Goal: Task Accomplishment & Management: Manage account settings

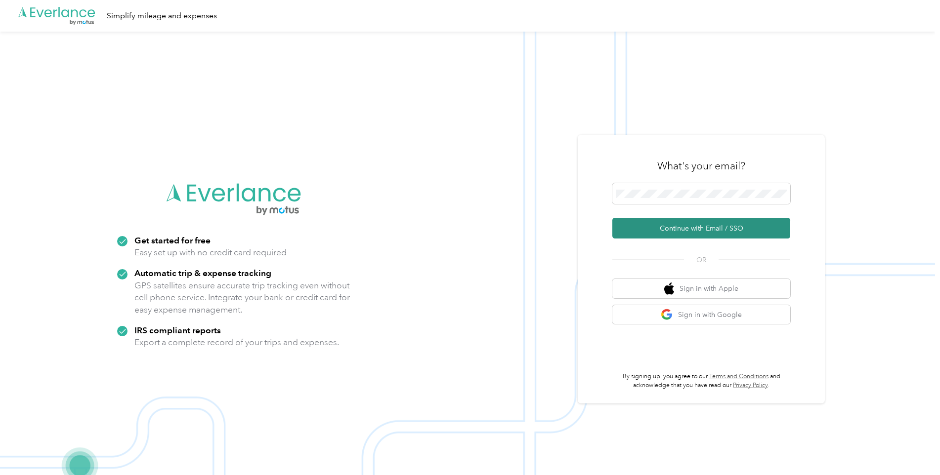
click at [695, 231] on button "Continue with Email / SSO" at bounding box center [701, 228] width 178 height 21
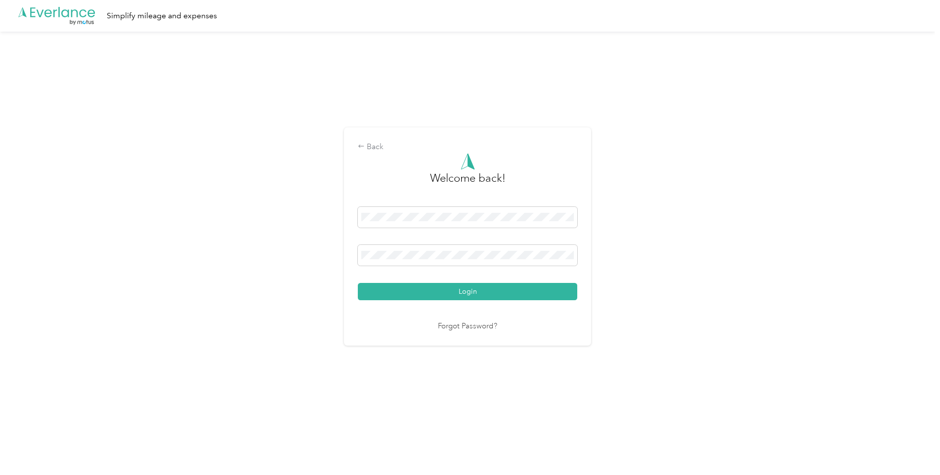
click at [358, 283] on button "Login" at bounding box center [467, 291] width 219 height 17
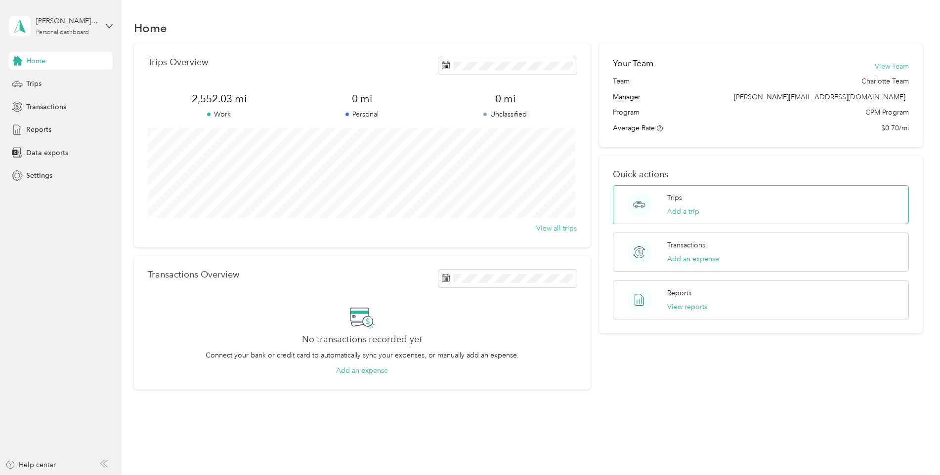
click at [660, 209] on div "Trips Add a trip" at bounding box center [761, 204] width 296 height 39
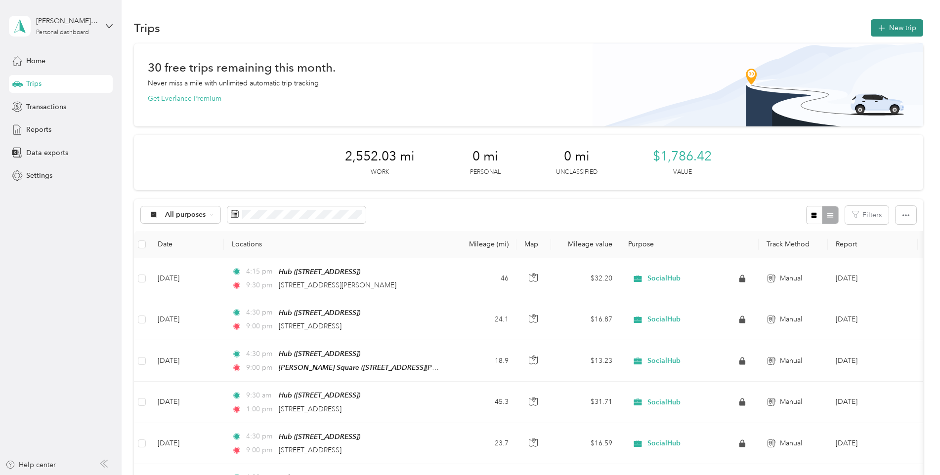
click at [903, 29] on button "New trip" at bounding box center [896, 27] width 52 height 17
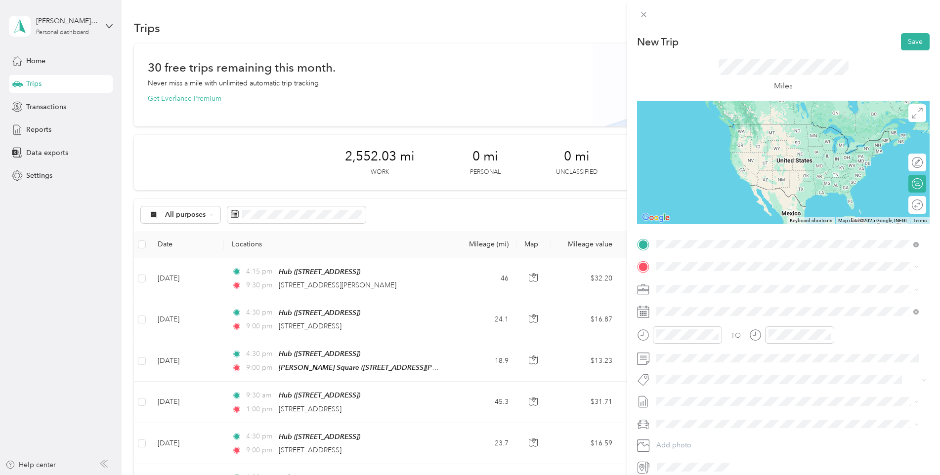
click at [711, 295] on span "[STREET_ADDRESS]" at bounding box center [706, 294] width 63 height 8
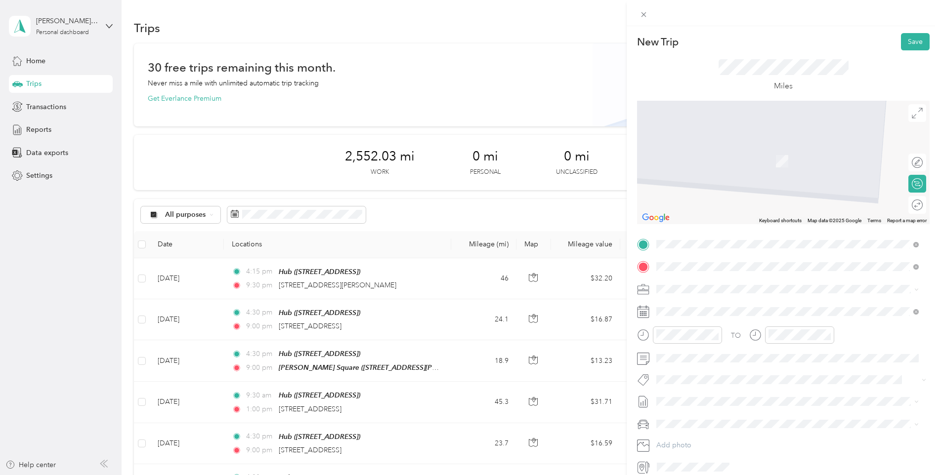
click at [688, 330] on div "Sagewood [STREET_ADDRESS] , 28277, [GEOGRAPHIC_DATA], [GEOGRAPHIC_DATA], [GEOGR…" at bounding box center [786, 317] width 255 height 35
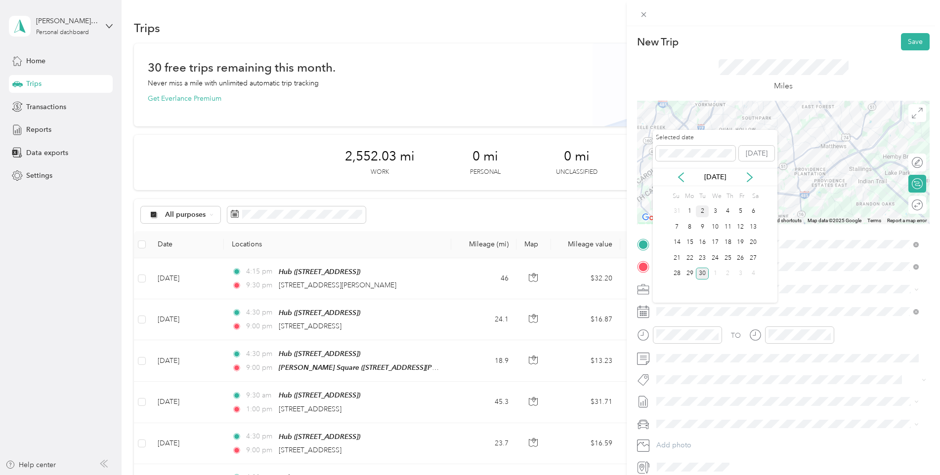
click at [700, 211] on div "2" at bounding box center [702, 211] width 13 height 12
click at [718, 210] on div "3" at bounding box center [714, 211] width 13 height 12
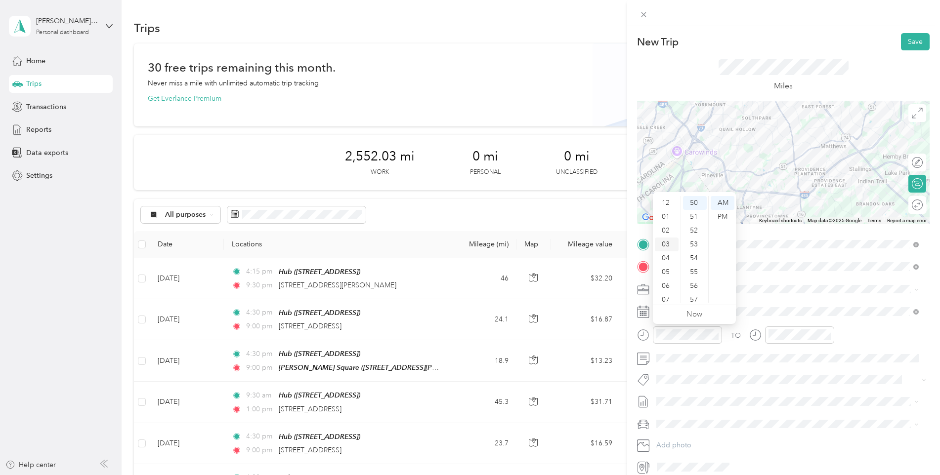
click at [660, 245] on div "03" at bounding box center [667, 245] width 24 height 14
click at [692, 223] on div "30" at bounding box center [695, 223] width 24 height 14
click at [718, 214] on div "PM" at bounding box center [722, 217] width 24 height 14
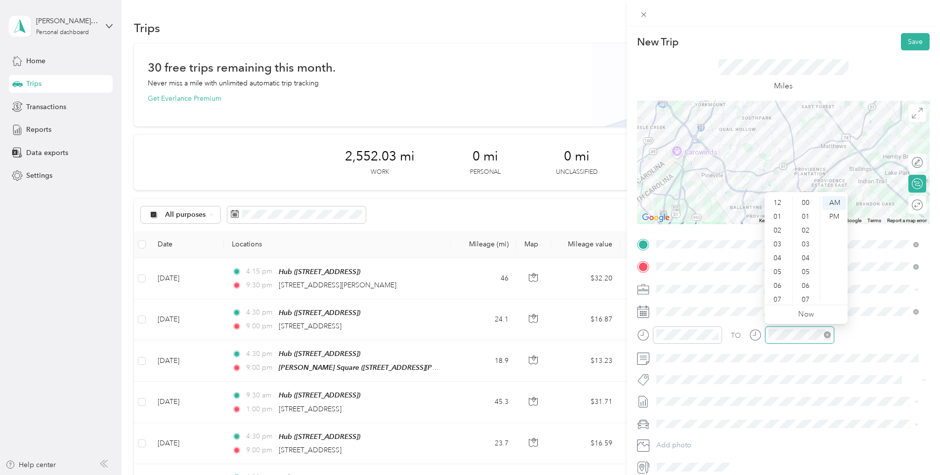
scroll to position [59, 0]
click at [778, 242] on div "07" at bounding box center [778, 241] width 24 height 14
click at [803, 277] on div "30" at bounding box center [806, 272] width 24 height 14
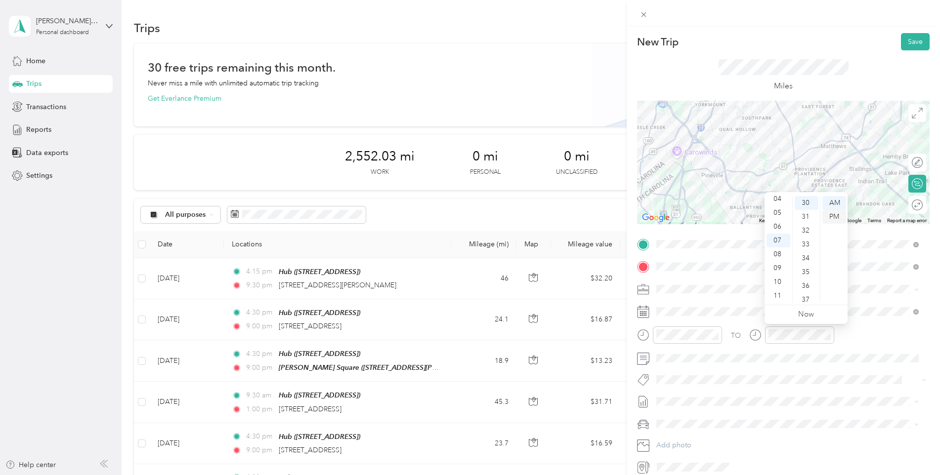
click at [832, 210] on div "PM" at bounding box center [834, 217] width 24 height 14
click at [847, 68] on div "Miles" at bounding box center [783, 75] width 292 height 50
click at [922, 206] on div "Round trip" at bounding box center [922, 205] width 0 height 10
click at [907, 206] on div at bounding box center [912, 205] width 21 height 10
click at [904, 42] on button "Save" at bounding box center [915, 41] width 29 height 17
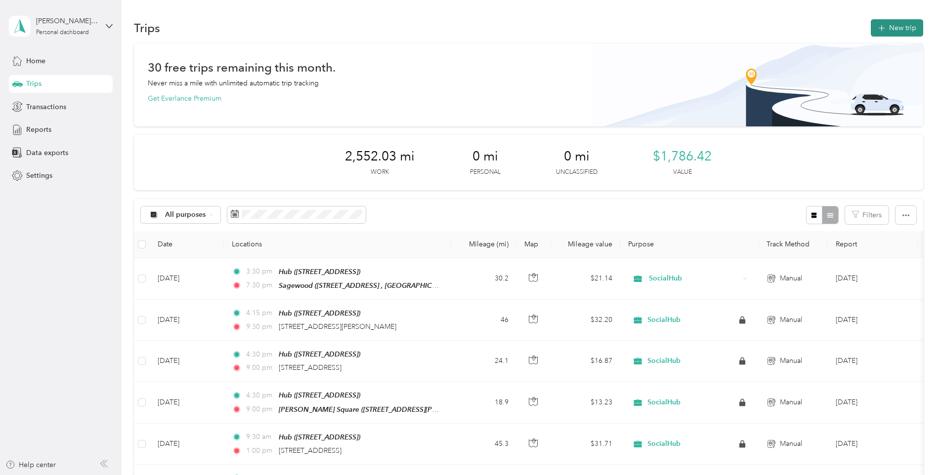
click at [882, 29] on icon "button" at bounding box center [880, 28] width 11 height 11
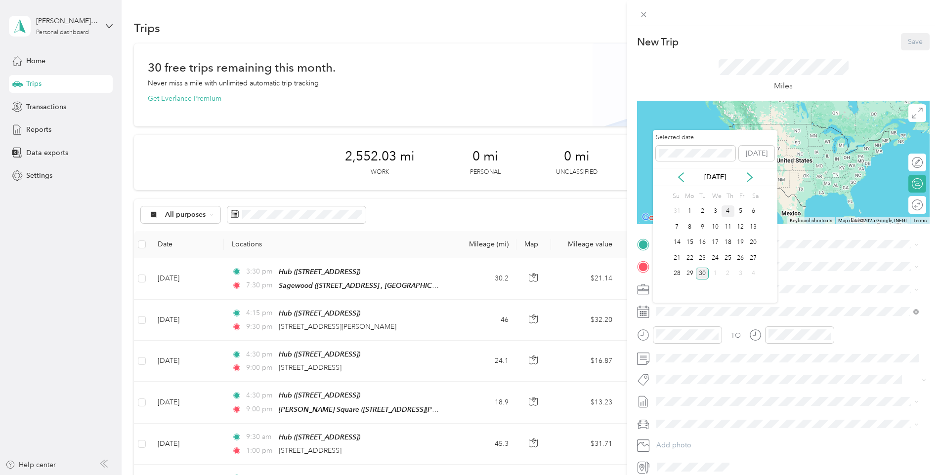
click at [725, 212] on div "4" at bounding box center [727, 211] width 13 height 12
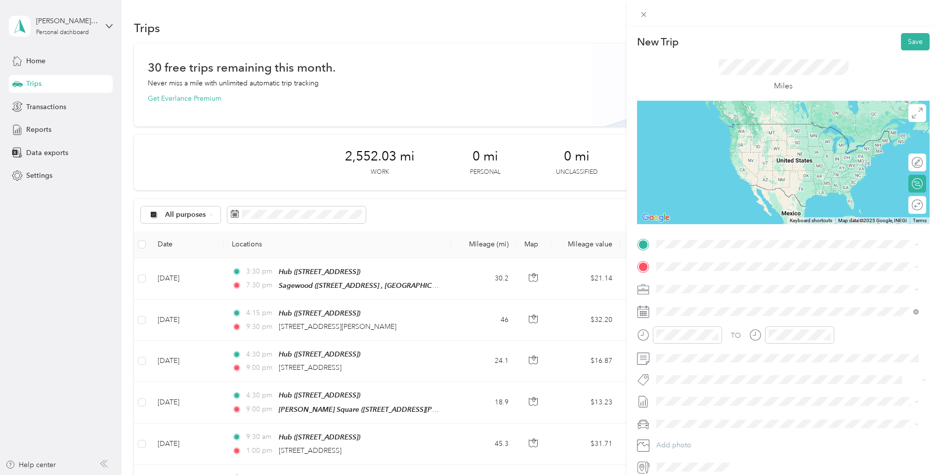
click at [693, 331] on div "Hub [STREET_ADDRESS]" at bounding box center [706, 320] width 63 height 21
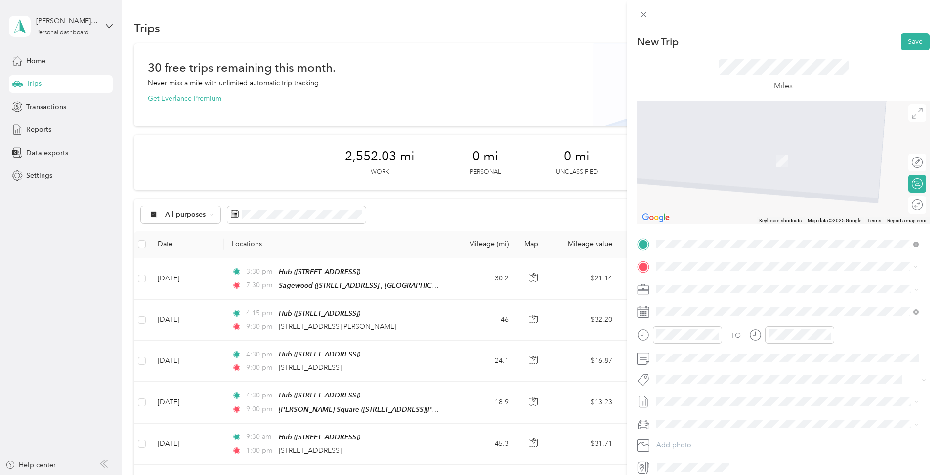
click at [705, 307] on span "[STREET_ADDRESS][US_STATE]" at bounding box center [724, 302] width 99 height 9
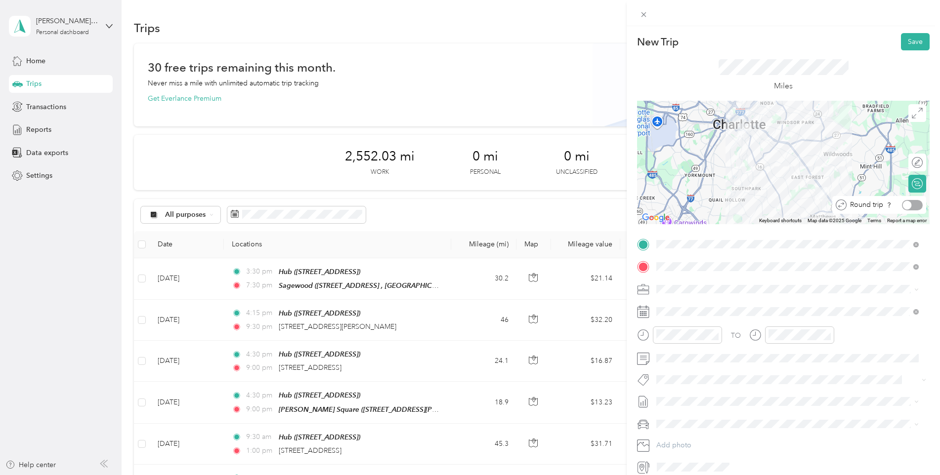
click at [911, 206] on div at bounding box center [912, 205] width 21 height 10
click at [672, 202] on div "04" at bounding box center [667, 199] width 24 height 14
click at [696, 209] on div "30" at bounding box center [695, 209] width 24 height 14
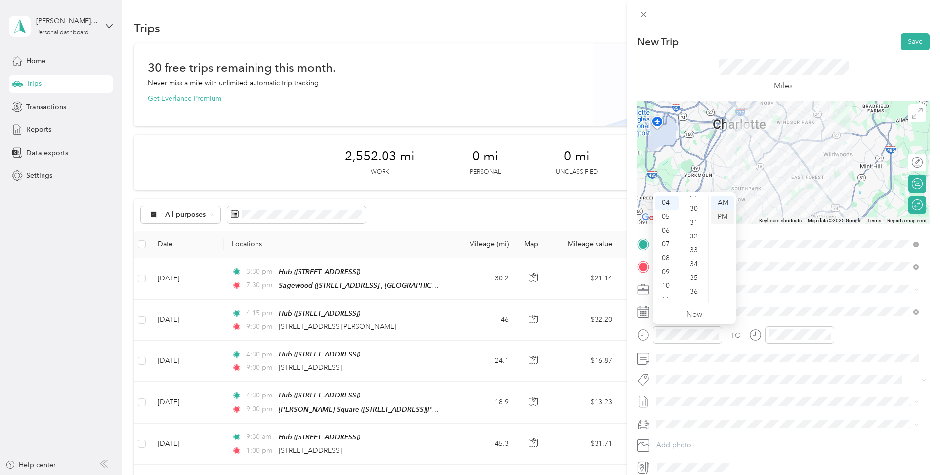
scroll to position [415, 0]
click at [731, 217] on div "PM" at bounding box center [722, 217] width 24 height 14
click at [780, 269] on div "09" at bounding box center [778, 268] width 24 height 14
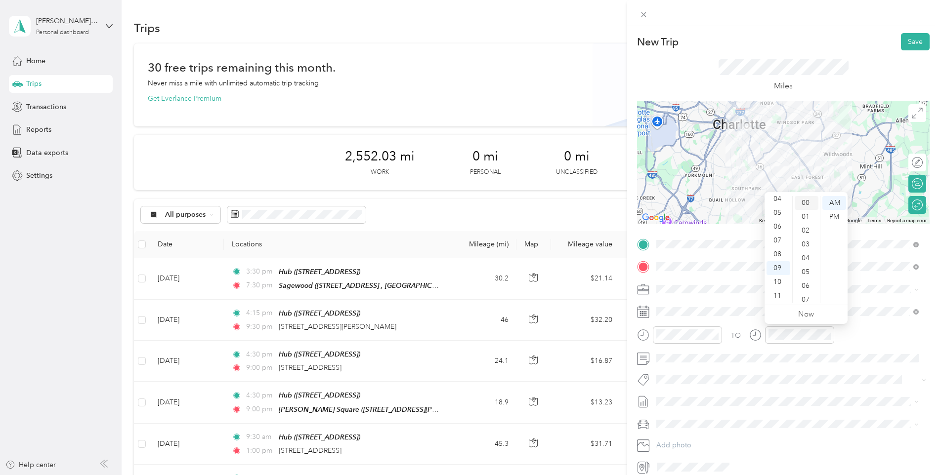
click at [807, 206] on div "00" at bounding box center [806, 203] width 24 height 14
click at [829, 215] on div "PM" at bounding box center [834, 217] width 24 height 14
click at [826, 25] on div at bounding box center [782, 13] width 313 height 26
click at [909, 45] on button "Save" at bounding box center [915, 41] width 29 height 17
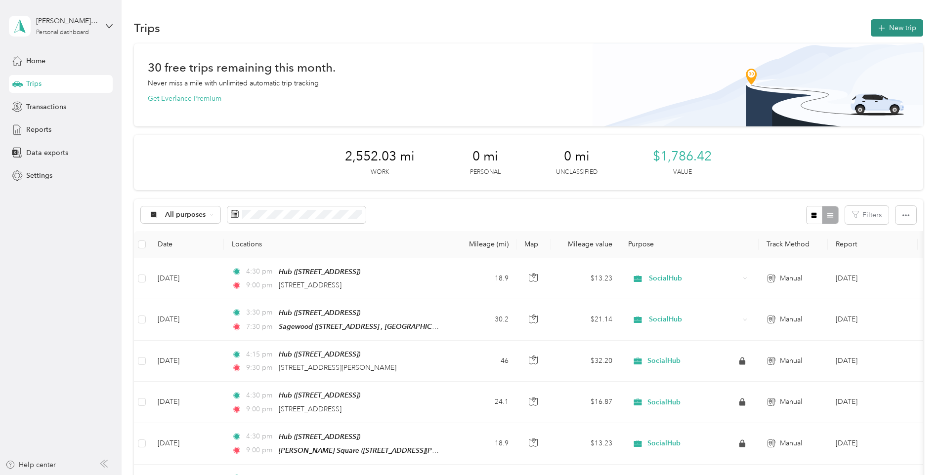
click at [874, 19] on button "New trip" at bounding box center [896, 27] width 52 height 17
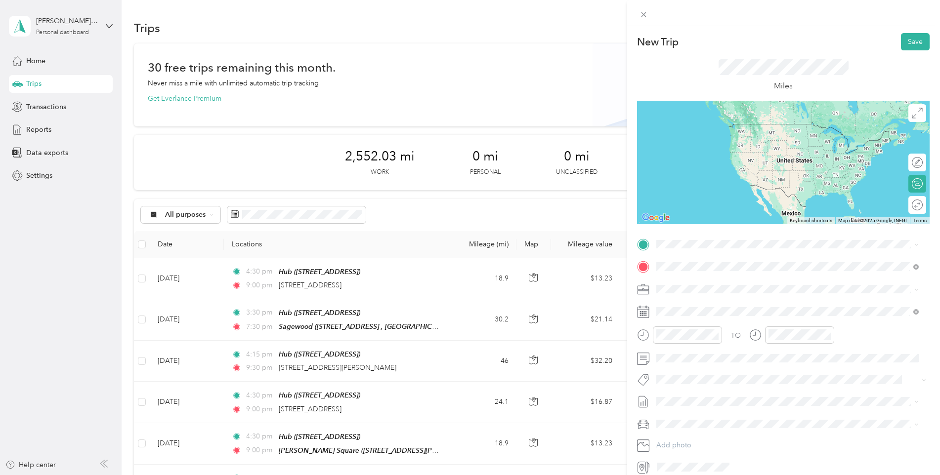
click at [724, 307] on span "[STREET_ADDRESS][US_STATE]" at bounding box center [724, 302] width 99 height 9
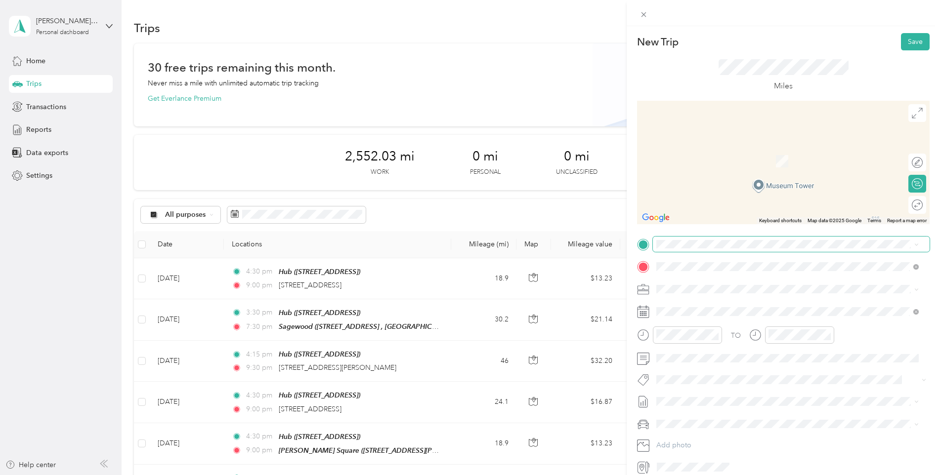
click at [691, 248] on span at bounding box center [791, 245] width 277 height 16
click at [702, 329] on span "[STREET_ADDRESS]" at bounding box center [706, 325] width 63 height 8
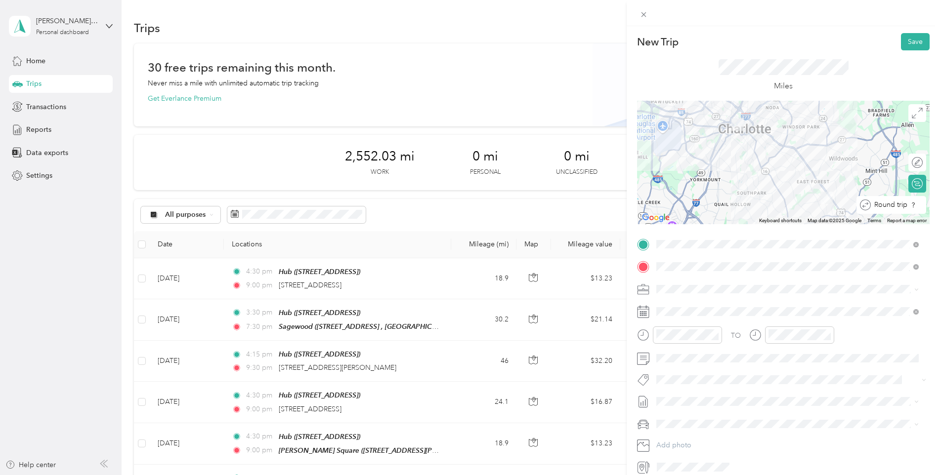
click at [913, 207] on div "Round trip" at bounding box center [891, 205] width 70 height 18
click at [913, 207] on div at bounding box center [912, 205] width 21 height 10
click at [690, 317] on span at bounding box center [791, 312] width 277 height 16
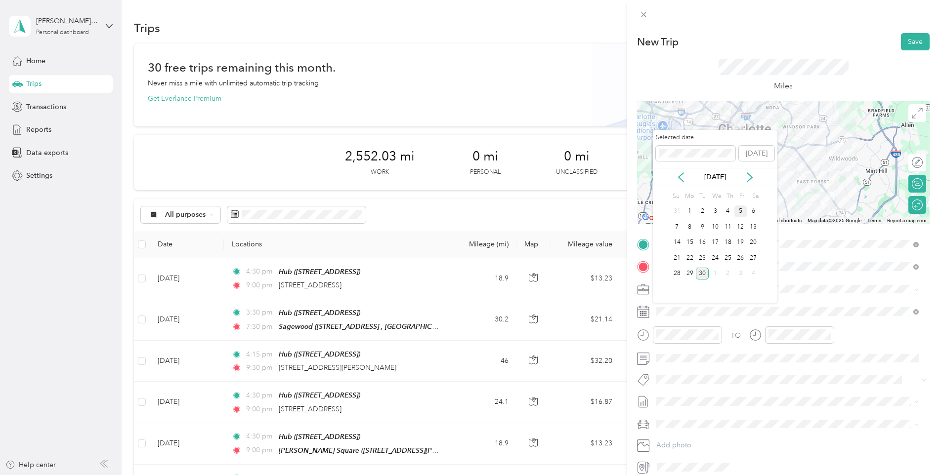
click at [740, 213] on div "5" at bounding box center [740, 211] width 13 height 12
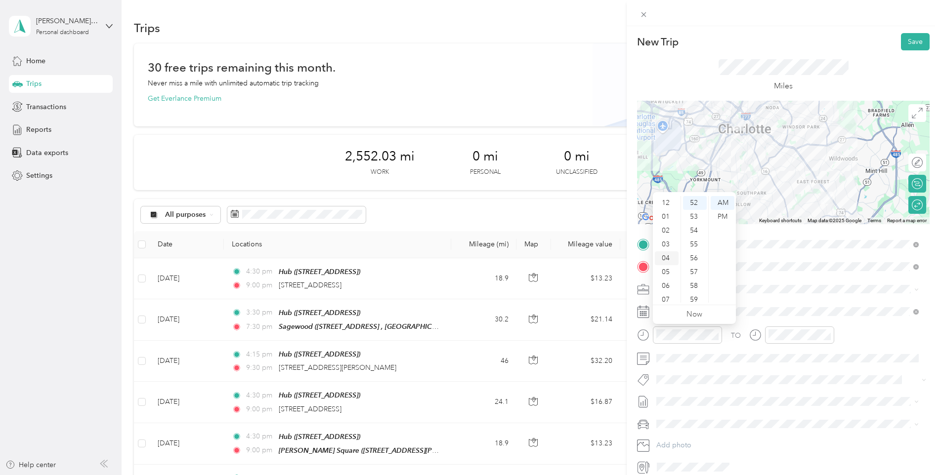
click at [667, 260] on div "04" at bounding box center [667, 258] width 24 height 14
click at [692, 288] on div "30" at bounding box center [695, 290] width 24 height 14
click at [724, 214] on div "PM" at bounding box center [722, 217] width 24 height 14
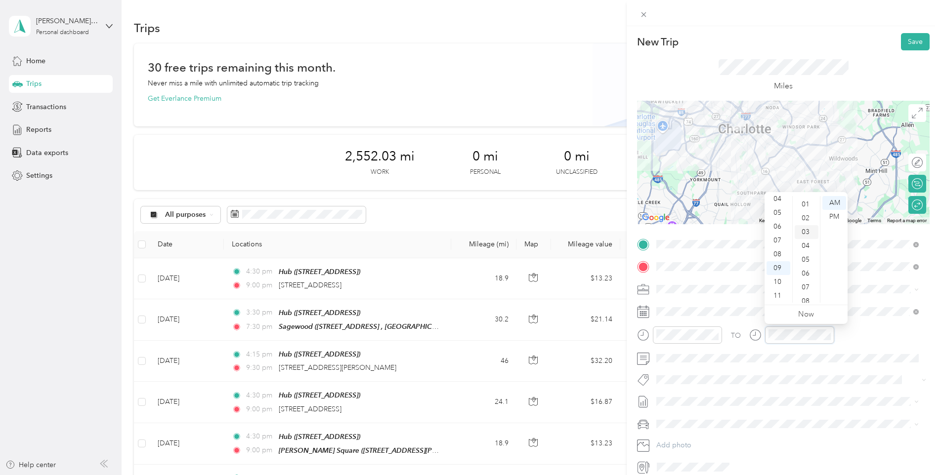
scroll to position [0, 0]
click at [810, 206] on div "00" at bounding box center [806, 203] width 24 height 14
click at [827, 218] on div "PM" at bounding box center [834, 217] width 24 height 14
click at [853, 64] on div "Miles" at bounding box center [783, 75] width 292 height 50
click at [916, 42] on button "Save" at bounding box center [915, 41] width 29 height 17
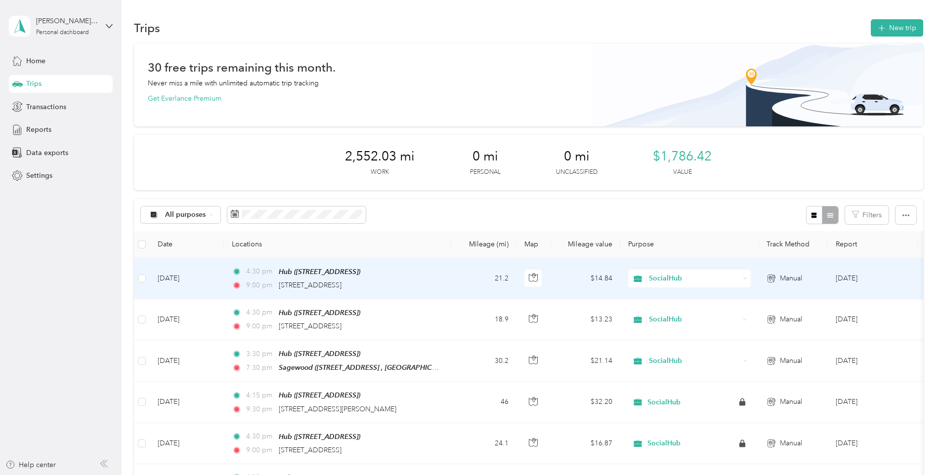
click at [172, 275] on td "[DATE]" at bounding box center [187, 278] width 74 height 41
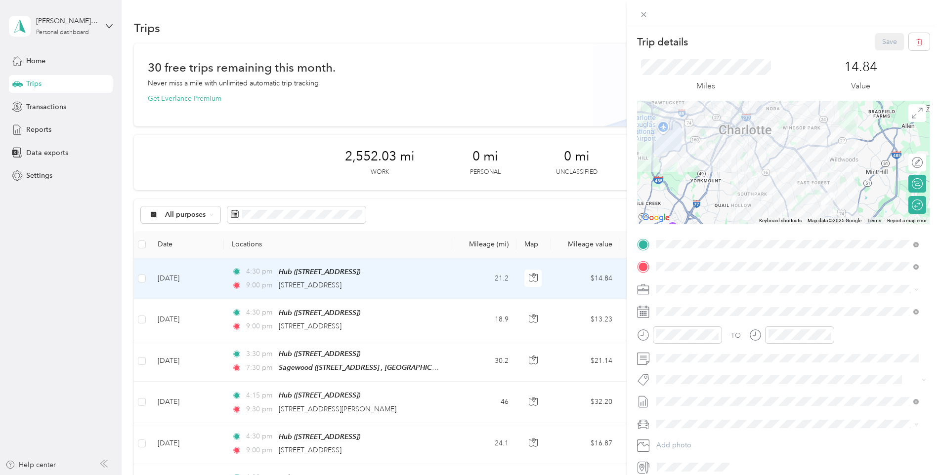
click at [527, 77] on div "Trip details Save This trip cannot be edited because it is either under review,…" at bounding box center [470, 237] width 940 height 475
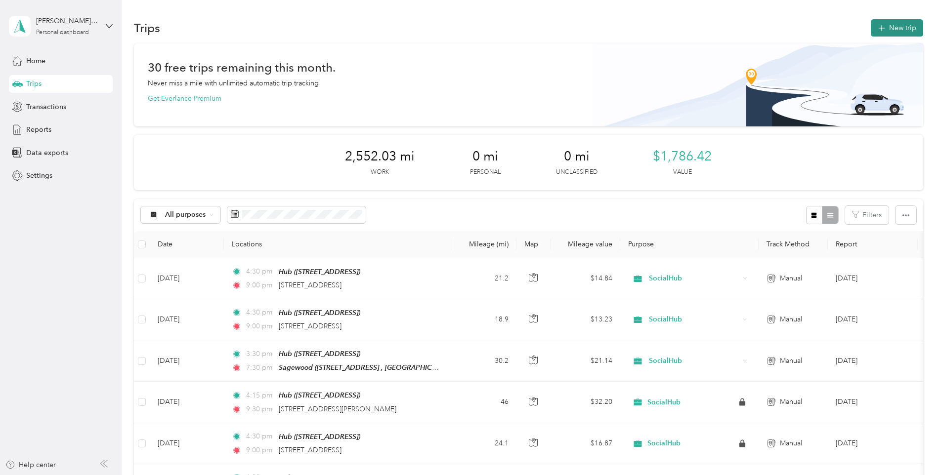
click at [886, 24] on button "New trip" at bounding box center [896, 27] width 52 height 17
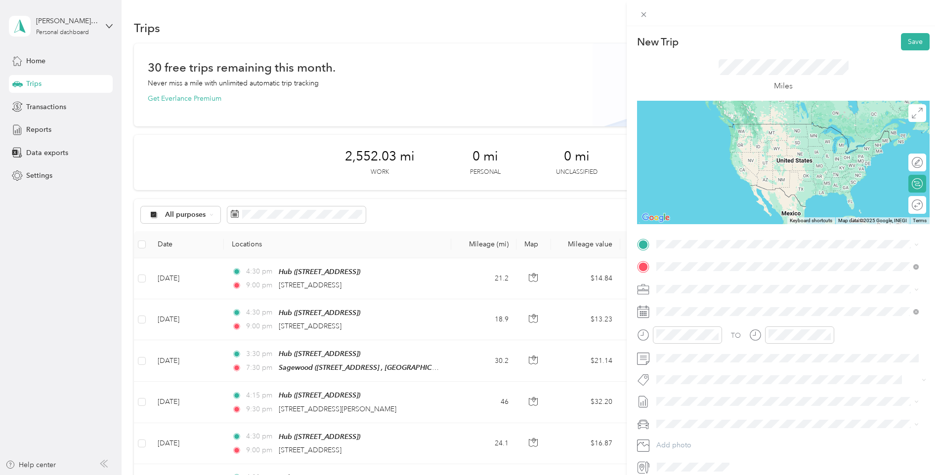
click at [710, 306] on span "[STREET_ADDRESS][US_STATE]" at bounding box center [724, 302] width 99 height 9
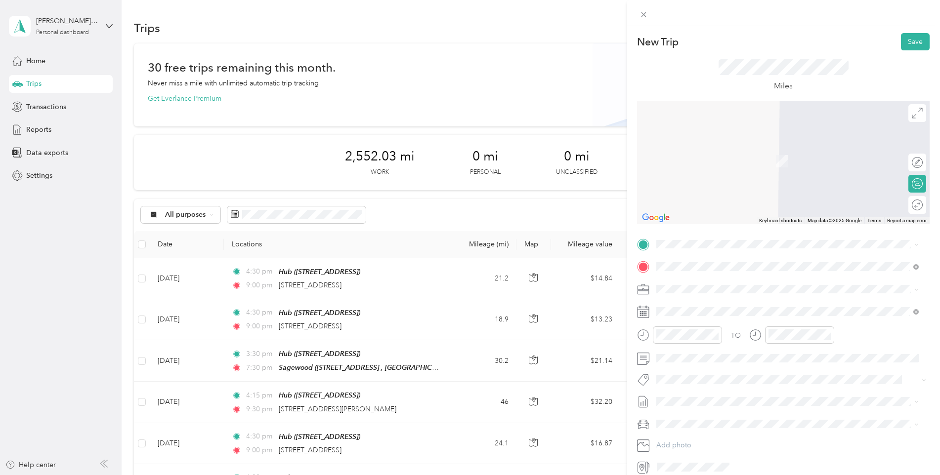
click at [717, 328] on div "Hub [STREET_ADDRESS]" at bounding box center [706, 317] width 63 height 21
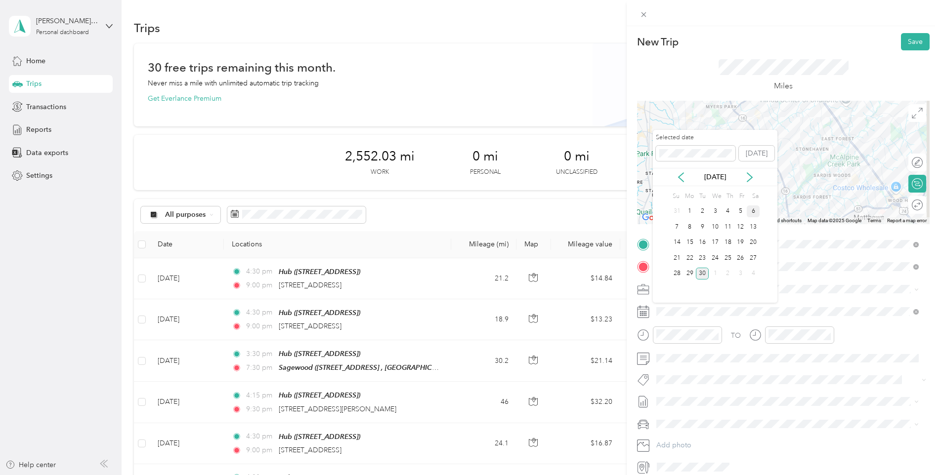
click at [750, 216] on div "6" at bounding box center [752, 211] width 13 height 12
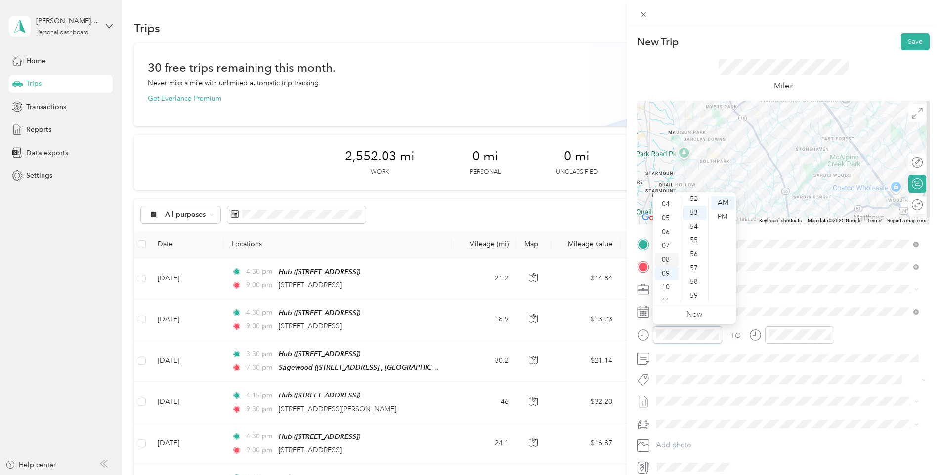
scroll to position [59, 0]
click at [663, 251] on div "08" at bounding box center [667, 254] width 24 height 14
click at [700, 203] on div "00" at bounding box center [695, 203] width 24 height 14
click at [778, 201] on div "12" at bounding box center [778, 203] width 24 height 14
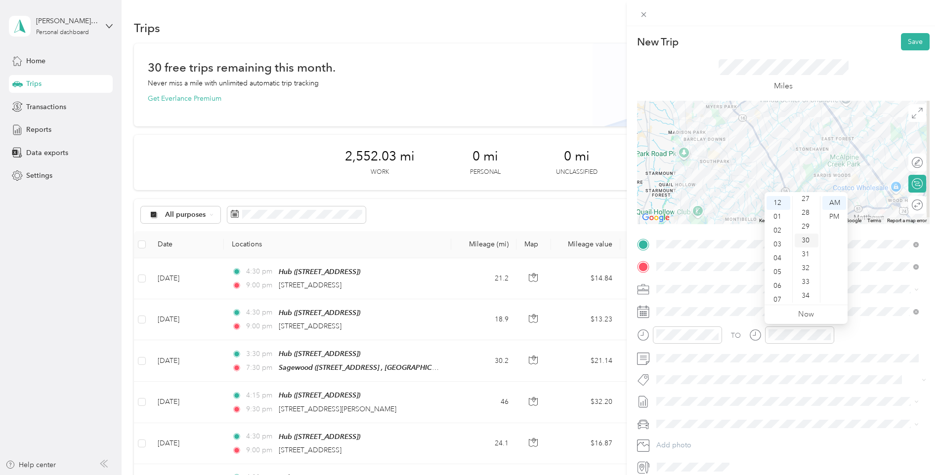
click at [805, 240] on div "30" at bounding box center [806, 241] width 24 height 14
click at [834, 217] on div "PM" at bounding box center [834, 217] width 24 height 14
click at [827, 58] on div "Miles" at bounding box center [783, 75] width 292 height 50
click at [908, 207] on div at bounding box center [912, 205] width 21 height 10
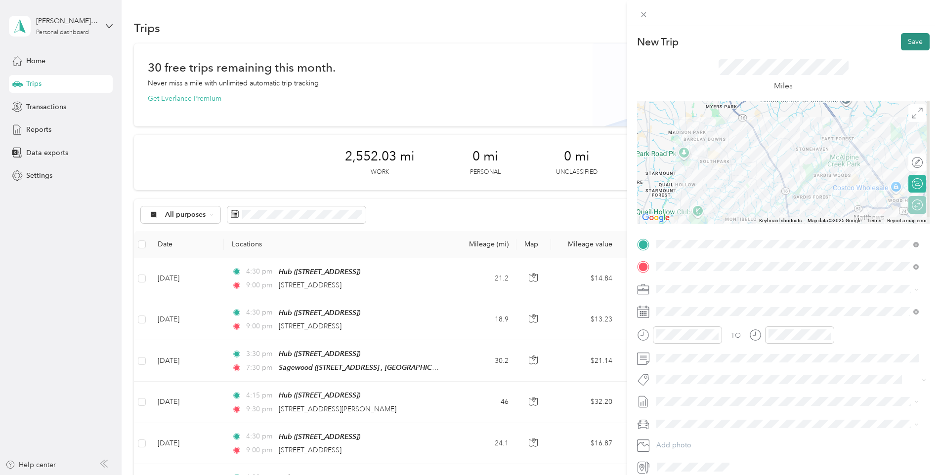
click at [912, 49] on button "Save" at bounding box center [915, 41] width 29 height 17
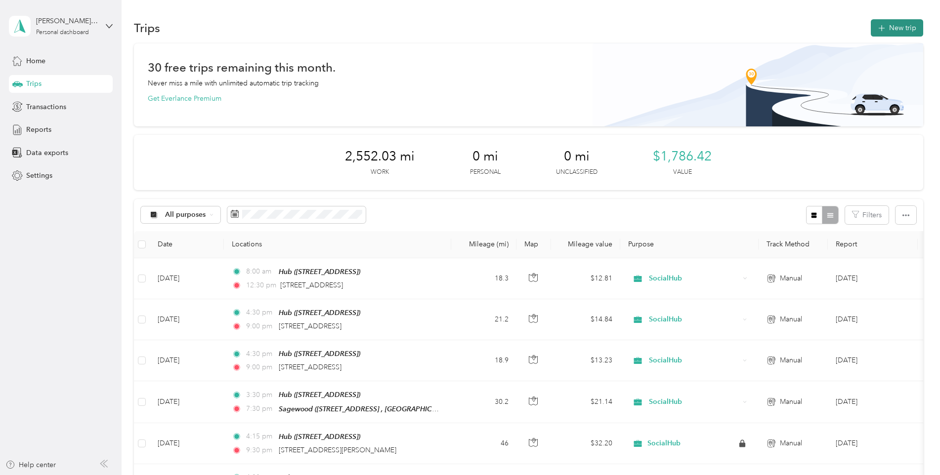
click at [894, 25] on button "New trip" at bounding box center [896, 27] width 52 height 17
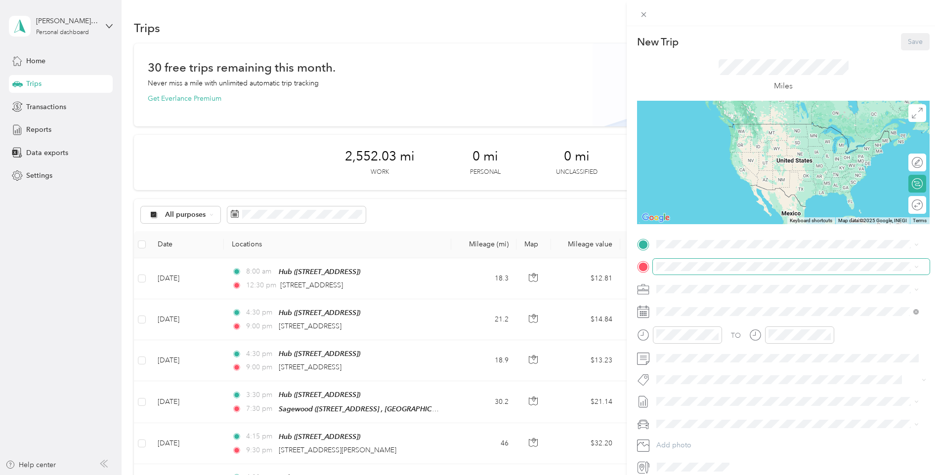
click at [698, 272] on span at bounding box center [791, 267] width 277 height 16
click at [727, 304] on span "[STREET_ADDRESS][US_STATE]" at bounding box center [724, 299] width 99 height 9
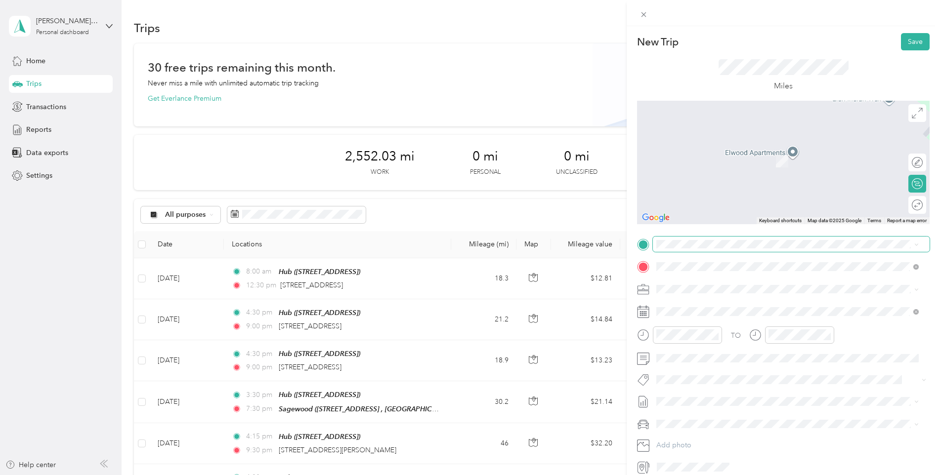
click at [696, 248] on span at bounding box center [791, 245] width 277 height 16
click at [714, 331] on div "Hub [STREET_ADDRESS]" at bounding box center [706, 320] width 63 height 21
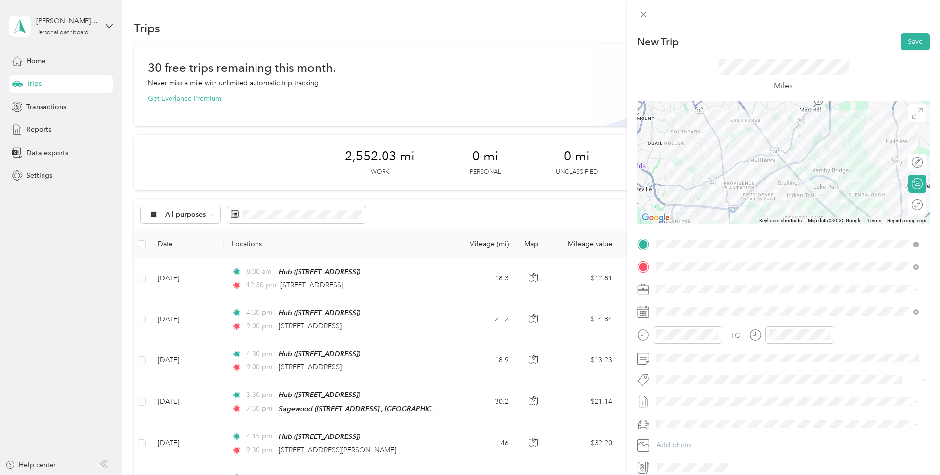
click at [922, 209] on div "Round trip" at bounding box center [922, 205] width 0 height 10
click at [910, 206] on div at bounding box center [912, 205] width 21 height 10
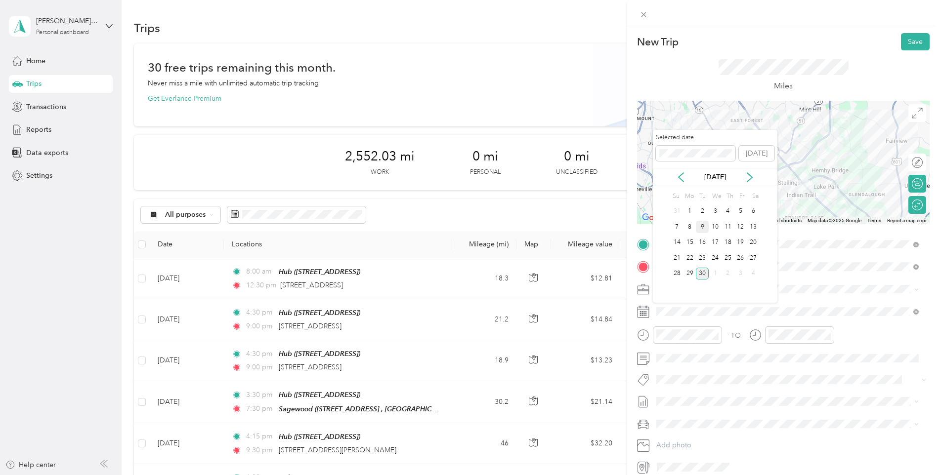
click at [701, 224] on div "9" at bounding box center [702, 227] width 13 height 12
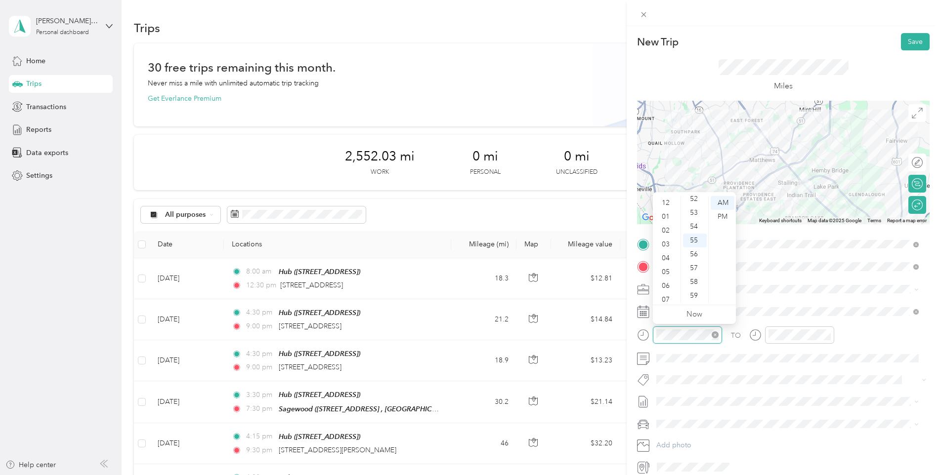
scroll to position [59, 0]
click at [668, 202] on div "04" at bounding box center [667, 199] width 24 height 14
click at [697, 238] on div "30" at bounding box center [695, 241] width 24 height 14
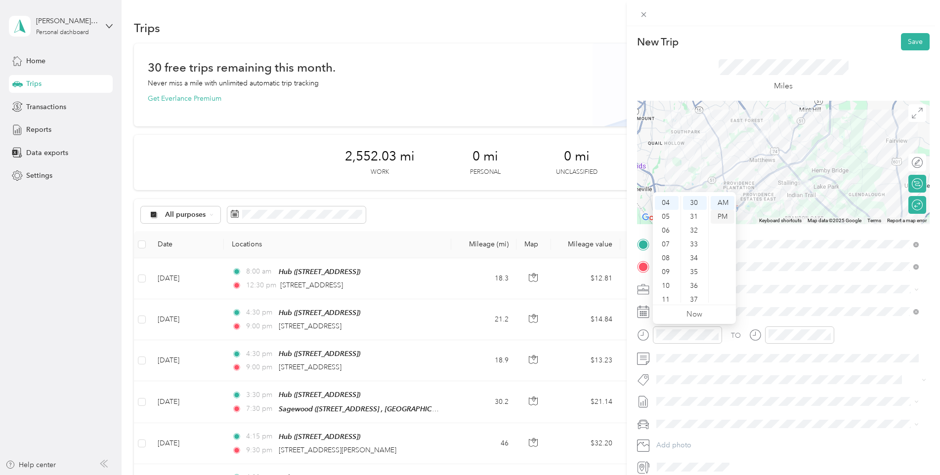
click at [722, 219] on div "PM" at bounding box center [722, 217] width 24 height 14
click at [802, 342] on div at bounding box center [799, 335] width 69 height 17
click at [804, 207] on div "00" at bounding box center [806, 203] width 24 height 14
click at [832, 214] on div "PM" at bounding box center [834, 217] width 24 height 14
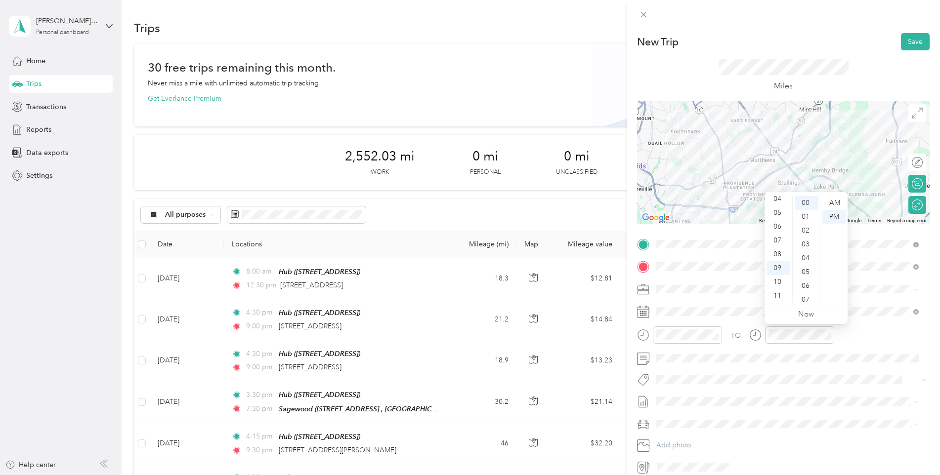
click at [864, 59] on div "Miles" at bounding box center [783, 75] width 292 height 50
click at [907, 45] on button "Save" at bounding box center [915, 41] width 29 height 17
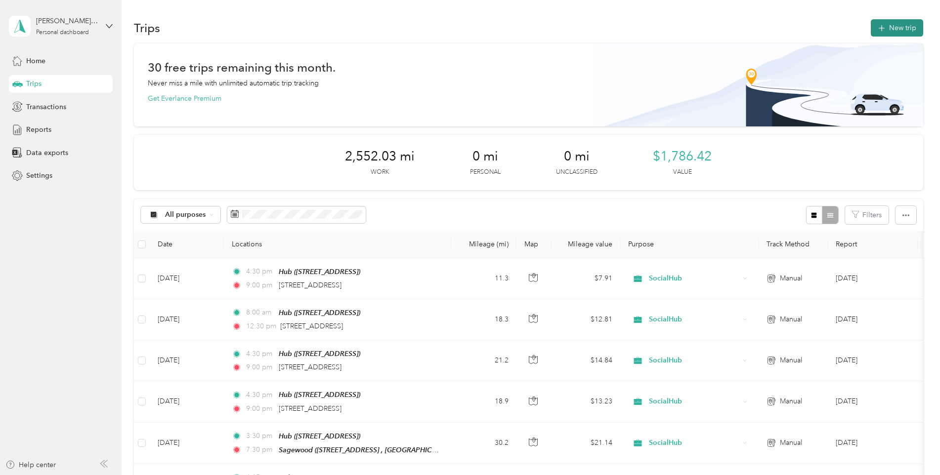
click at [880, 25] on icon "button" at bounding box center [880, 28] width 11 height 11
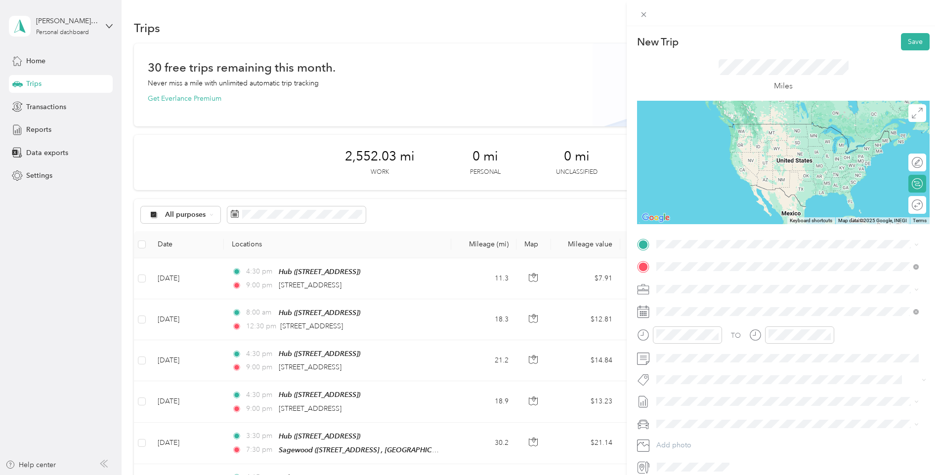
click at [721, 307] on span "[STREET_ADDRESS][US_STATE]" at bounding box center [724, 302] width 99 height 9
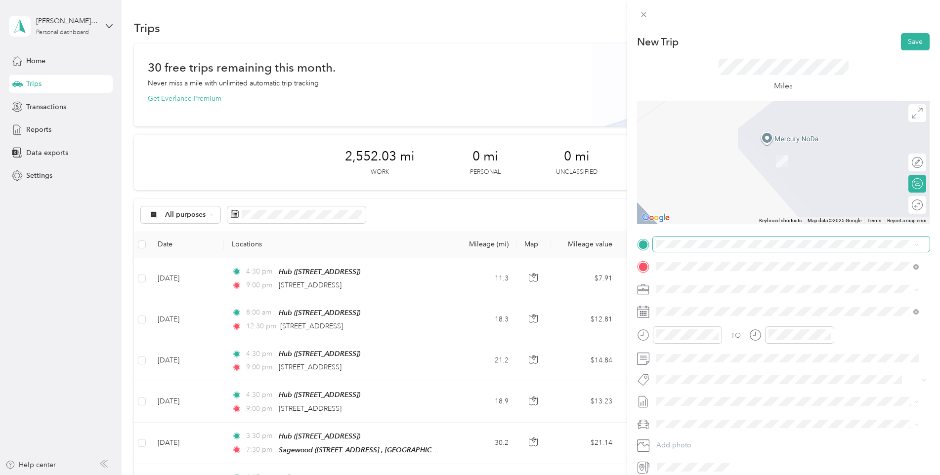
click at [702, 250] on span at bounding box center [791, 245] width 277 height 16
click at [739, 301] on div "Hub [STREET_ADDRESS]" at bounding box center [786, 289] width 255 height 24
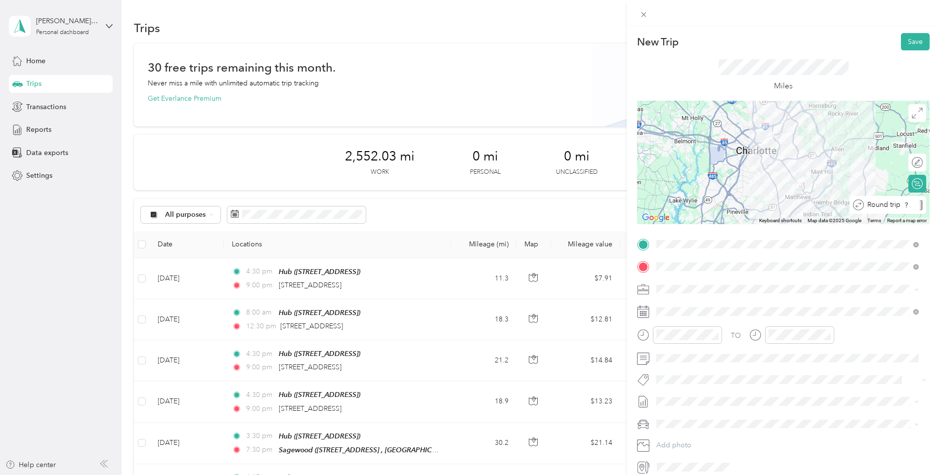
click at [908, 207] on div "Round trip" at bounding box center [892, 205] width 59 height 10
click at [908, 207] on div at bounding box center [912, 205] width 21 height 10
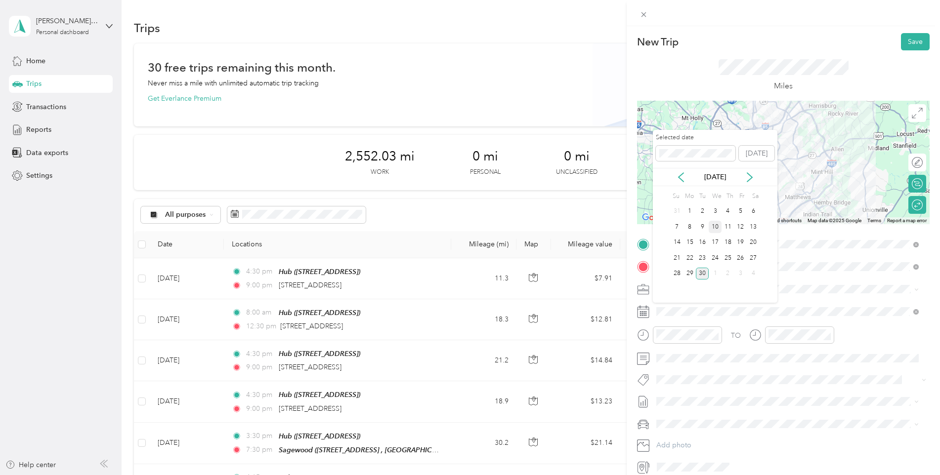
click at [713, 228] on div "10" at bounding box center [714, 227] width 13 height 12
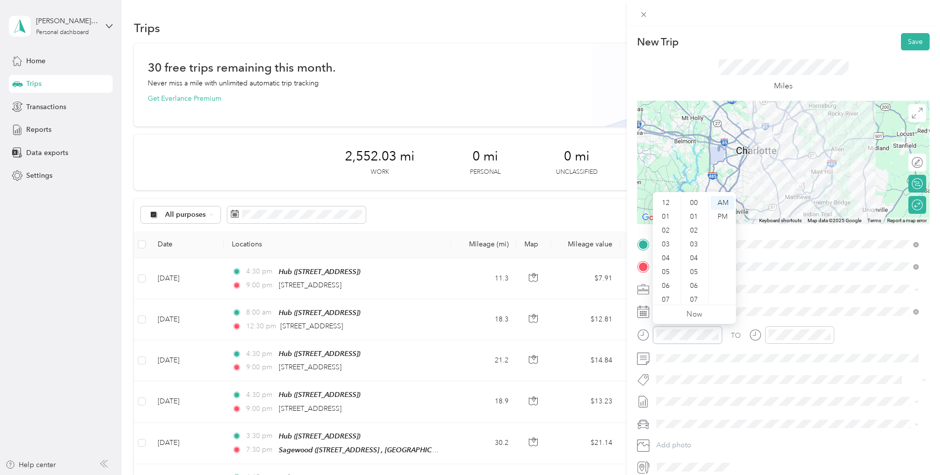
scroll to position [723, 0]
click at [665, 203] on div "04" at bounding box center [667, 199] width 24 height 14
click at [694, 243] on div "30" at bounding box center [695, 241] width 24 height 14
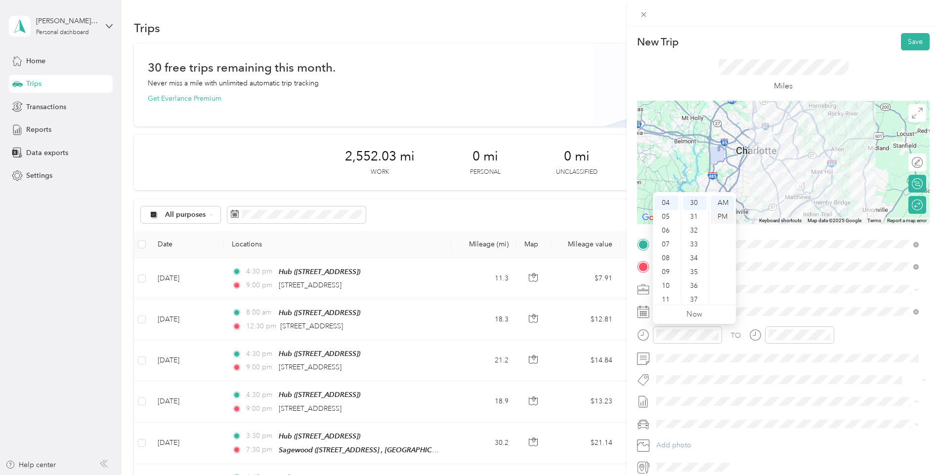
click at [729, 216] on div "PM" at bounding box center [722, 217] width 24 height 14
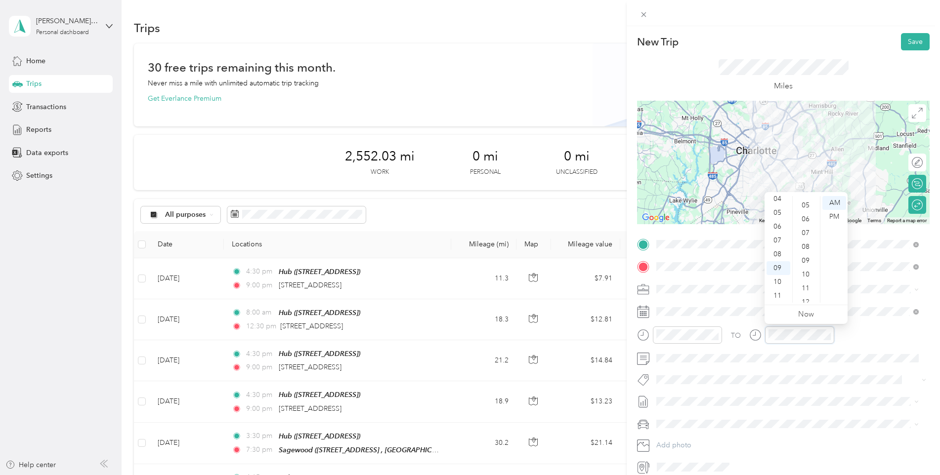
scroll to position [0, 0]
click at [813, 203] on div "00" at bounding box center [806, 203] width 24 height 14
click at [831, 219] on div "PM" at bounding box center [834, 217] width 24 height 14
click at [845, 61] on div "Miles" at bounding box center [783, 75] width 292 height 50
click at [903, 42] on button "Save" at bounding box center [915, 41] width 29 height 17
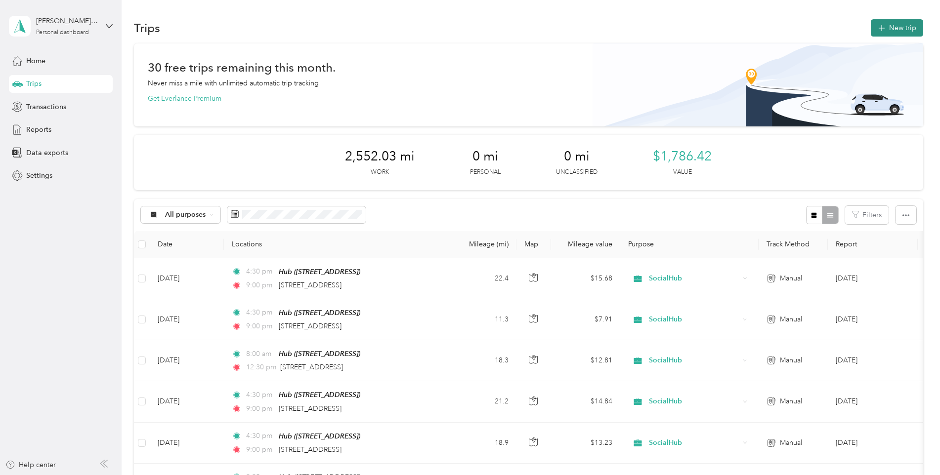
click at [899, 31] on button "New trip" at bounding box center [896, 27] width 52 height 17
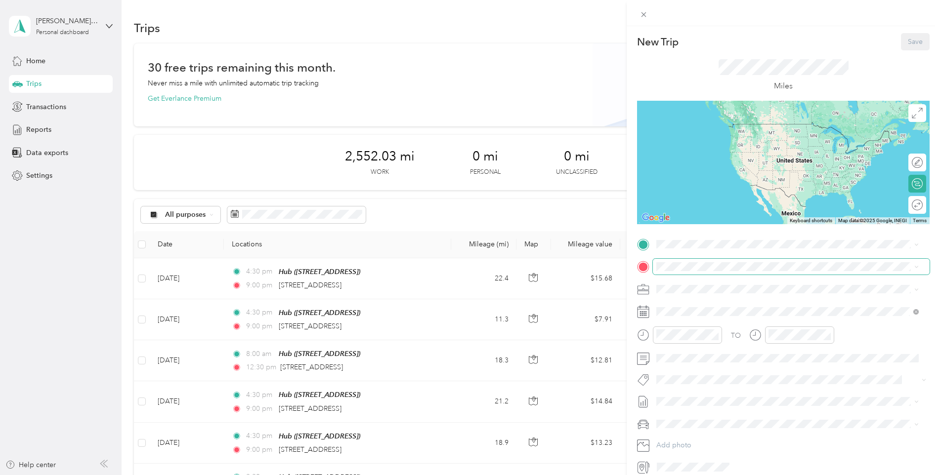
click at [918, 264] on span at bounding box center [791, 267] width 277 height 16
click at [916, 269] on icon at bounding box center [916, 267] width 4 height 4
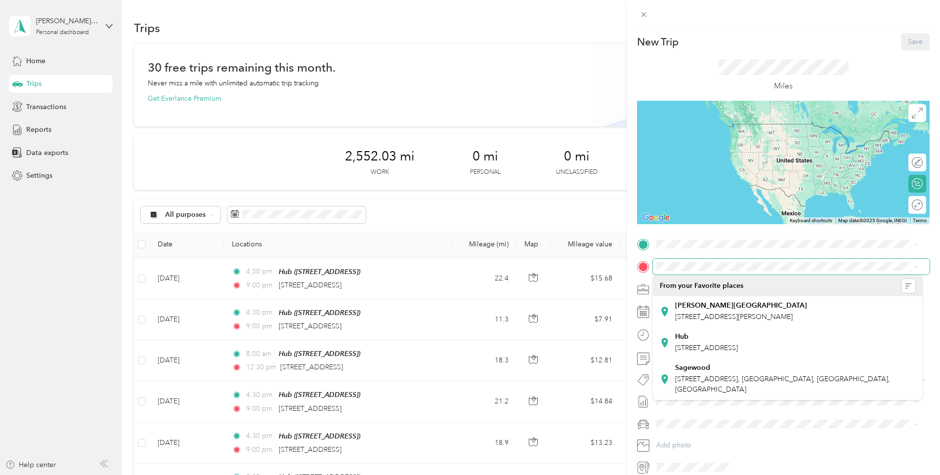
click at [916, 269] on icon at bounding box center [916, 267] width 4 height 4
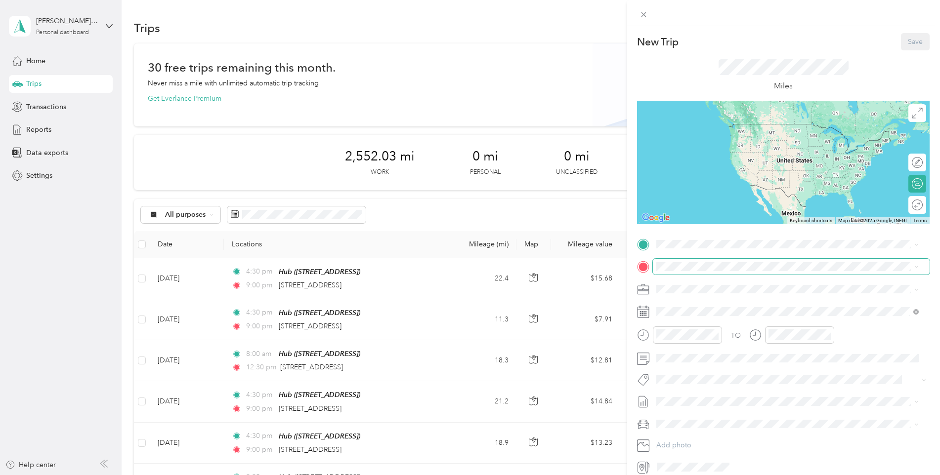
click at [684, 236] on div "New Trip Save This trip cannot be edited because it is either under review, app…" at bounding box center [783, 254] width 292 height 442
click at [700, 299] on div "Hub [STREET_ADDRESS]" at bounding box center [706, 289] width 63 height 21
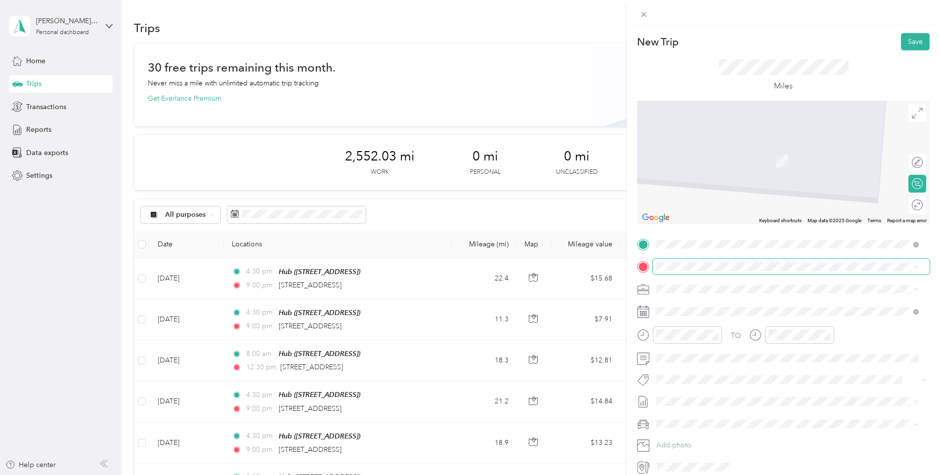
click at [678, 260] on span at bounding box center [791, 267] width 277 height 16
click at [698, 302] on span "[STREET_ADDRESS][PERSON_NAME][US_STATE]" at bounding box center [752, 302] width 154 height 9
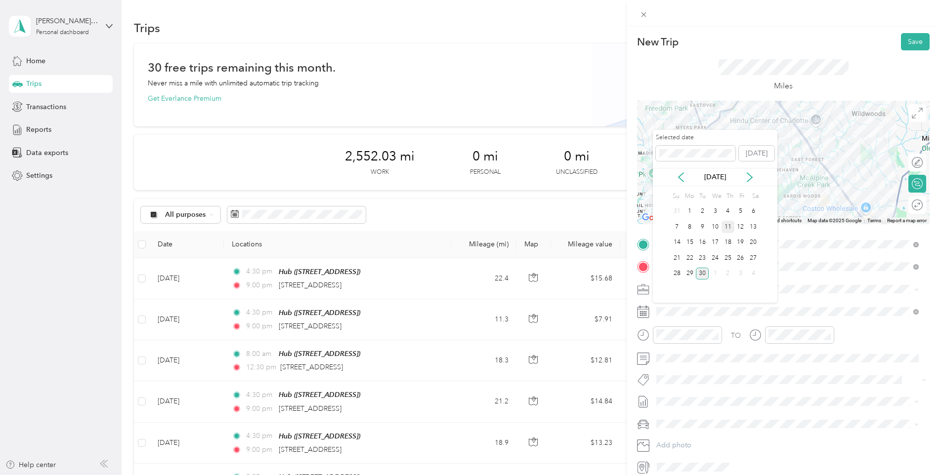
click at [728, 226] on div "11" at bounding box center [727, 227] width 13 height 12
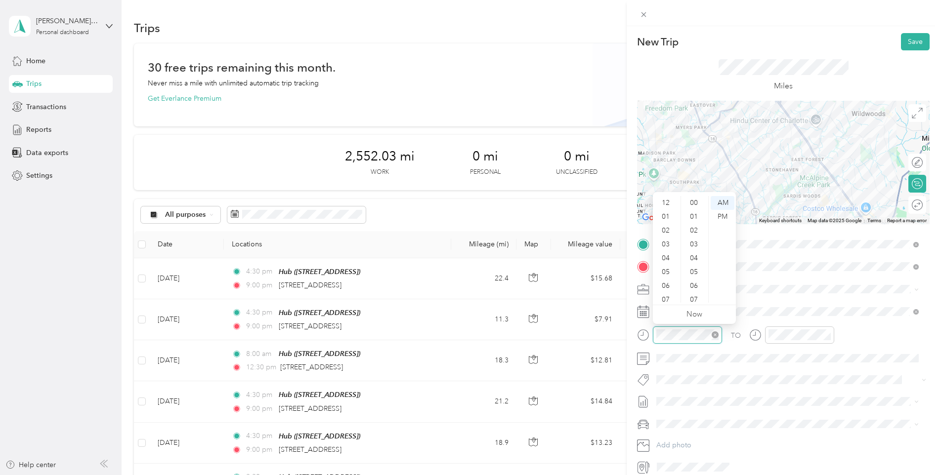
scroll to position [723, 0]
click at [669, 202] on div "04" at bounding box center [667, 199] width 24 height 14
click at [691, 238] on div "30" at bounding box center [695, 241] width 24 height 14
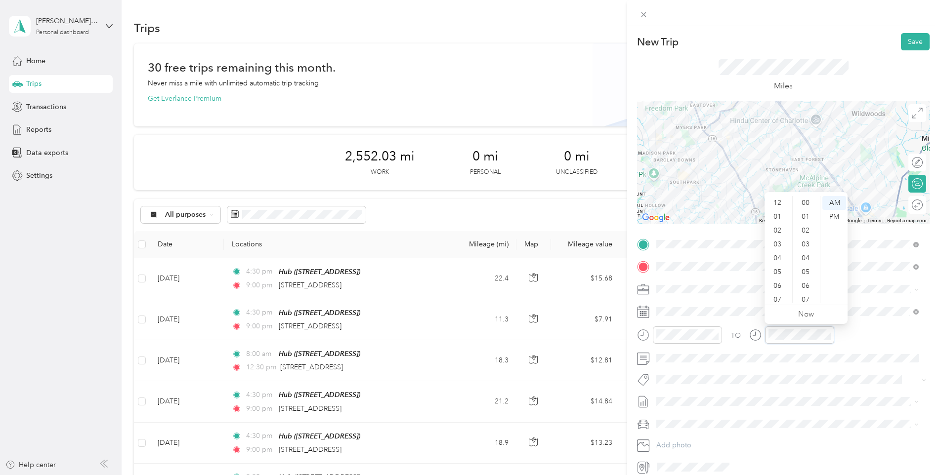
scroll to position [59, 0]
click at [783, 200] on div "04" at bounding box center [778, 199] width 24 height 14
click at [808, 281] on div "40" at bounding box center [806, 280] width 24 height 14
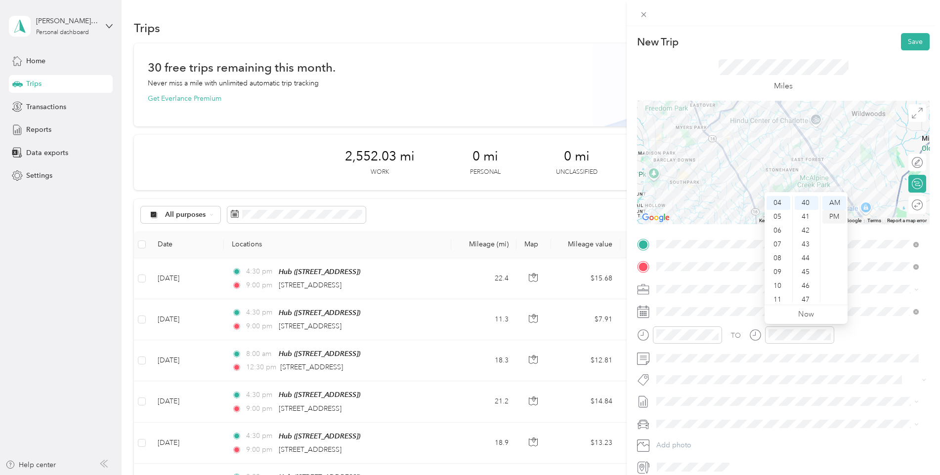
click at [837, 213] on div "PM" at bounding box center [834, 217] width 24 height 14
click at [730, 219] on div "PM" at bounding box center [722, 217] width 24 height 14
click at [840, 75] on div "Miles" at bounding box center [783, 75] width 130 height 33
click at [906, 41] on button "Save" at bounding box center [915, 41] width 29 height 17
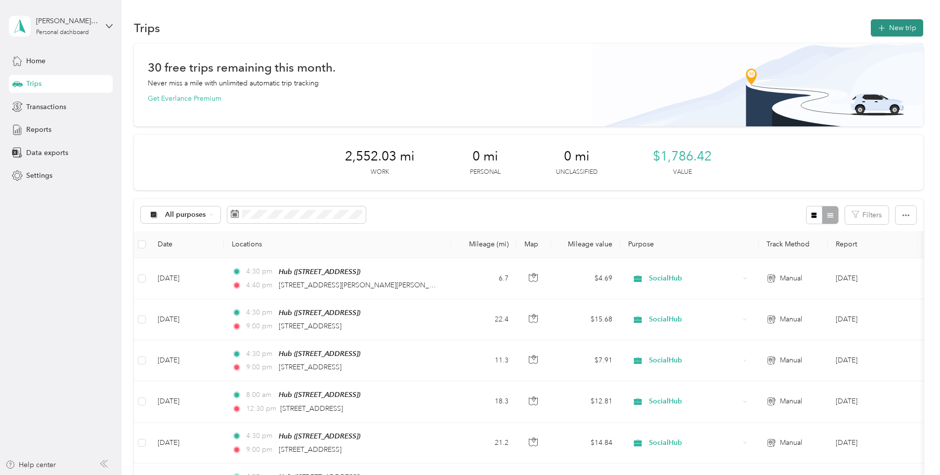
click at [889, 30] on button "New trip" at bounding box center [896, 27] width 52 height 17
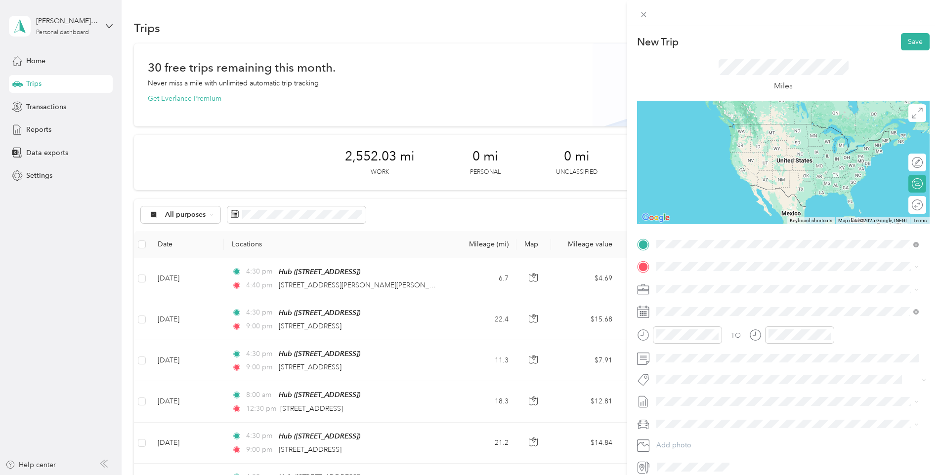
click at [708, 280] on span "[STREET_ADDRESS][PERSON_NAME][US_STATE]" at bounding box center [752, 280] width 154 height 9
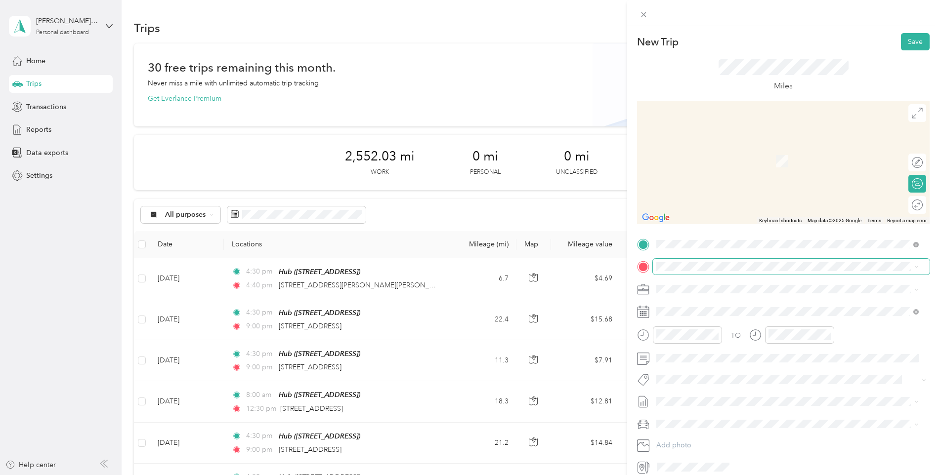
click at [674, 262] on span at bounding box center [791, 267] width 277 height 16
click at [711, 307] on span "[STREET_ADDRESS][US_STATE]" at bounding box center [724, 302] width 99 height 9
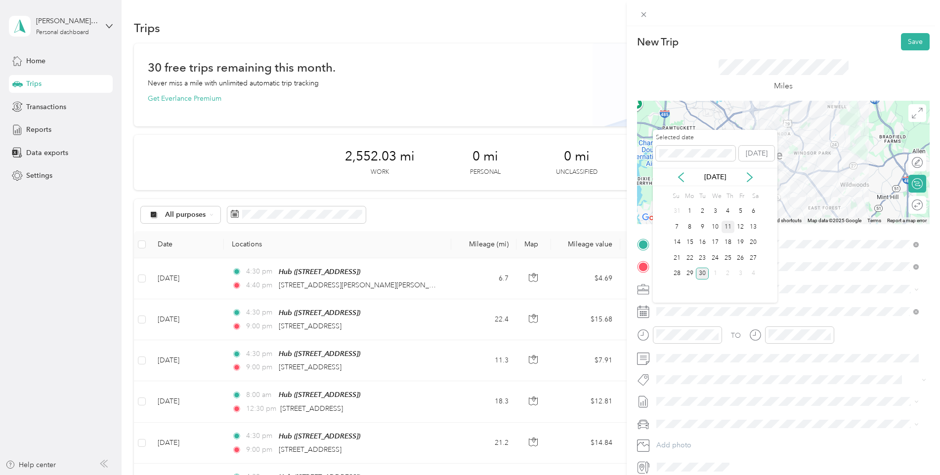
click at [731, 229] on div "11" at bounding box center [727, 227] width 13 height 12
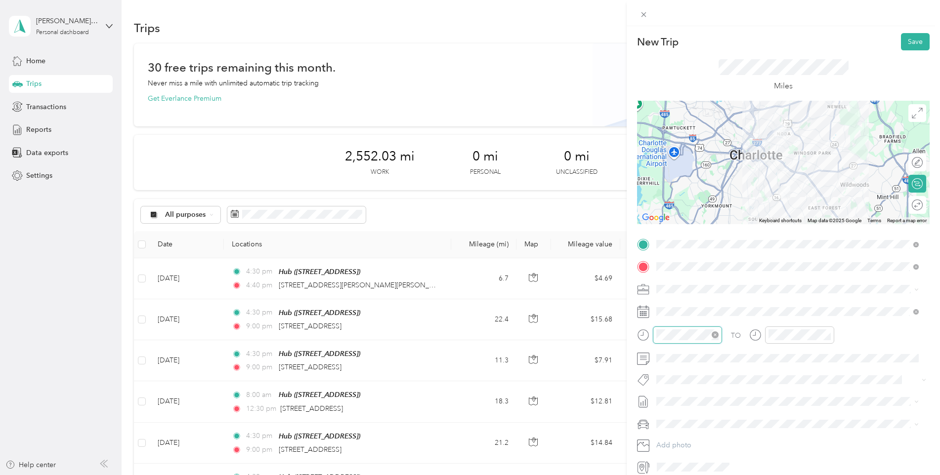
scroll to position [723, 0]
click at [671, 202] on div "04" at bounding box center [667, 199] width 24 height 14
click at [695, 234] on div "40" at bounding box center [695, 231] width 24 height 14
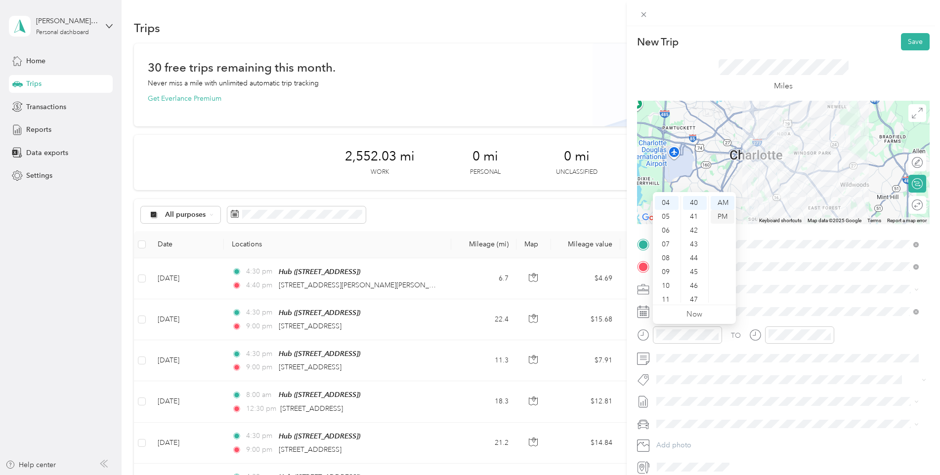
click at [721, 218] on div "PM" at bounding box center [722, 217] width 24 height 14
click at [781, 270] on div "09" at bounding box center [778, 268] width 24 height 14
click at [805, 203] on div "00" at bounding box center [806, 203] width 24 height 14
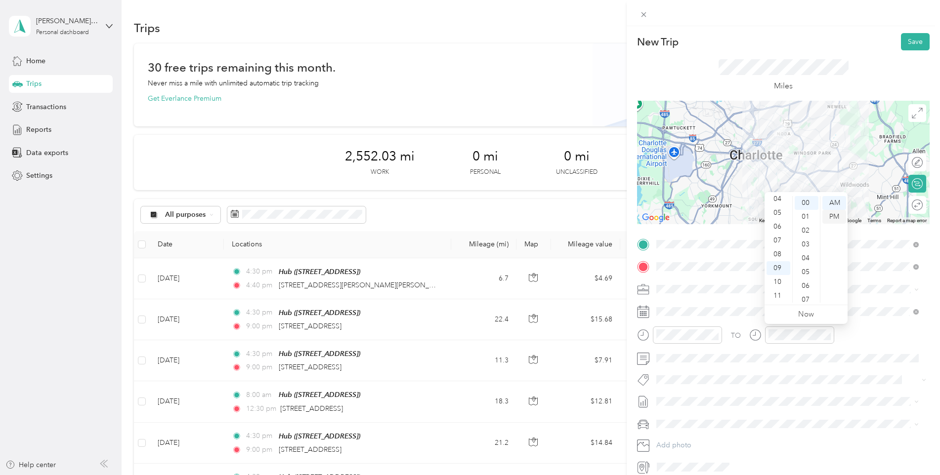
click at [837, 218] on div "PM" at bounding box center [834, 217] width 24 height 14
click at [904, 39] on button "Save" at bounding box center [915, 41] width 29 height 17
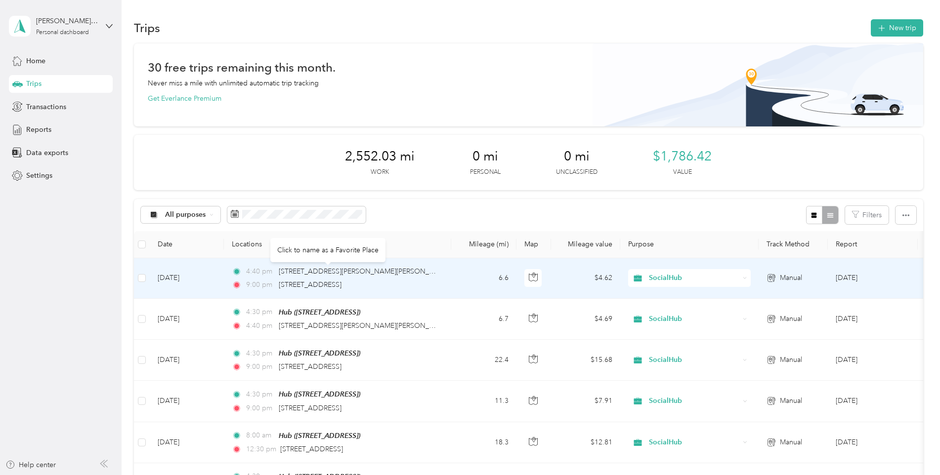
click at [325, 276] on div "[STREET_ADDRESS][PERSON_NAME][PERSON_NAME]" at bounding box center [359, 271] width 161 height 11
click at [207, 285] on td "[DATE]" at bounding box center [187, 278] width 74 height 41
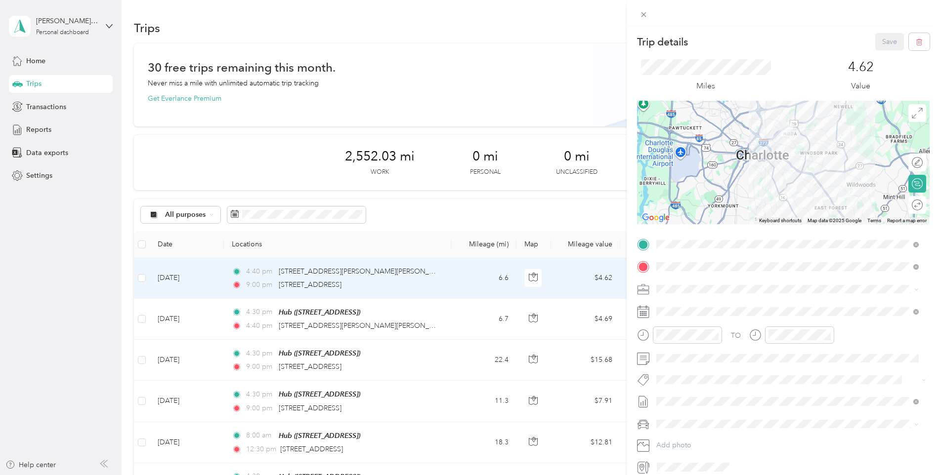
click at [553, 205] on div "Trip details Save This trip cannot be edited because it is either under review,…" at bounding box center [470, 237] width 940 height 475
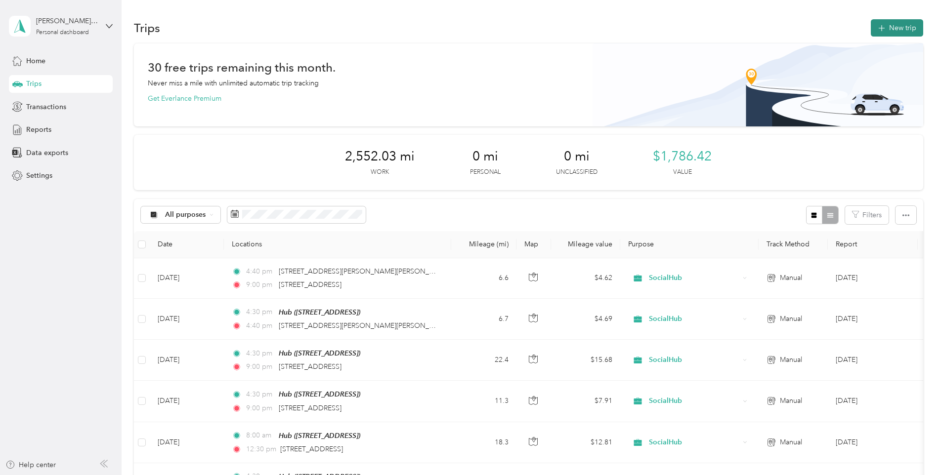
click at [890, 26] on button "New trip" at bounding box center [896, 27] width 52 height 17
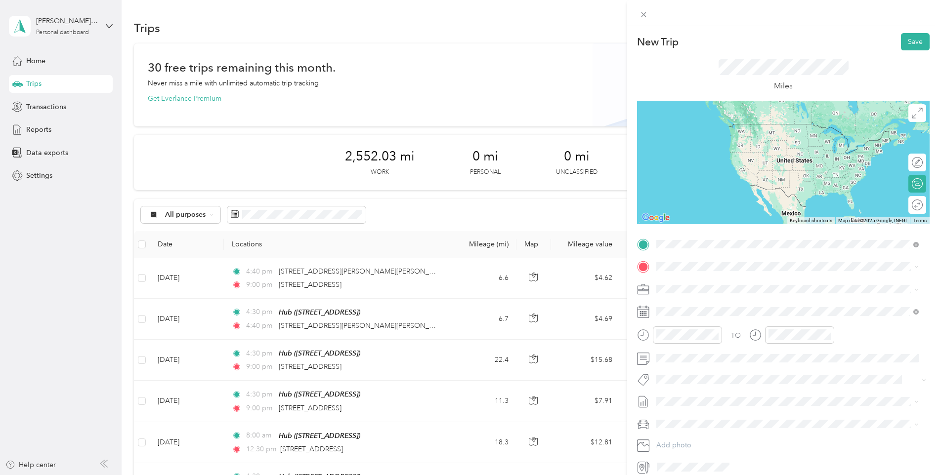
click at [739, 279] on span "[STREET_ADDRESS][US_STATE]" at bounding box center [724, 280] width 99 height 9
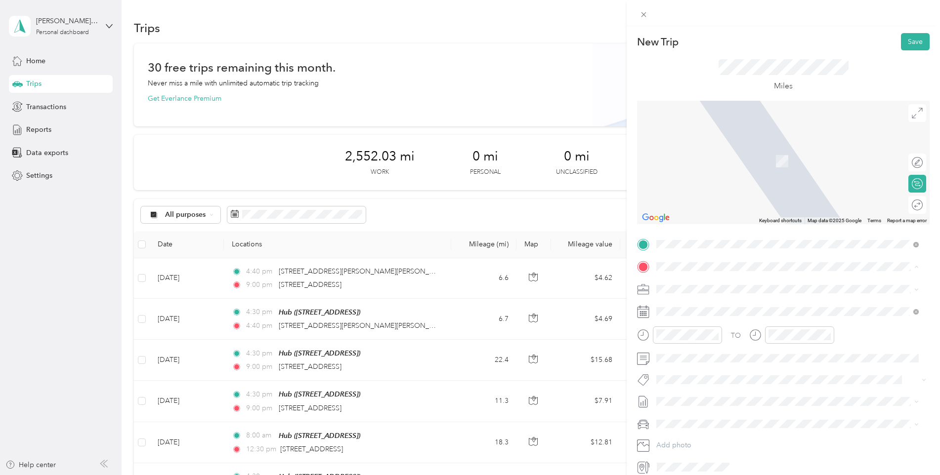
click at [693, 353] on div "Hub [STREET_ADDRESS]" at bounding box center [706, 342] width 63 height 21
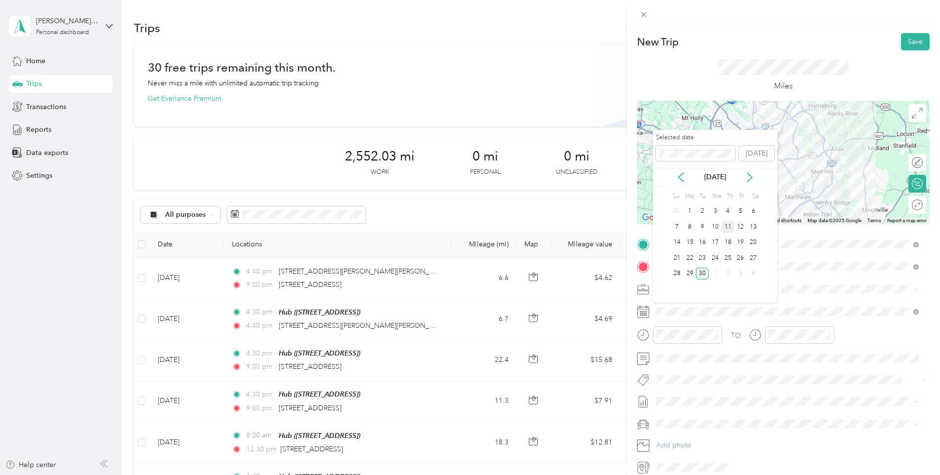
click at [730, 226] on div "11" at bounding box center [727, 227] width 13 height 12
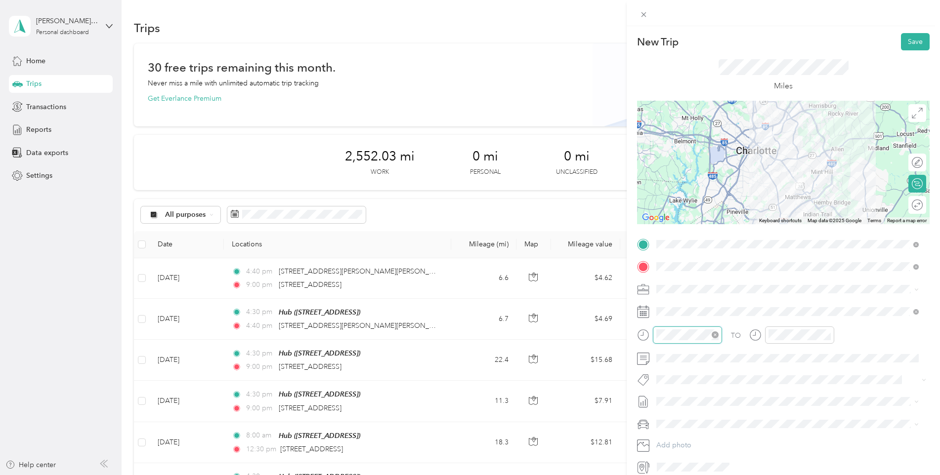
scroll to position [59, 0]
click at [672, 205] on div "04" at bounding box center [667, 199] width 24 height 14
click at [698, 271] on div "30" at bounding box center [695, 272] width 24 height 14
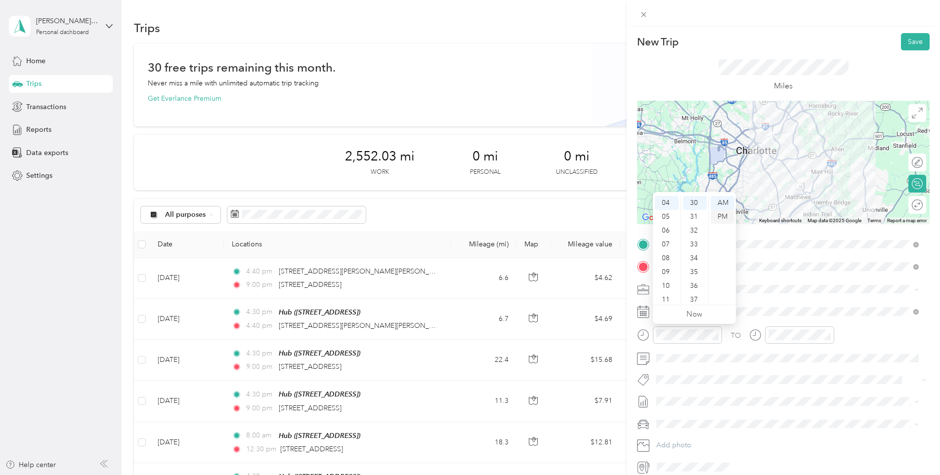
click at [723, 220] on div "PM" at bounding box center [722, 217] width 24 height 14
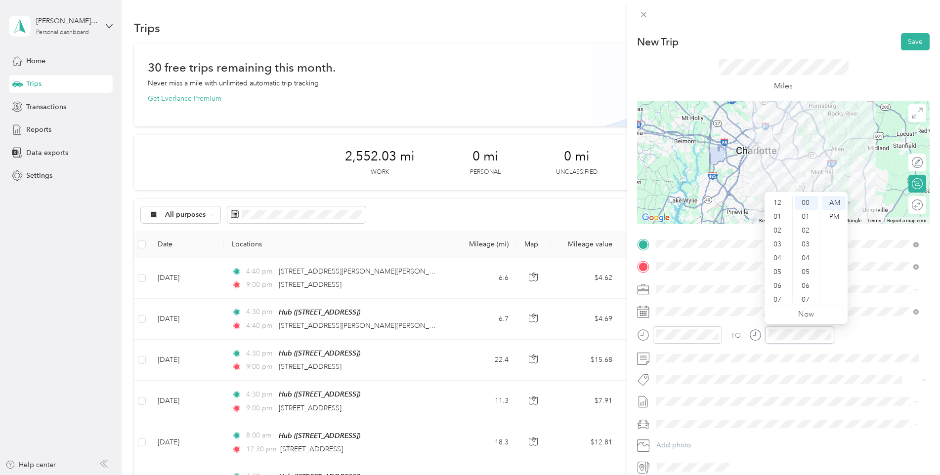
scroll to position [59, 0]
click at [777, 266] on div "09" at bounding box center [778, 268] width 24 height 14
click at [832, 213] on div "PM" at bounding box center [834, 217] width 24 height 14
click at [863, 71] on div "Miles" at bounding box center [783, 75] width 292 height 50
click at [912, 45] on button "Save" at bounding box center [915, 41] width 29 height 17
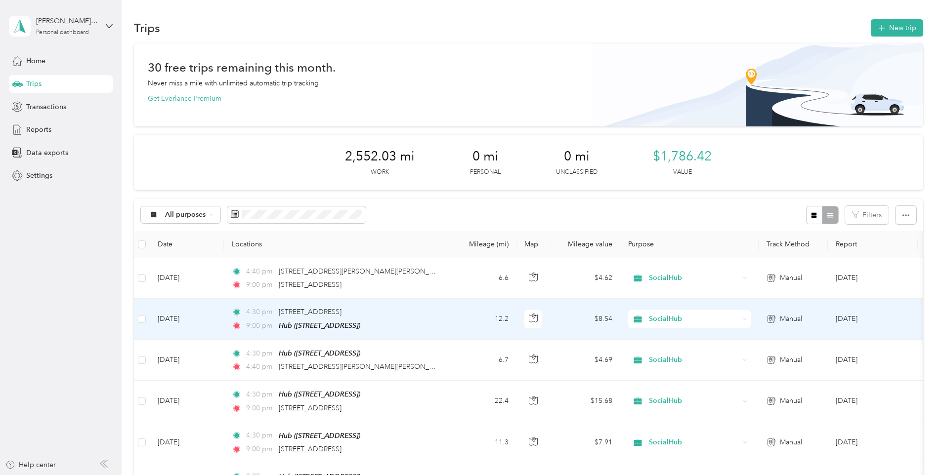
click at [264, 314] on span "4:30 pm" at bounding box center [260, 312] width 28 height 11
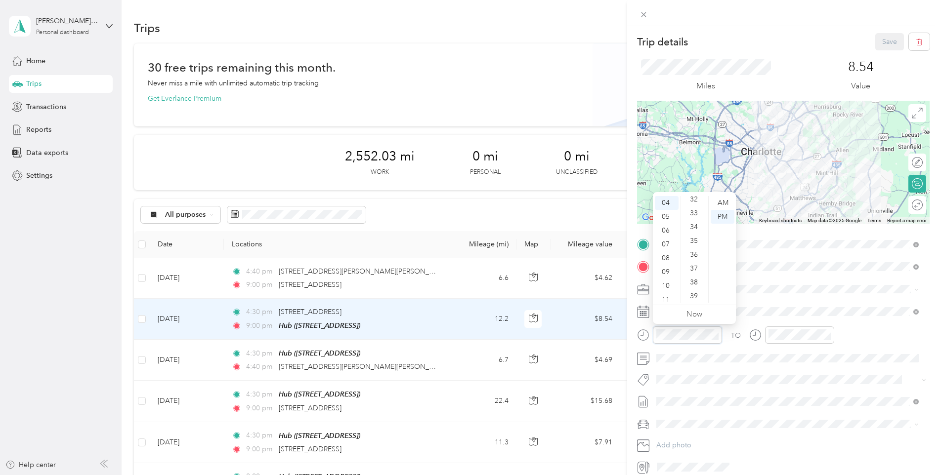
scroll to position [514, 0]
click at [698, 241] on div "40" at bounding box center [695, 243] width 24 height 14
click at [880, 72] on div "8.54 Value" at bounding box center [861, 75] width 138 height 33
click at [875, 42] on button "Save" at bounding box center [889, 41] width 29 height 17
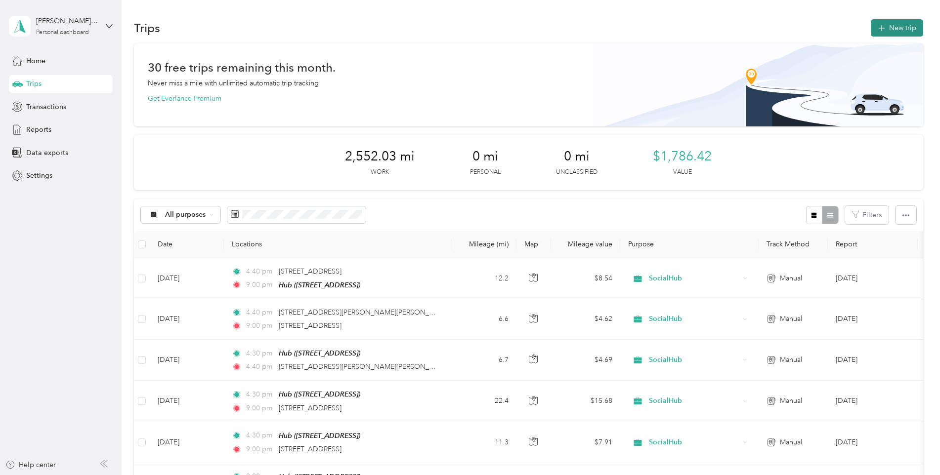
click at [909, 35] on button "New trip" at bounding box center [896, 27] width 52 height 17
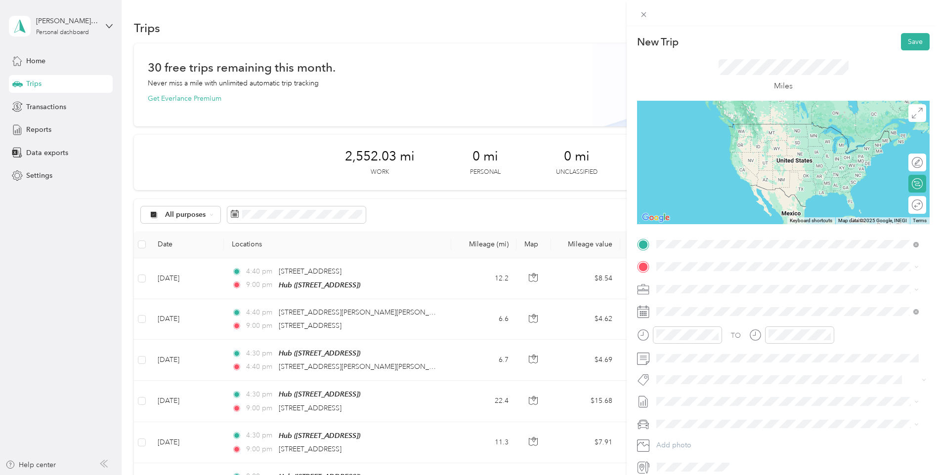
click at [713, 294] on span "[STREET_ADDRESS]" at bounding box center [706, 294] width 63 height 8
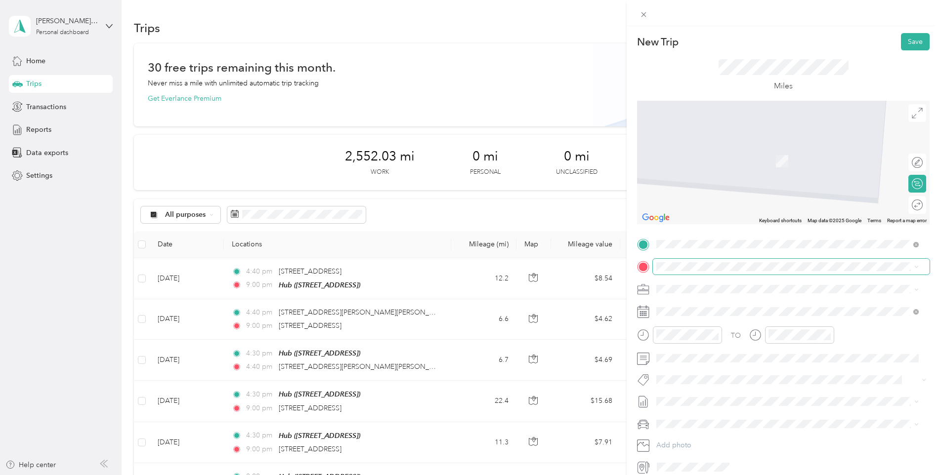
click at [692, 261] on span at bounding box center [791, 267] width 277 height 16
click at [673, 309] on div "[STREET_ADDRESS][US_STATE]" at bounding box center [786, 302] width 255 height 13
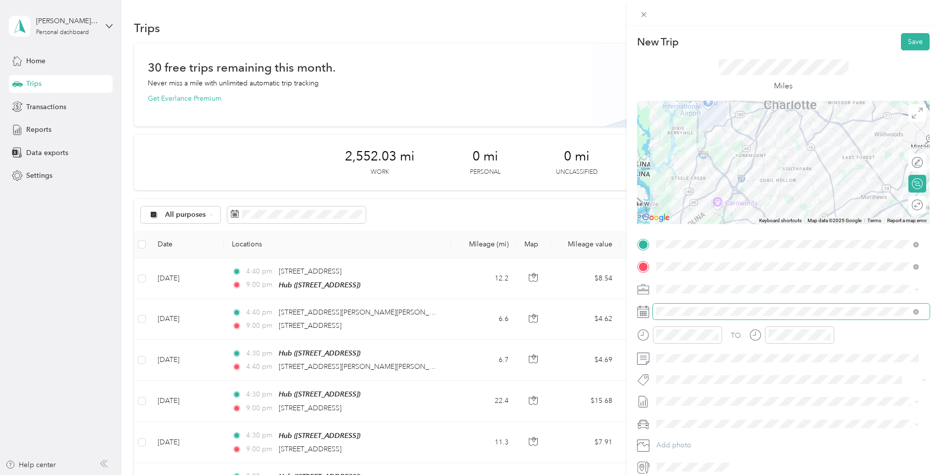
click at [691, 316] on span at bounding box center [791, 312] width 277 height 16
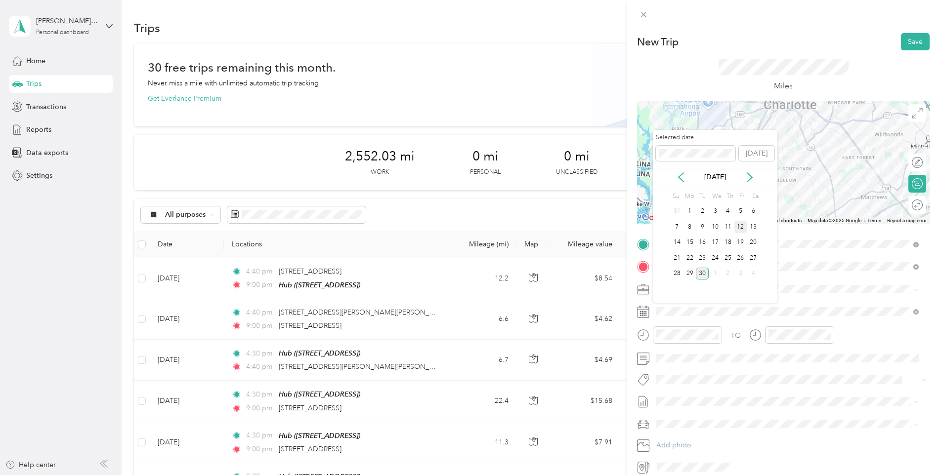
click at [744, 225] on div "12" at bounding box center [740, 227] width 13 height 12
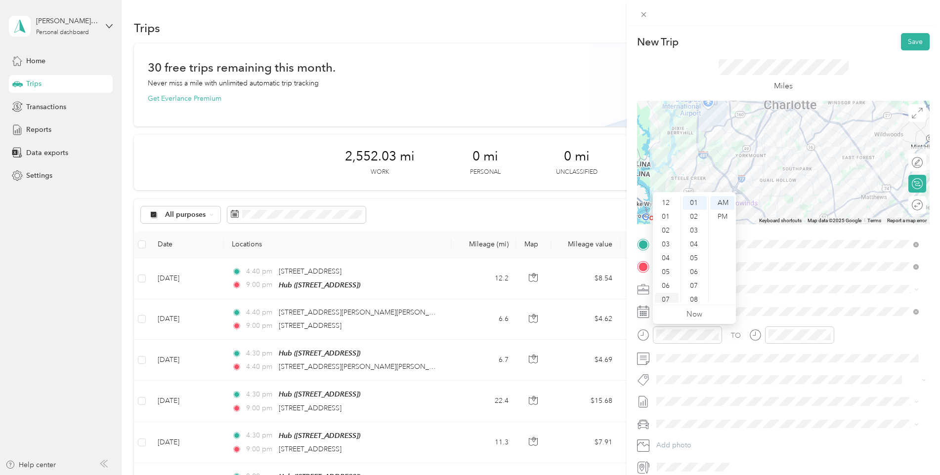
click at [668, 294] on div "07" at bounding box center [667, 300] width 24 height 14
click at [694, 210] on div "30" at bounding box center [695, 209] width 24 height 14
click at [773, 203] on div "12" at bounding box center [778, 203] width 24 height 14
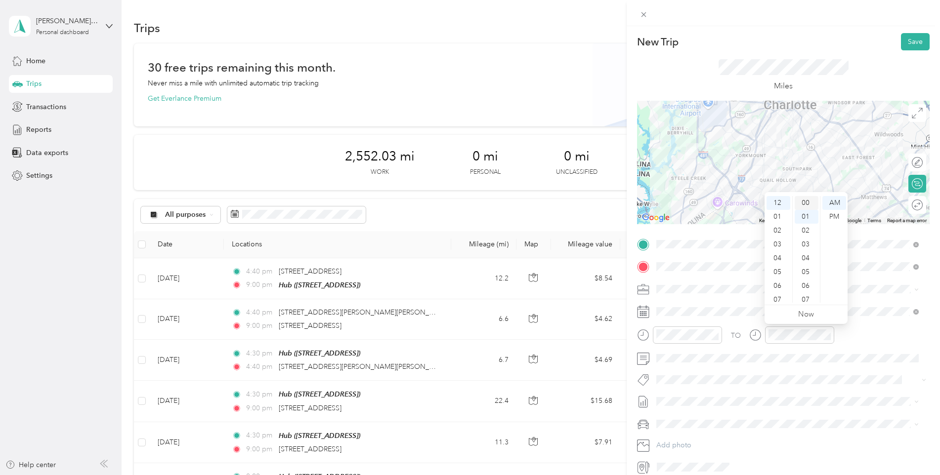
click at [809, 201] on div "00" at bounding box center [806, 203] width 24 height 14
click at [831, 218] on div "PM" at bounding box center [834, 217] width 24 height 14
click at [843, 52] on div "Miles" at bounding box center [783, 75] width 292 height 50
click at [909, 207] on div at bounding box center [912, 205] width 21 height 10
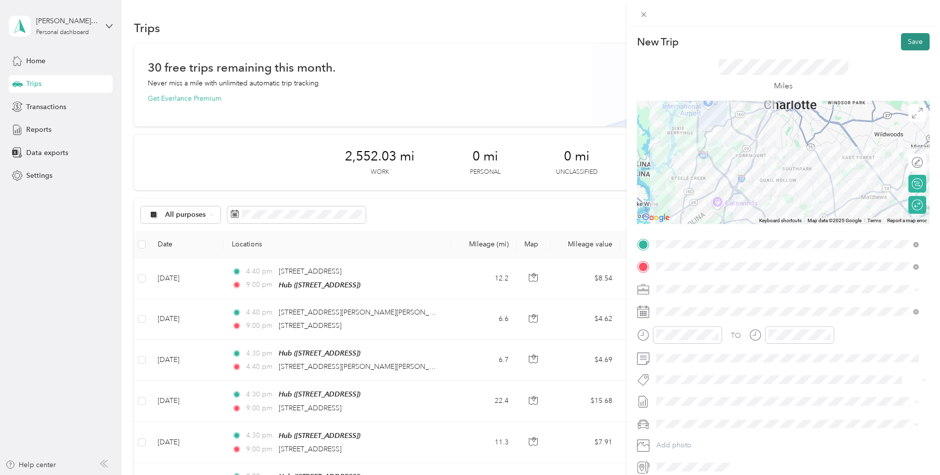
click at [912, 43] on button "Save" at bounding box center [915, 41] width 29 height 17
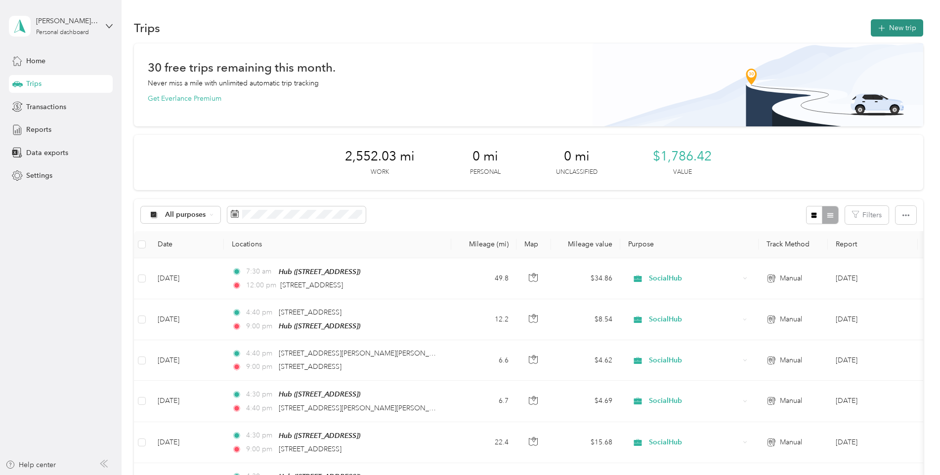
click at [887, 25] on button "New trip" at bounding box center [896, 27] width 52 height 17
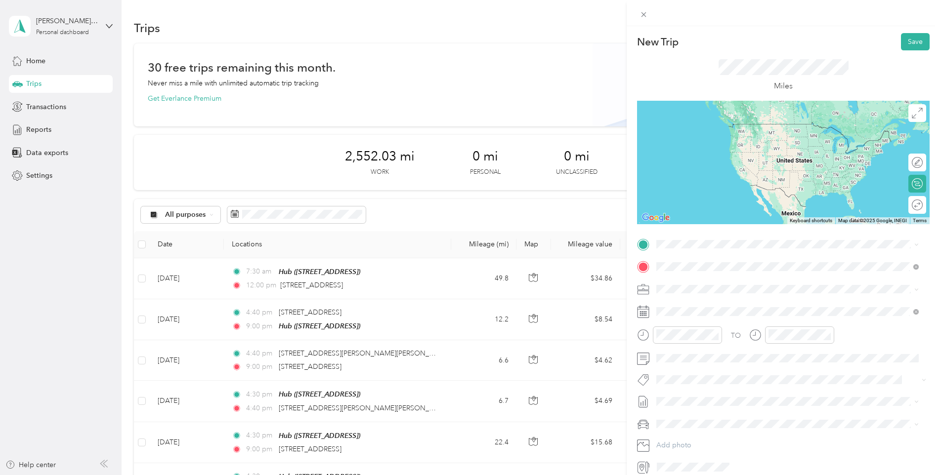
click at [700, 310] on div "[STREET_ADDRESS][US_STATE]" at bounding box center [786, 302] width 255 height 13
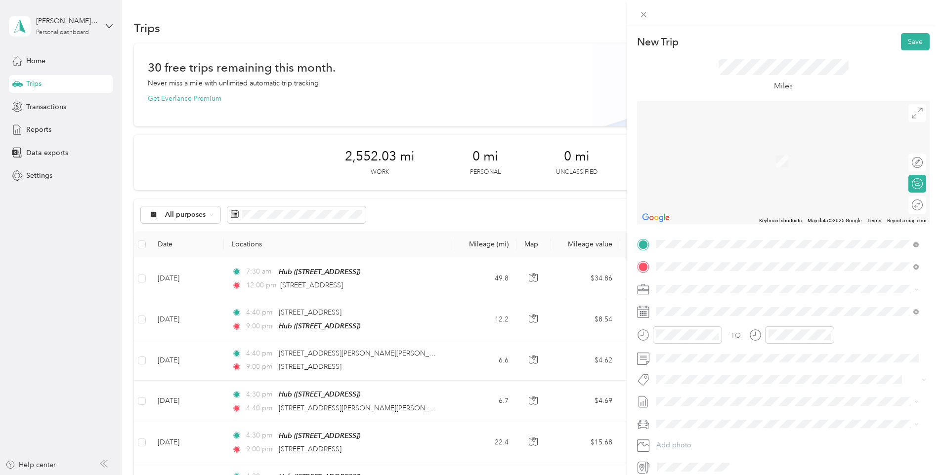
click at [738, 299] on div "Hub [STREET_ADDRESS]" at bounding box center [706, 289] width 63 height 21
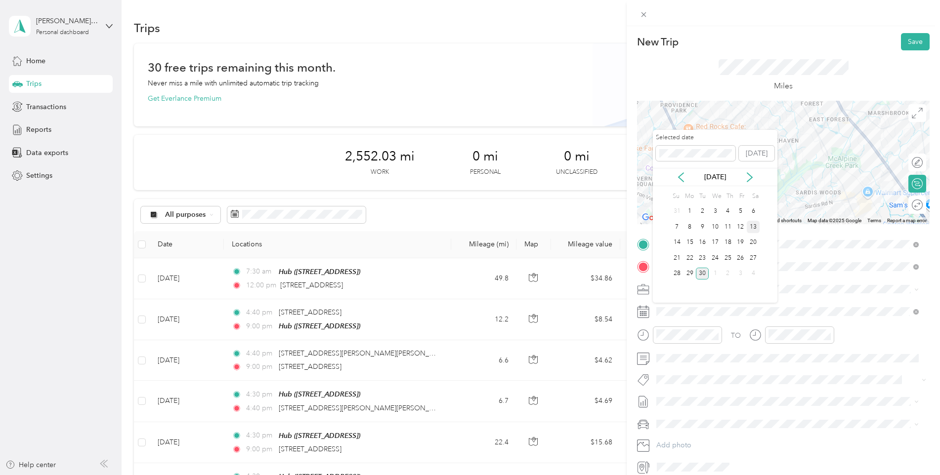
click at [757, 224] on div "13" at bounding box center [752, 227] width 13 height 12
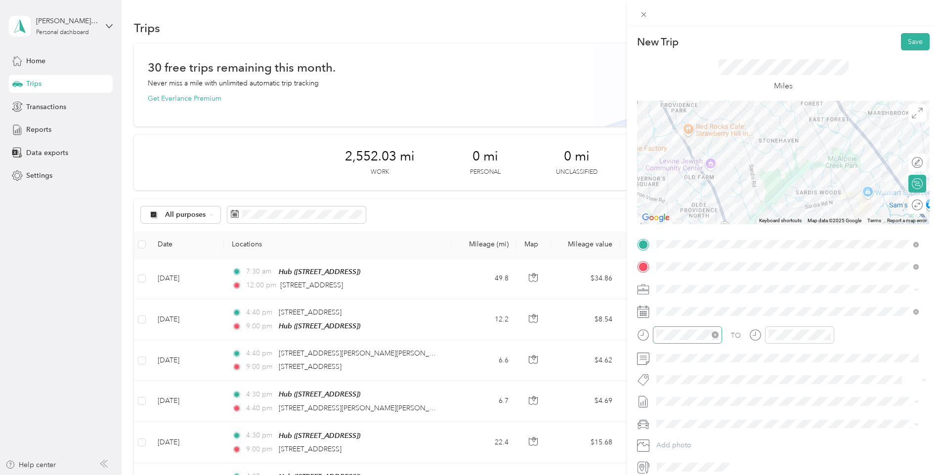
click at [681, 342] on div at bounding box center [687, 335] width 69 height 17
click at [700, 201] on div "00" at bounding box center [695, 203] width 24 height 14
click at [777, 231] on div "02" at bounding box center [778, 231] width 24 height 14
click at [800, 201] on div "00" at bounding box center [806, 203] width 24 height 14
click at [835, 218] on div "PM" at bounding box center [834, 217] width 24 height 14
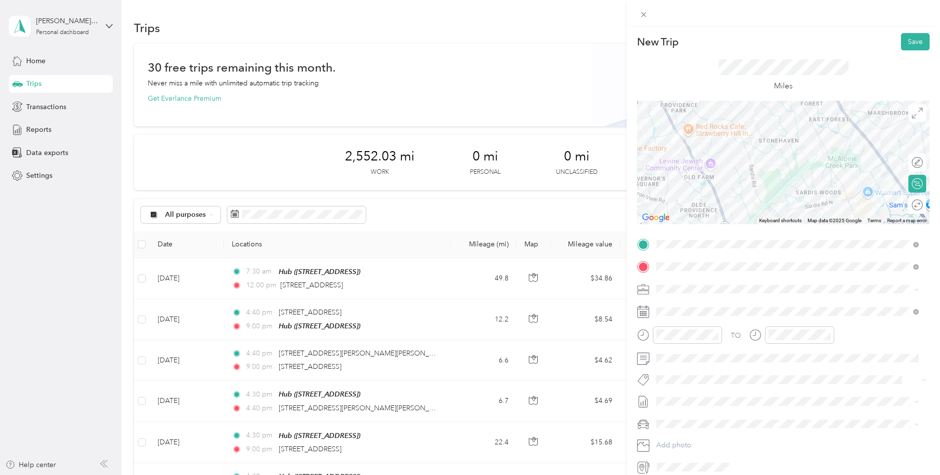
click at [805, 53] on div "Miles" at bounding box center [783, 75] width 292 height 50
click at [907, 206] on div at bounding box center [912, 205] width 21 height 10
click at [908, 40] on button "Save" at bounding box center [915, 41] width 29 height 17
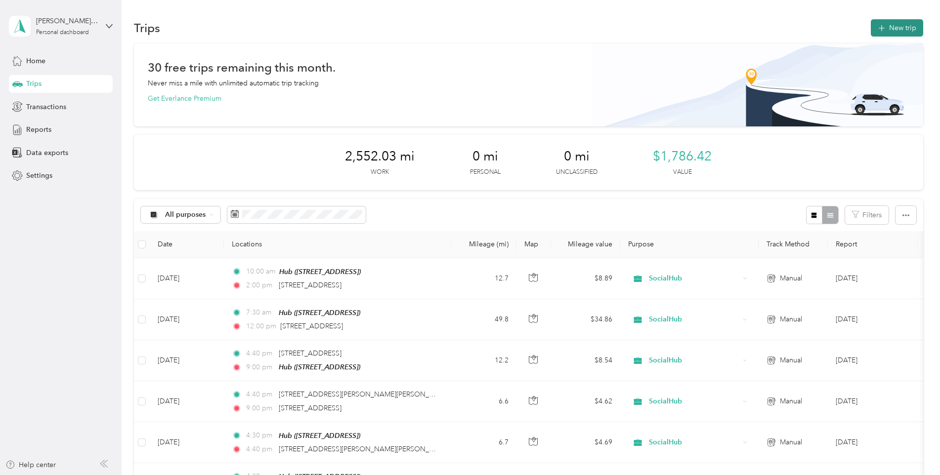
click at [895, 21] on button "New trip" at bounding box center [896, 27] width 52 height 17
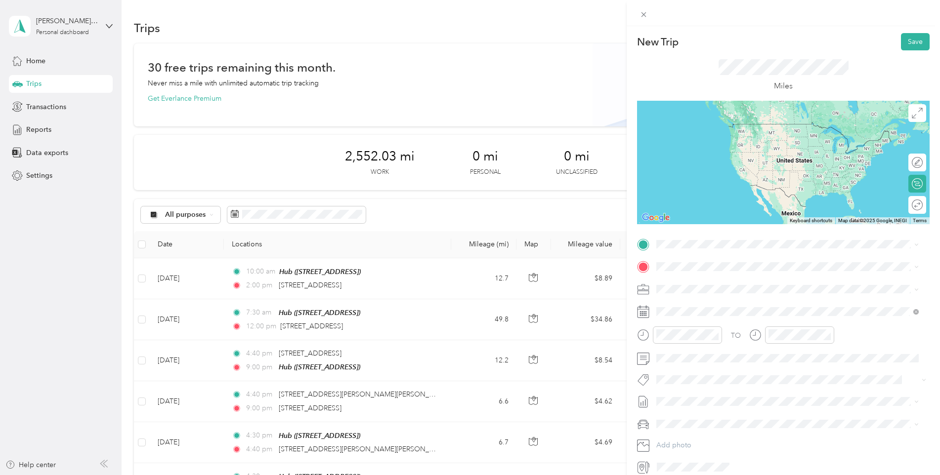
click at [714, 284] on div "Hub" at bounding box center [706, 281] width 63 height 9
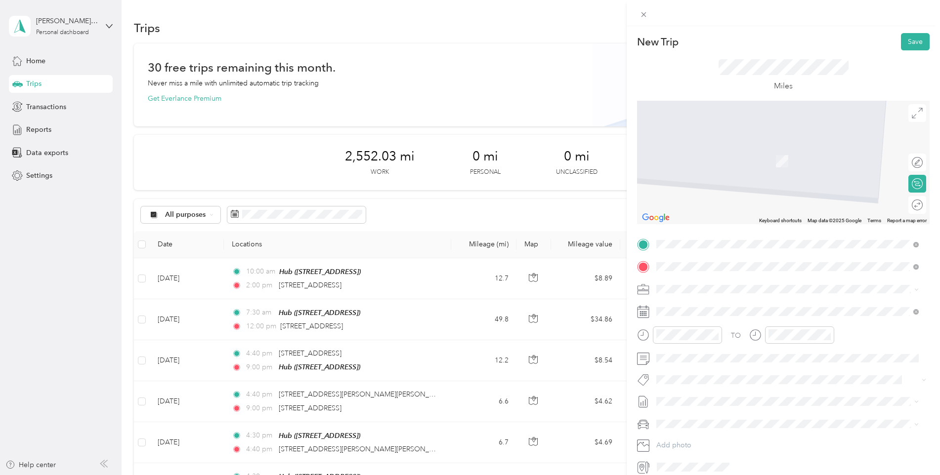
click at [708, 315] on span "[STREET_ADDRESS], [GEOGRAPHIC_DATA], [GEOGRAPHIC_DATA], [GEOGRAPHIC_DATA]" at bounding box center [782, 322] width 215 height 19
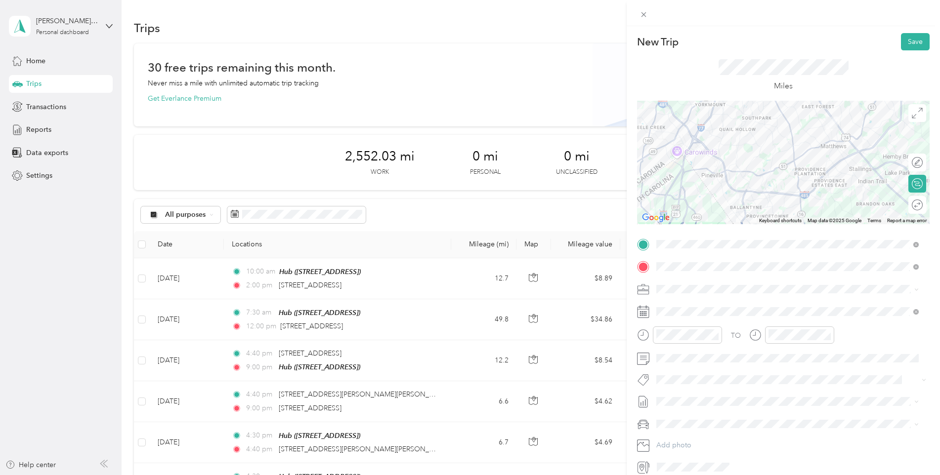
click at [710, 303] on div "TO Add photo" at bounding box center [783, 356] width 292 height 239
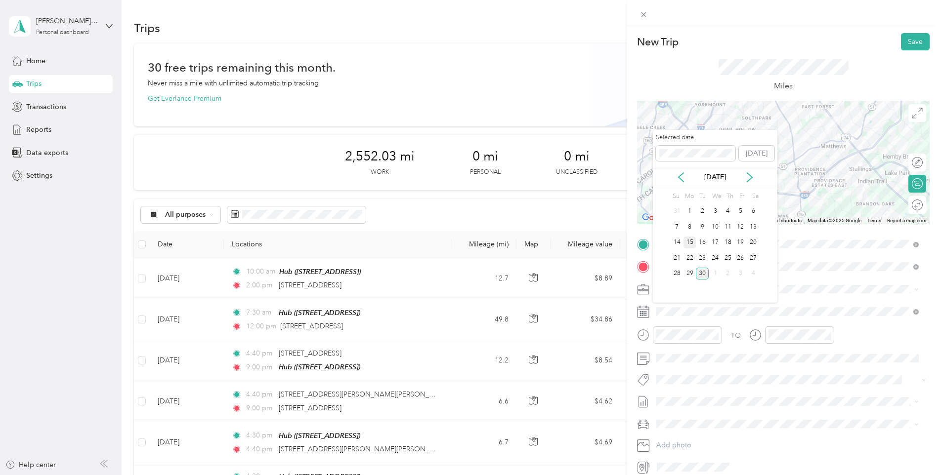
click at [692, 242] on div "15" at bounding box center [689, 243] width 13 height 12
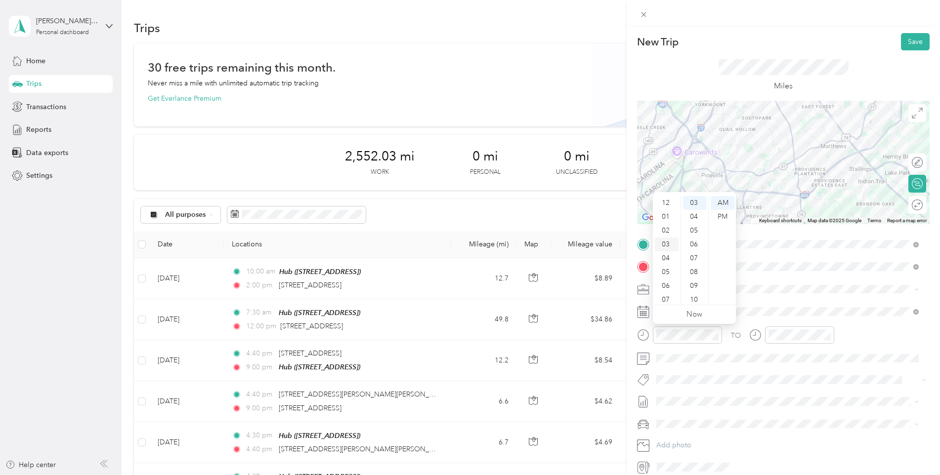
click at [664, 241] on div "03" at bounding box center [667, 245] width 24 height 14
click at [698, 278] on div "30" at bounding box center [695, 280] width 24 height 14
click at [725, 211] on div "PM" at bounding box center [722, 217] width 24 height 14
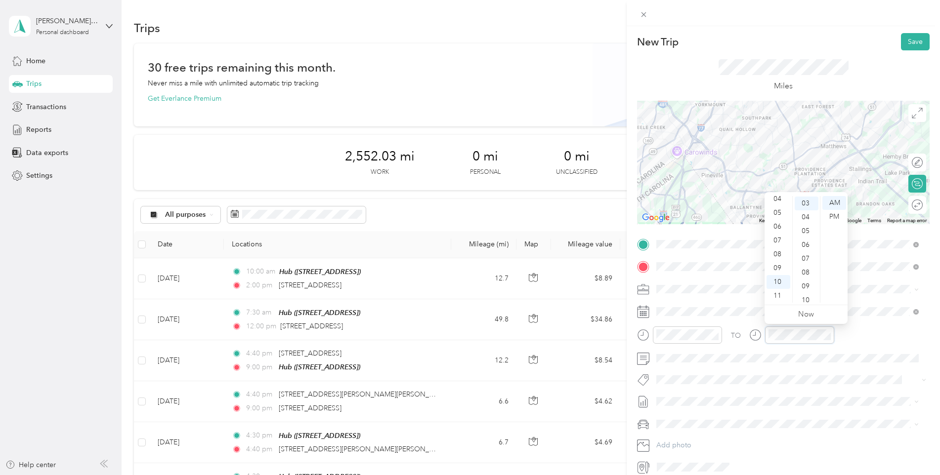
scroll to position [41, 0]
click at [781, 240] on div "07" at bounding box center [778, 241] width 24 height 14
click at [806, 275] on div "30" at bounding box center [806, 272] width 24 height 14
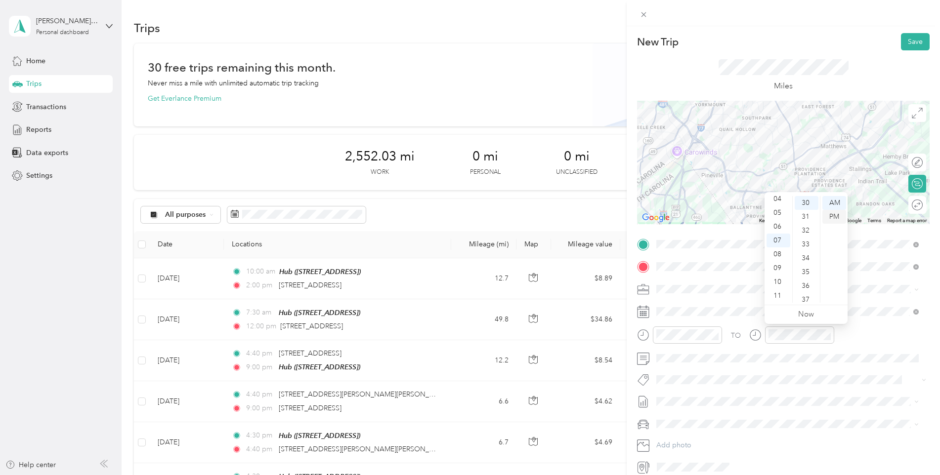
click at [830, 217] on div "PM" at bounding box center [834, 217] width 24 height 14
click at [906, 209] on div at bounding box center [912, 205] width 21 height 10
click at [914, 42] on button "Save" at bounding box center [915, 41] width 29 height 17
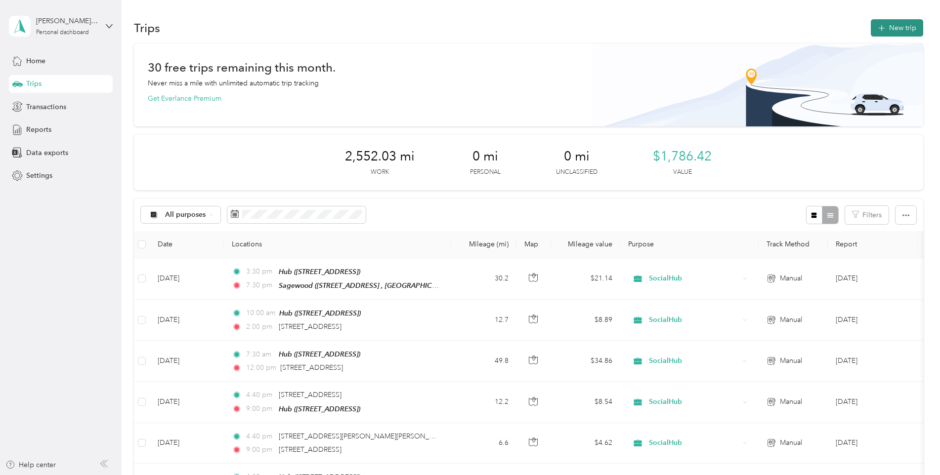
click at [875, 29] on icon "button" at bounding box center [880, 28] width 11 height 11
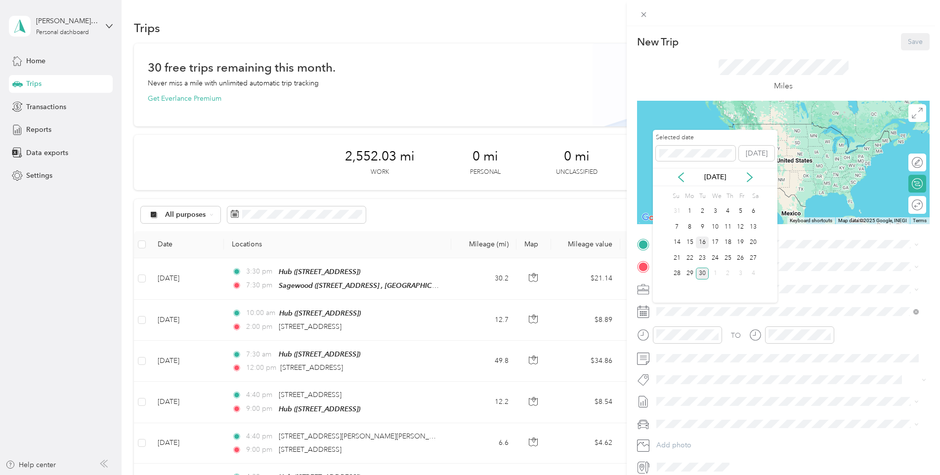
click at [702, 244] on div "16" at bounding box center [702, 243] width 13 height 12
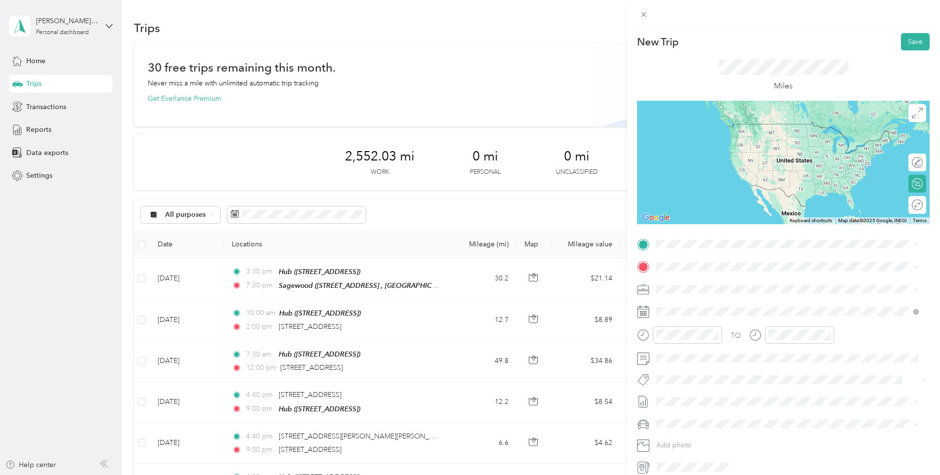
click at [713, 325] on div "Hub [STREET_ADDRESS]" at bounding box center [706, 320] width 63 height 21
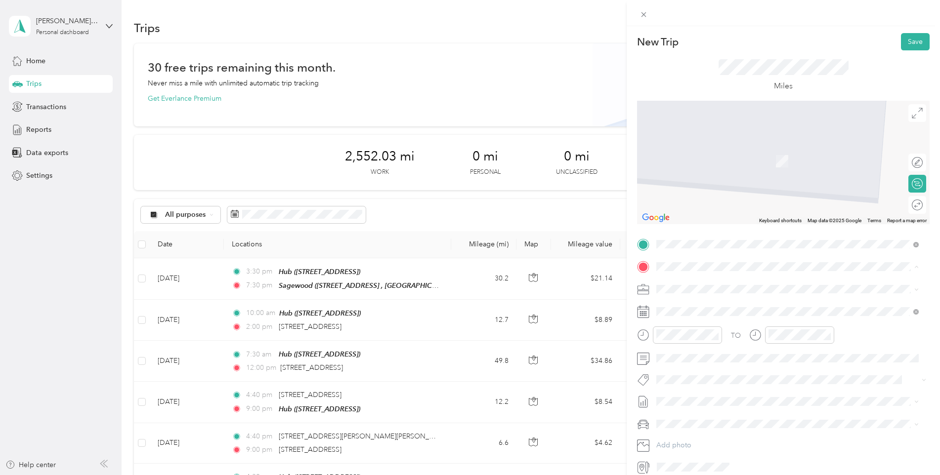
click at [727, 313] on span "[STREET_ADDRESS][PERSON_NAME]" at bounding box center [734, 317] width 118 height 8
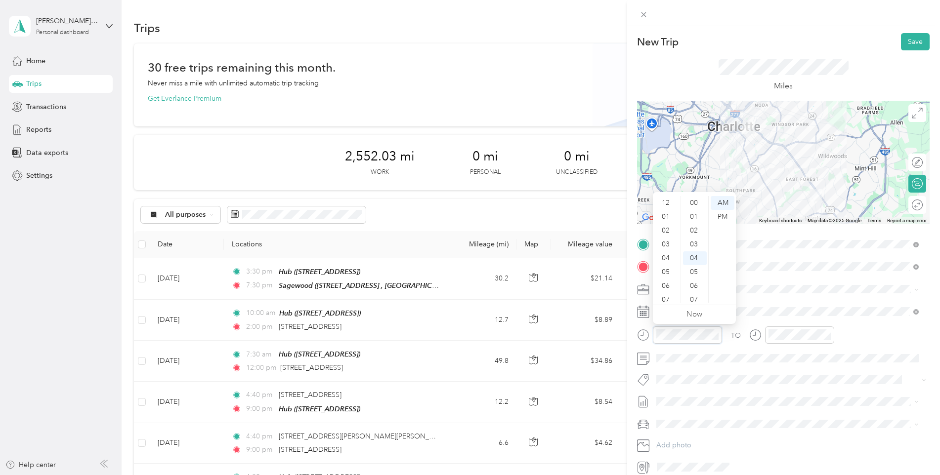
scroll to position [59, 0]
click at [667, 200] on div "04" at bounding box center [667, 199] width 24 height 14
click at [696, 268] on div "30" at bounding box center [695, 266] width 24 height 14
click at [727, 215] on div "PM" at bounding box center [722, 217] width 24 height 14
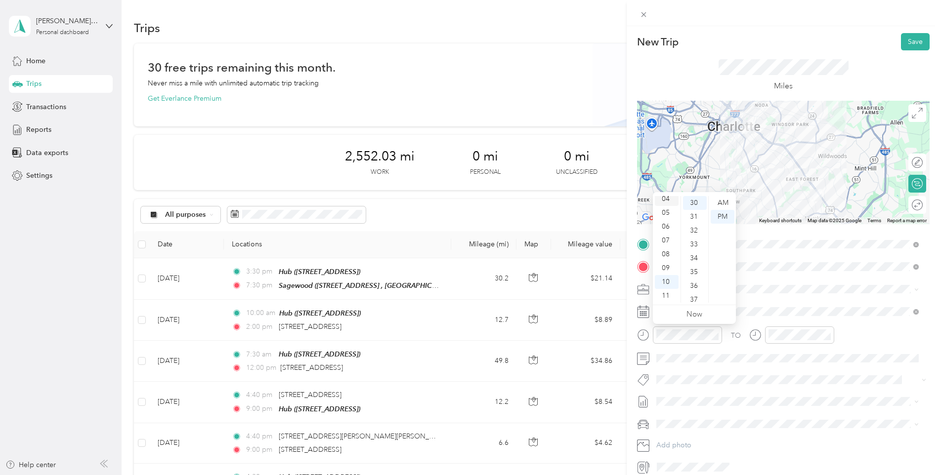
click at [672, 199] on div "04" at bounding box center [667, 199] width 24 height 14
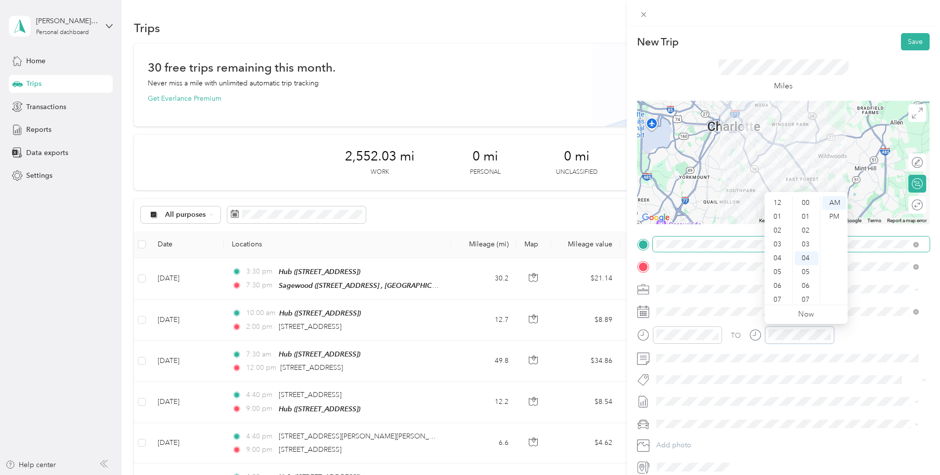
scroll to position [55, 0]
click at [778, 265] on div "09" at bounding box center [778, 268] width 24 height 14
click at [808, 205] on div "00" at bounding box center [806, 203] width 24 height 14
click at [828, 215] on div "PM" at bounding box center [834, 217] width 24 height 14
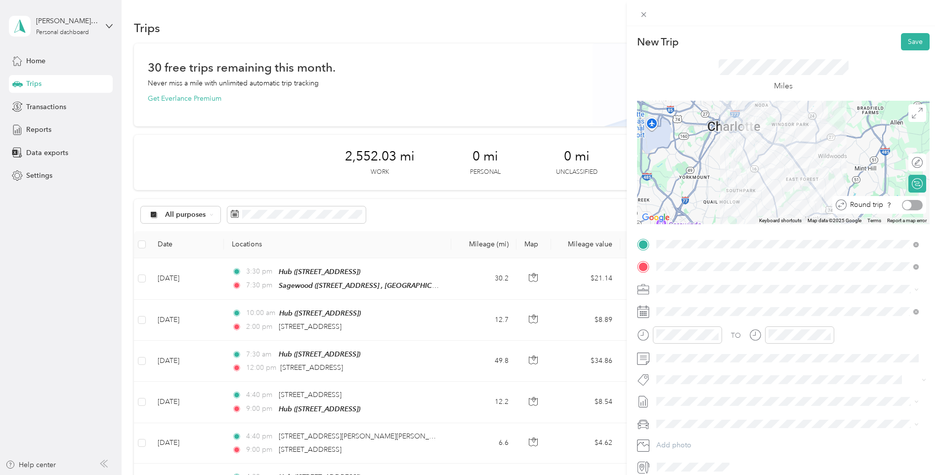
click at [910, 208] on div at bounding box center [912, 205] width 21 height 10
click at [908, 41] on button "Save" at bounding box center [915, 41] width 29 height 17
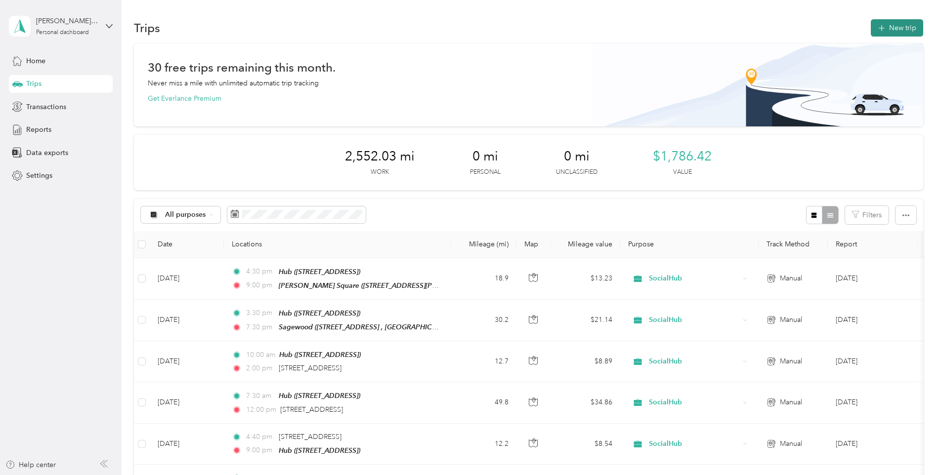
click at [893, 31] on button "New trip" at bounding box center [896, 27] width 52 height 17
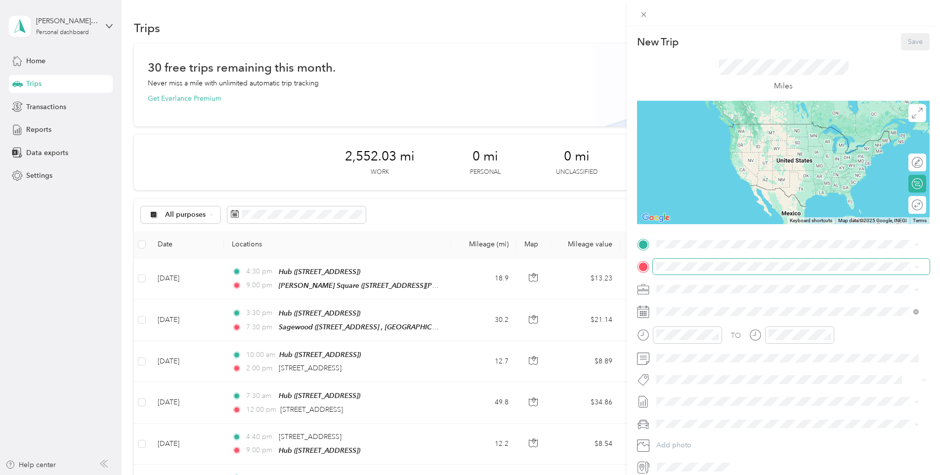
click at [668, 272] on span at bounding box center [791, 267] width 277 height 16
click at [733, 306] on span "[STREET_ADDRESS][US_STATE]" at bounding box center [724, 302] width 99 height 9
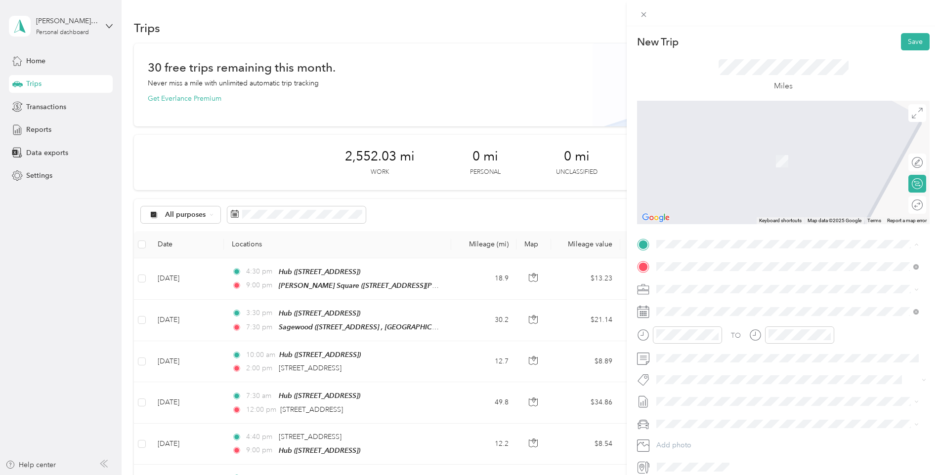
click at [711, 330] on span "[STREET_ADDRESS]" at bounding box center [706, 326] width 63 height 8
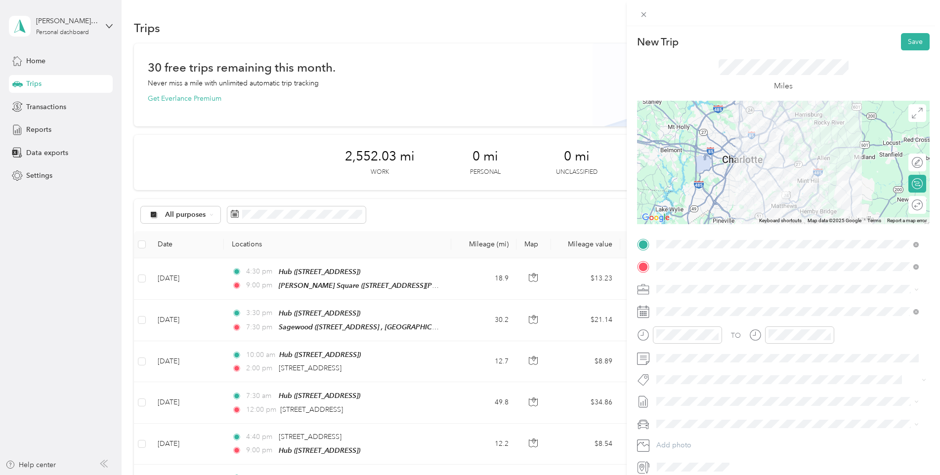
click at [922, 205] on div "Round trip" at bounding box center [922, 205] width 0 height 10
click at [909, 205] on div at bounding box center [912, 205] width 21 height 10
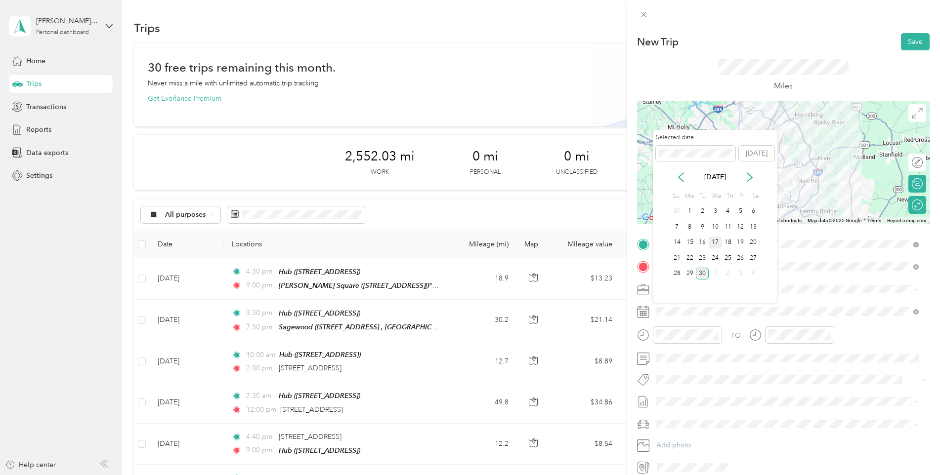
click at [714, 243] on div "17" at bounding box center [714, 243] width 13 height 12
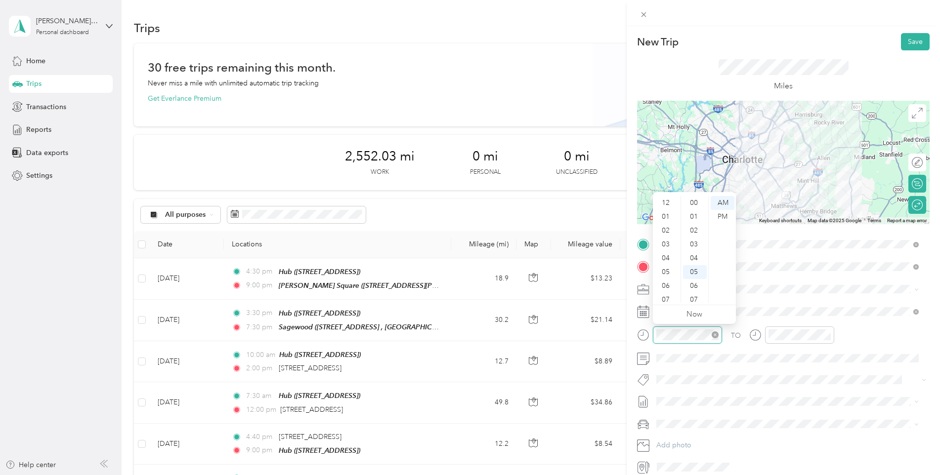
scroll to position [59, 0]
click at [664, 235] on div "03" at bounding box center [667, 235] width 24 height 14
click at [696, 301] on div "30" at bounding box center [695, 302] width 24 height 14
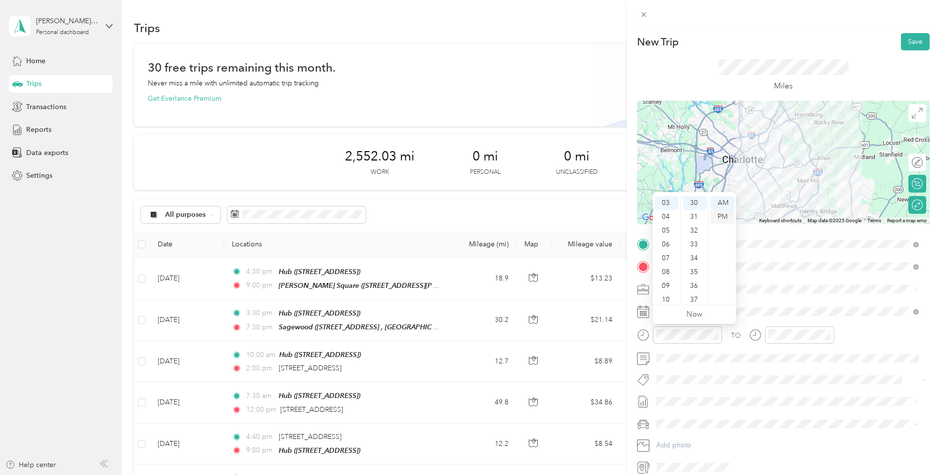
click at [722, 213] on div "PM" at bounding box center [722, 217] width 24 height 14
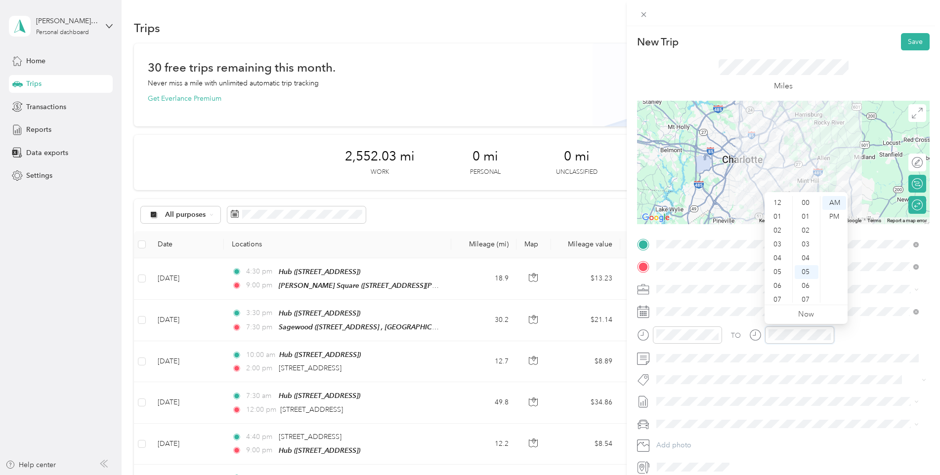
scroll to position [69, 0]
click at [776, 238] on div "07" at bounding box center [778, 241] width 24 height 14
click at [804, 251] on div "30" at bounding box center [806, 253] width 24 height 14
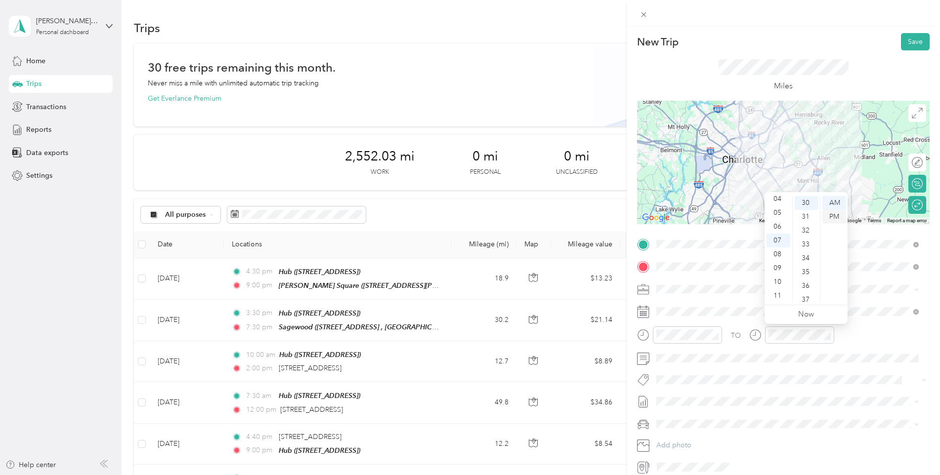
click at [828, 221] on div "PM" at bounding box center [834, 217] width 24 height 14
click at [828, 41] on div "New Trip Save" at bounding box center [783, 41] width 292 height 17
click at [910, 47] on button "Save" at bounding box center [915, 41] width 29 height 17
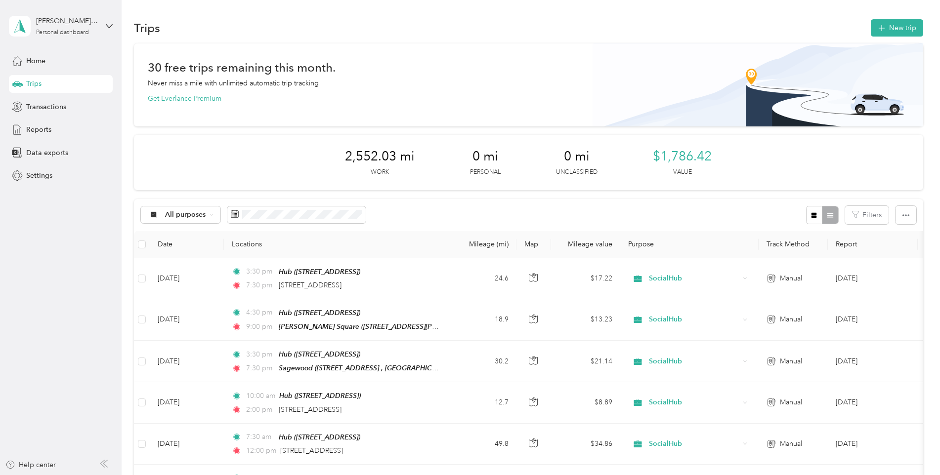
click at [904, 29] on button "New trip" at bounding box center [896, 27] width 52 height 17
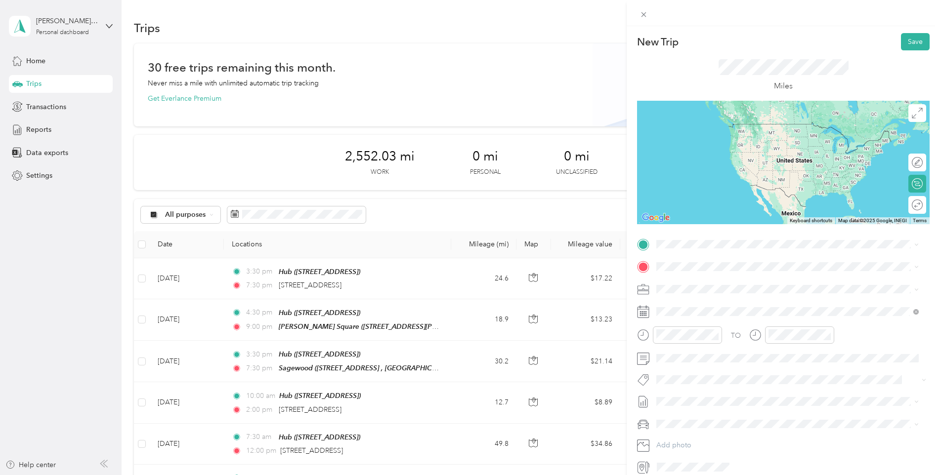
click at [698, 312] on li "[STREET_ADDRESS][US_STATE]" at bounding box center [787, 301] width 269 height 20
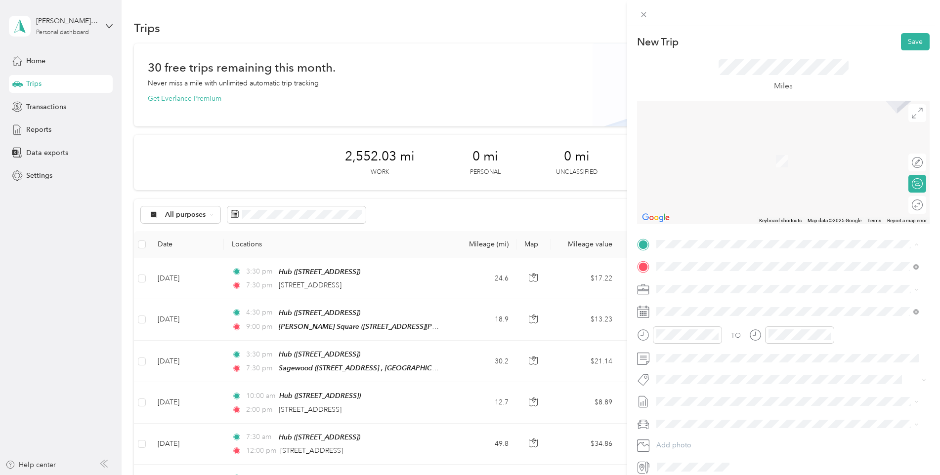
click at [704, 319] on div "Hub" at bounding box center [706, 314] width 63 height 9
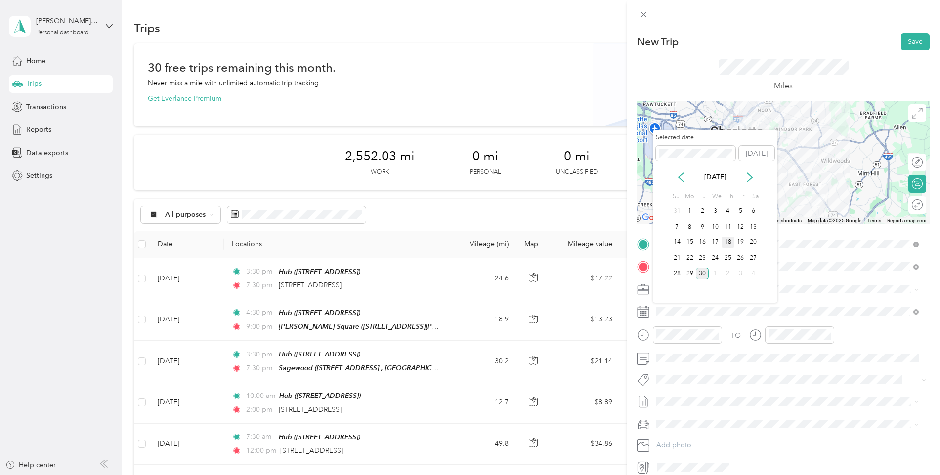
click at [730, 244] on div "18" at bounding box center [727, 243] width 13 height 12
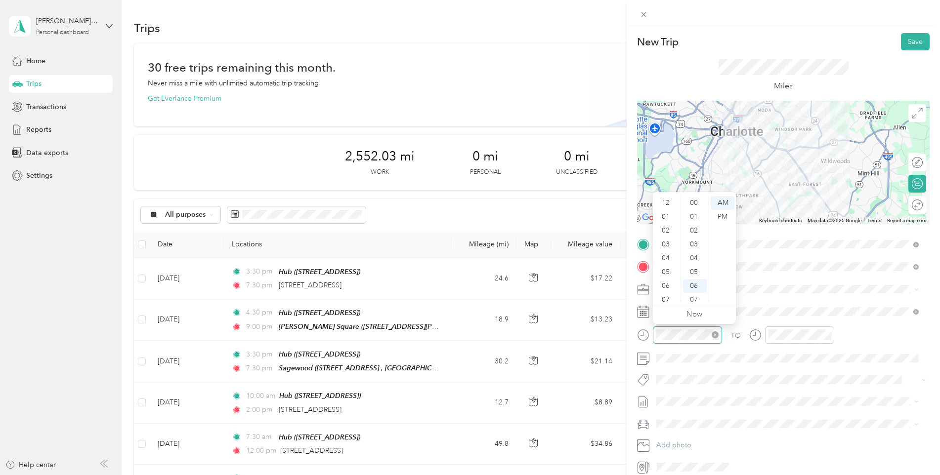
scroll to position [59, 0]
click at [671, 203] on div "04" at bounding box center [667, 199] width 24 height 14
click at [693, 284] on div "30" at bounding box center [695, 288] width 24 height 14
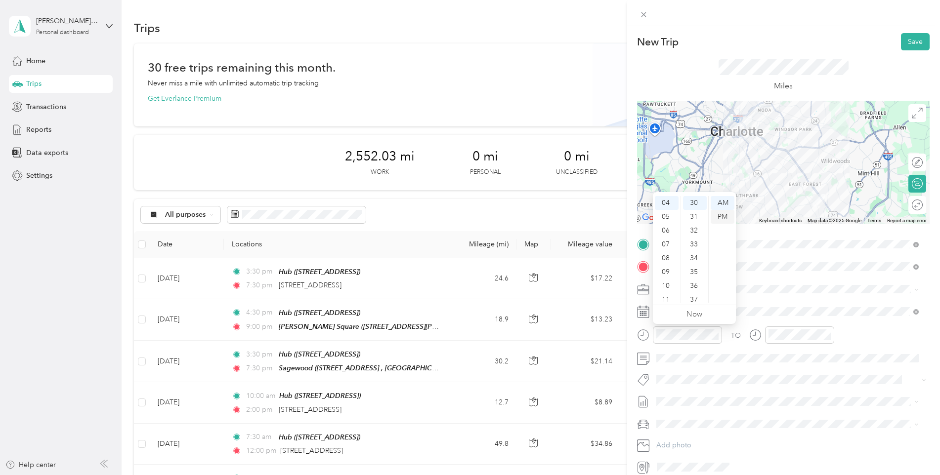
click at [719, 215] on div "PM" at bounding box center [722, 217] width 24 height 14
click at [777, 264] on div "09" at bounding box center [778, 268] width 24 height 14
click at [810, 197] on div "00" at bounding box center [806, 203] width 24 height 14
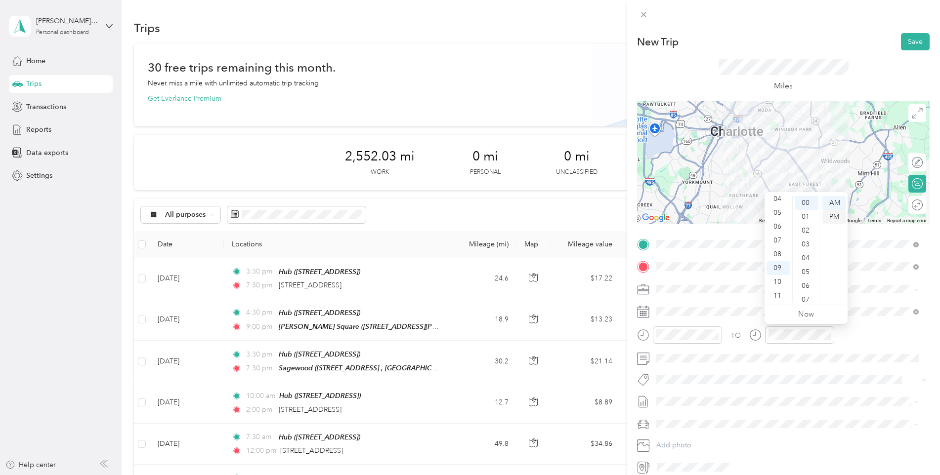
click at [839, 217] on div "PM" at bounding box center [834, 217] width 24 height 14
click at [922, 209] on div "Round trip" at bounding box center [922, 205] width 0 height 10
click at [905, 209] on div at bounding box center [912, 205] width 21 height 10
click at [902, 49] on button "Save" at bounding box center [915, 41] width 29 height 17
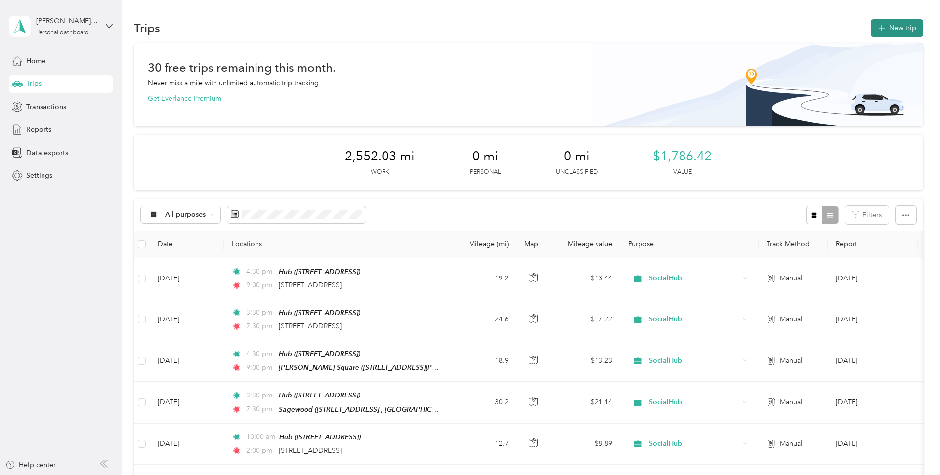
click at [886, 27] on button "New trip" at bounding box center [896, 27] width 52 height 17
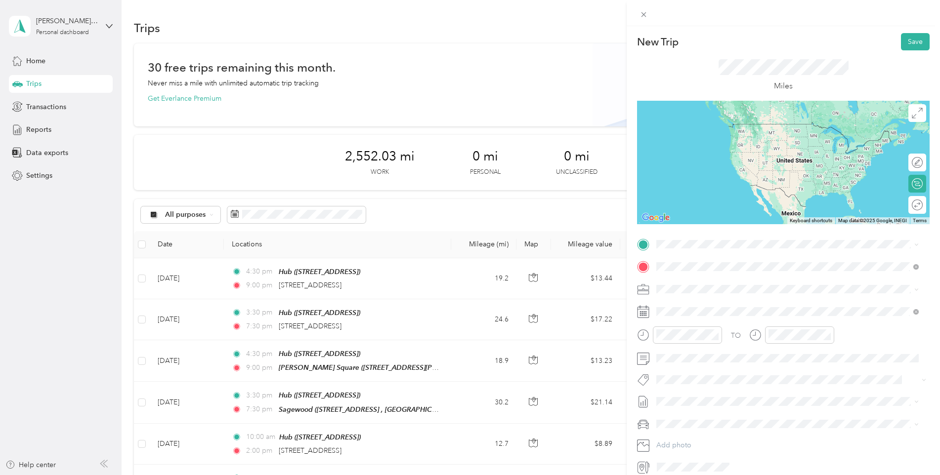
click at [706, 298] on span "[STREET_ADDRESS][US_STATE]" at bounding box center [724, 302] width 99 height 9
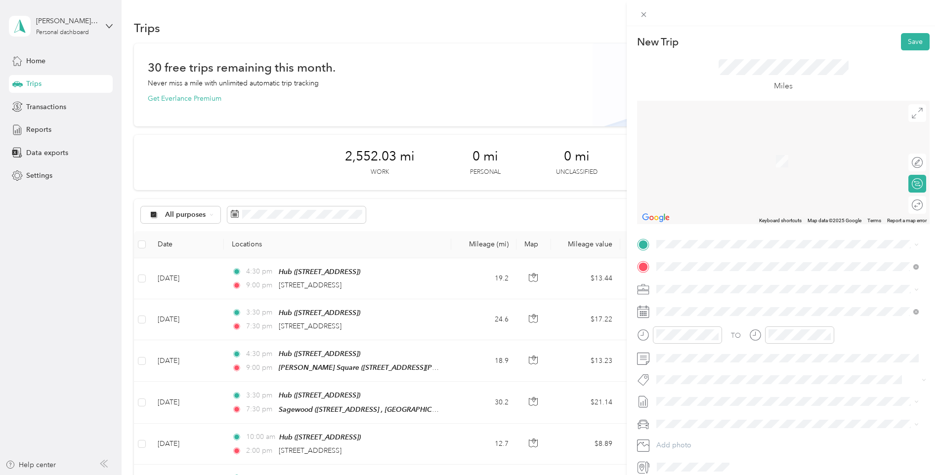
click at [709, 330] on div "Hub [STREET_ADDRESS]" at bounding box center [706, 320] width 63 height 21
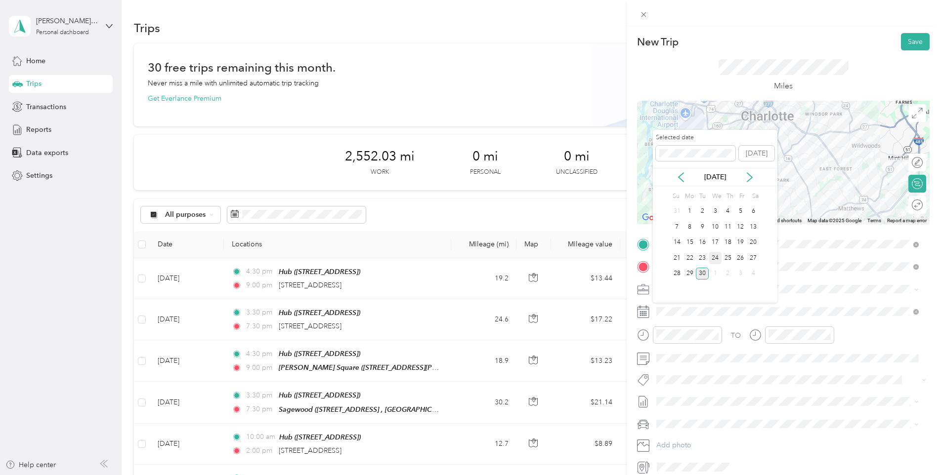
click at [714, 257] on div "24" at bounding box center [714, 258] width 13 height 12
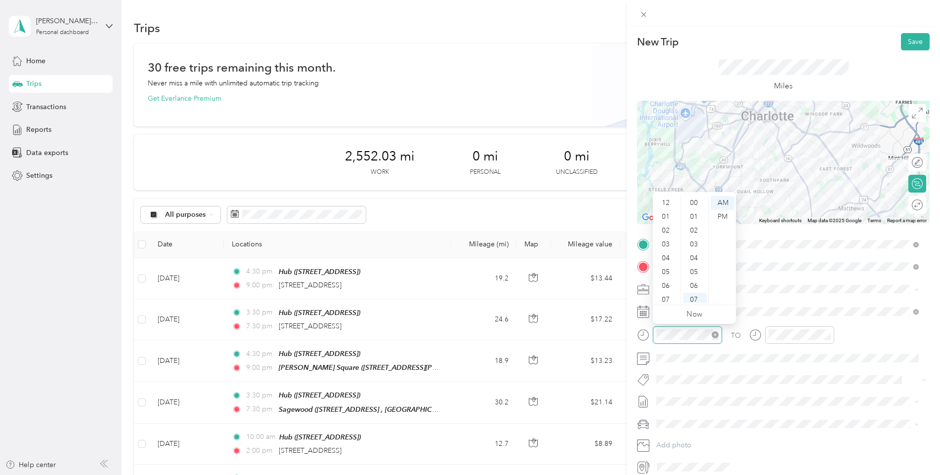
scroll to position [59, 0]
click at [666, 203] on div "04" at bounding box center [667, 199] width 24 height 14
click at [695, 272] on div "30" at bounding box center [695, 272] width 24 height 14
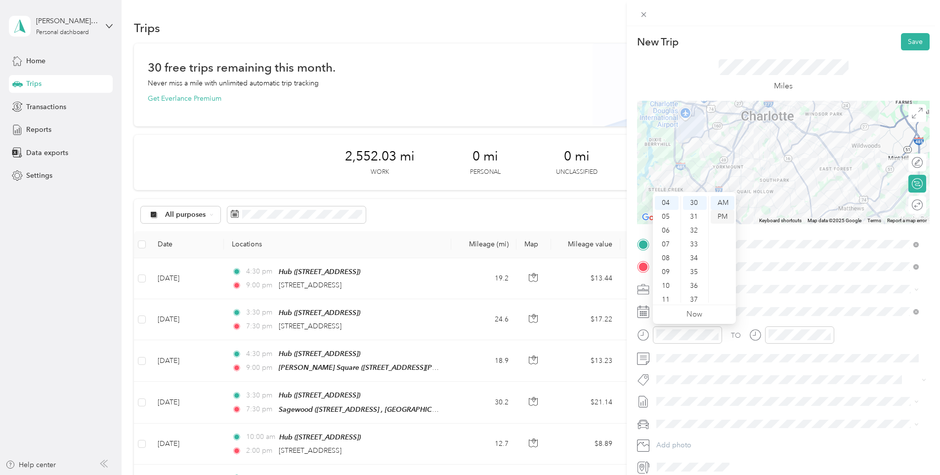
click at [724, 212] on div "PM" at bounding box center [722, 217] width 24 height 14
click at [779, 268] on div "09" at bounding box center [778, 268] width 24 height 14
click at [806, 202] on div "00" at bounding box center [806, 203] width 24 height 14
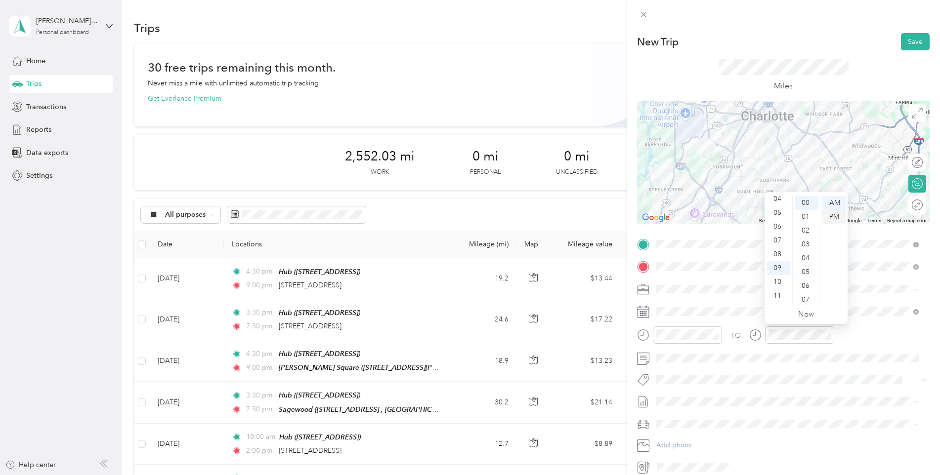
click at [829, 217] on div "PM" at bounding box center [834, 217] width 24 height 14
click at [913, 209] on div "Round trip" at bounding box center [912, 205] width 28 height 18
click at [913, 209] on div at bounding box center [912, 205] width 21 height 10
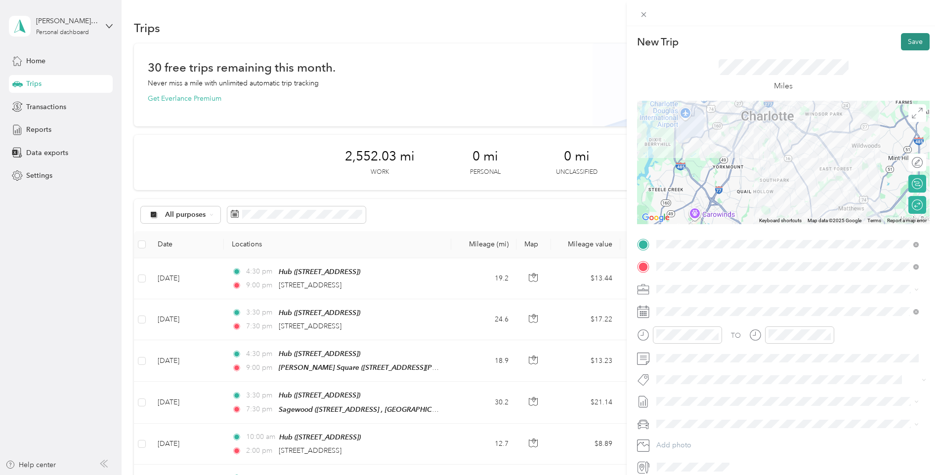
click at [916, 39] on button "Save" at bounding box center [915, 41] width 29 height 17
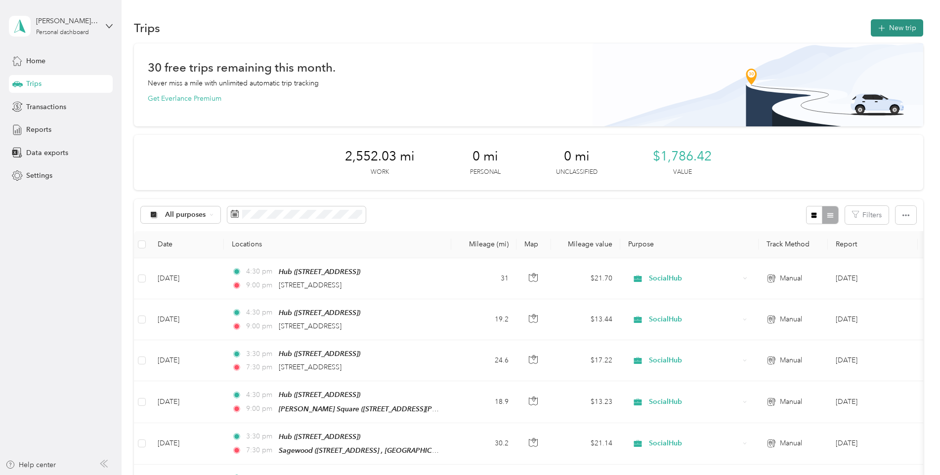
click at [882, 27] on icon "button" at bounding box center [880, 28] width 11 height 11
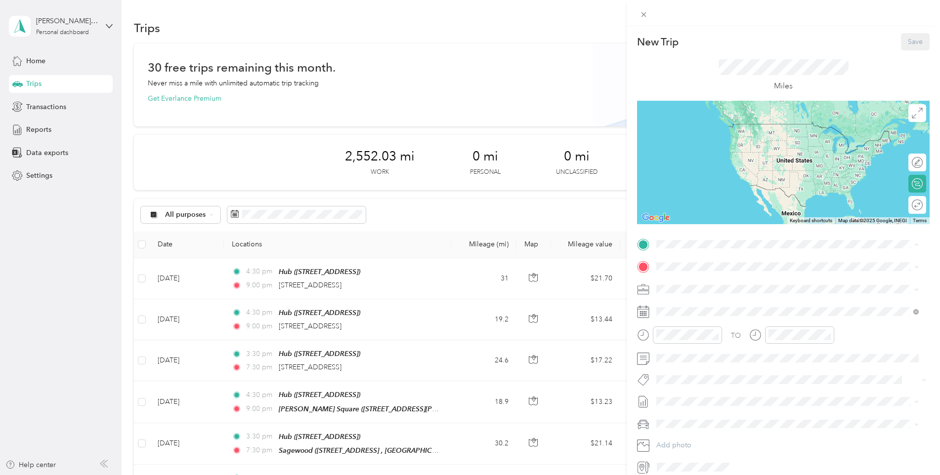
click at [694, 328] on div "Hub [STREET_ADDRESS]" at bounding box center [706, 320] width 63 height 21
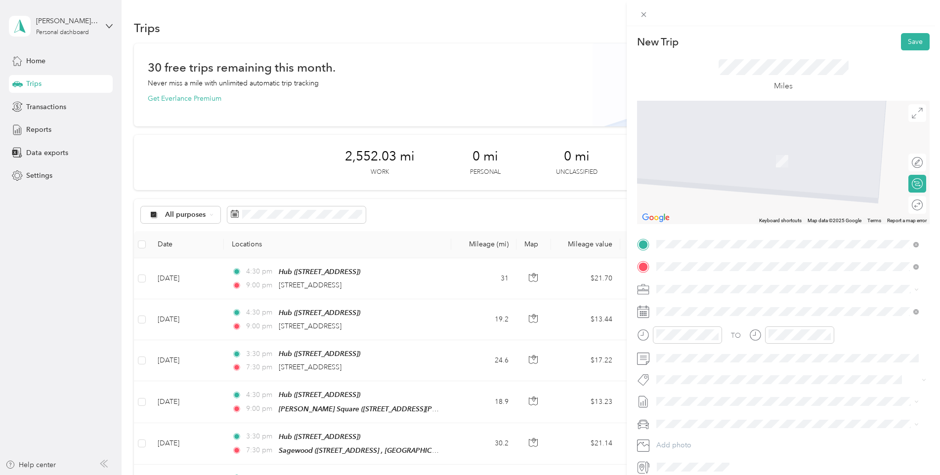
click at [718, 307] on span "[STREET_ADDRESS][US_STATE]" at bounding box center [724, 302] width 99 height 9
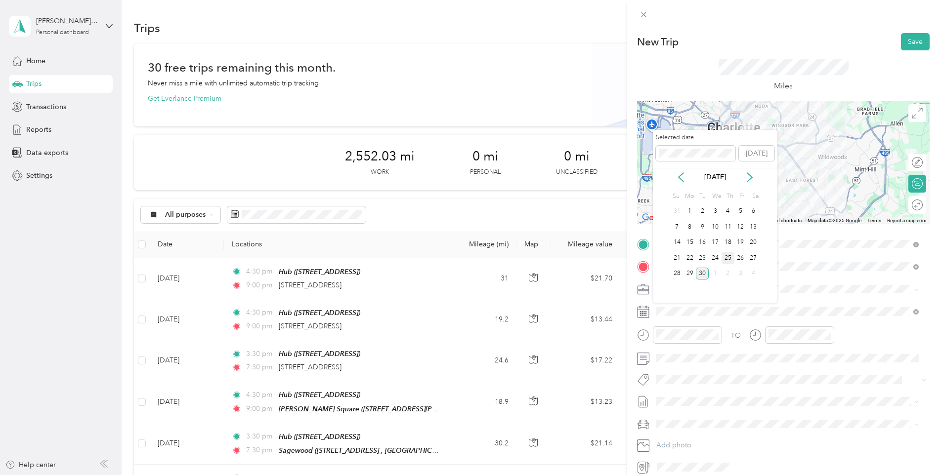
click at [725, 256] on div "25" at bounding box center [727, 258] width 13 height 12
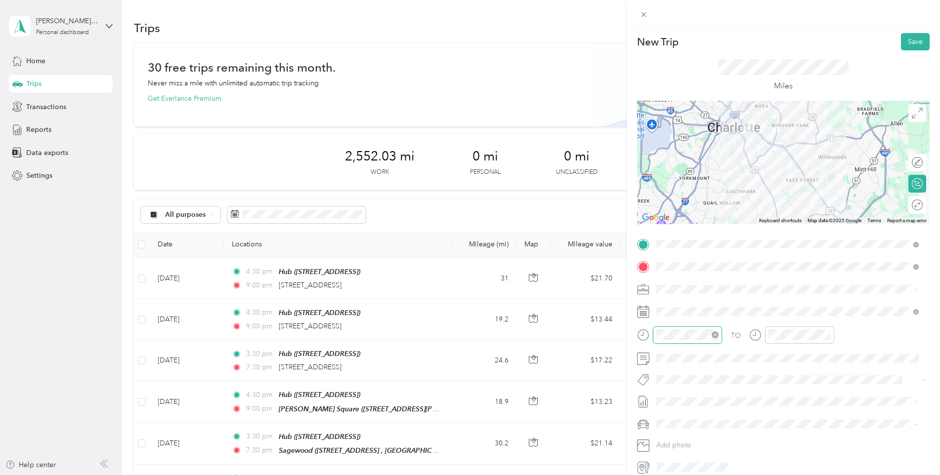
scroll to position [59, 0]
click at [667, 197] on div "04" at bounding box center [667, 199] width 24 height 14
click at [695, 223] on div "30" at bounding box center [695, 223] width 24 height 14
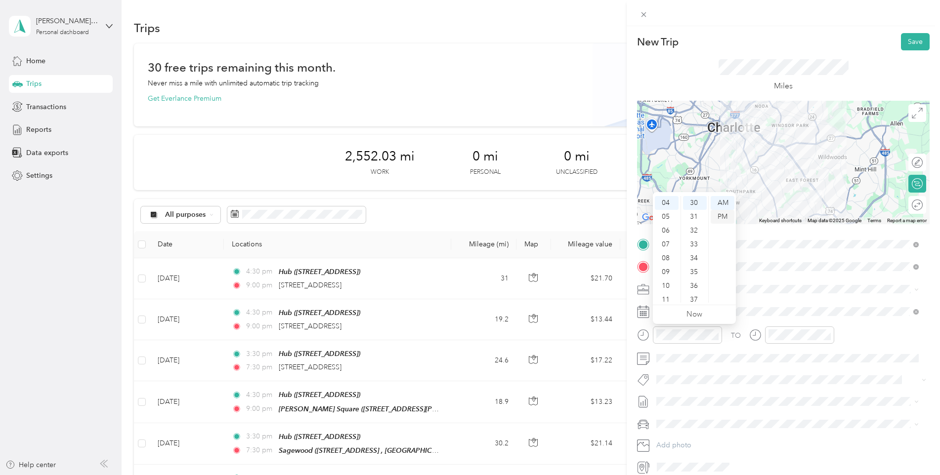
click at [724, 216] on div "PM" at bounding box center [722, 217] width 24 height 14
click at [779, 271] on div "09" at bounding box center [778, 268] width 24 height 14
click at [807, 200] on div "00" at bounding box center [806, 203] width 24 height 14
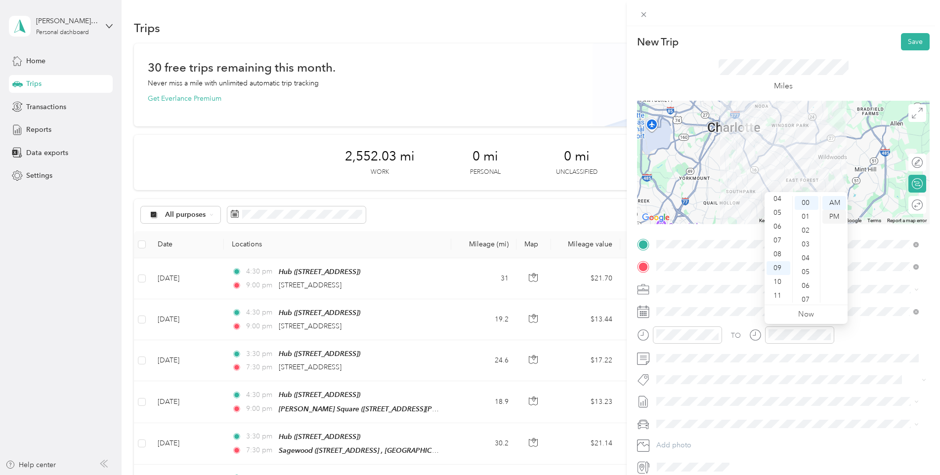
click at [841, 219] on div "PM" at bounding box center [834, 217] width 24 height 14
click at [908, 210] on div "Round trip" at bounding box center [917, 205] width 18 height 18
click at [908, 210] on div at bounding box center [912, 205] width 21 height 10
click at [901, 48] on button "Save" at bounding box center [915, 41] width 29 height 17
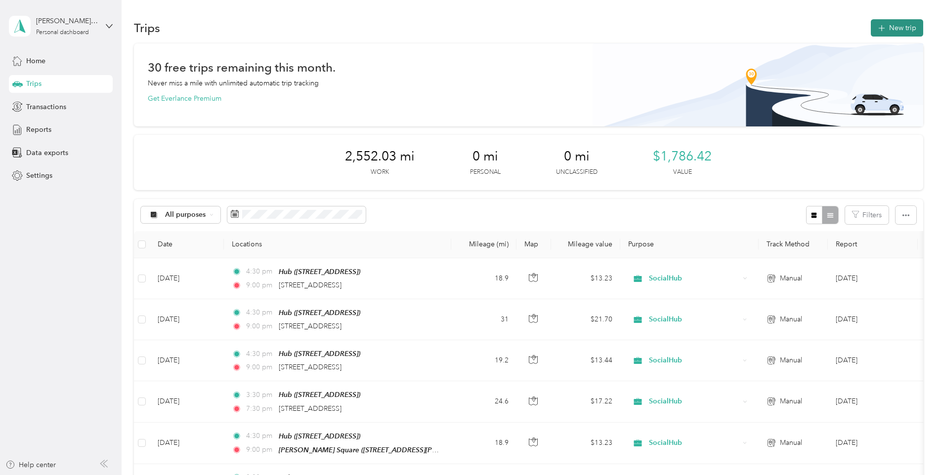
click at [884, 28] on icon "button" at bounding box center [880, 28] width 11 height 11
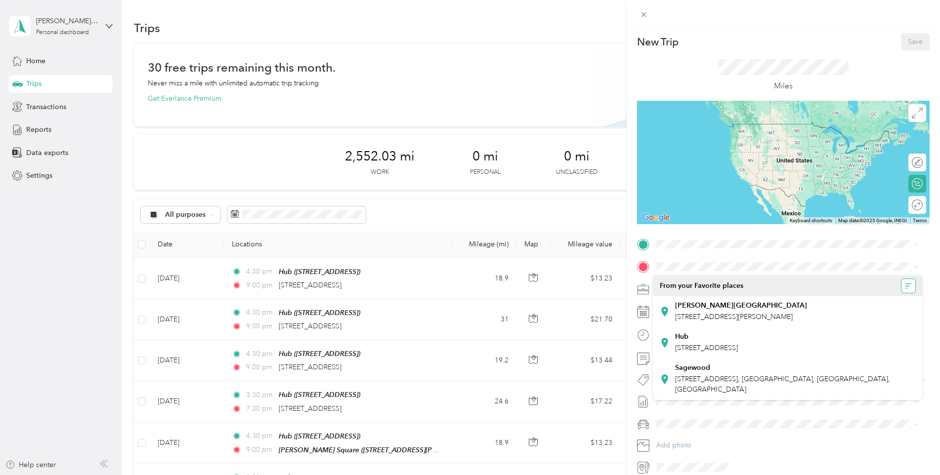
click at [904, 287] on icon "button" at bounding box center [907, 286] width 7 height 7
click at [687, 233] on div "New Trip Save This trip cannot be edited because it is either under review, app…" at bounding box center [783, 254] width 292 height 442
click at [684, 252] on div "TO Add photo" at bounding box center [783, 356] width 292 height 239
click at [688, 319] on div "Hub" at bounding box center [706, 314] width 63 height 9
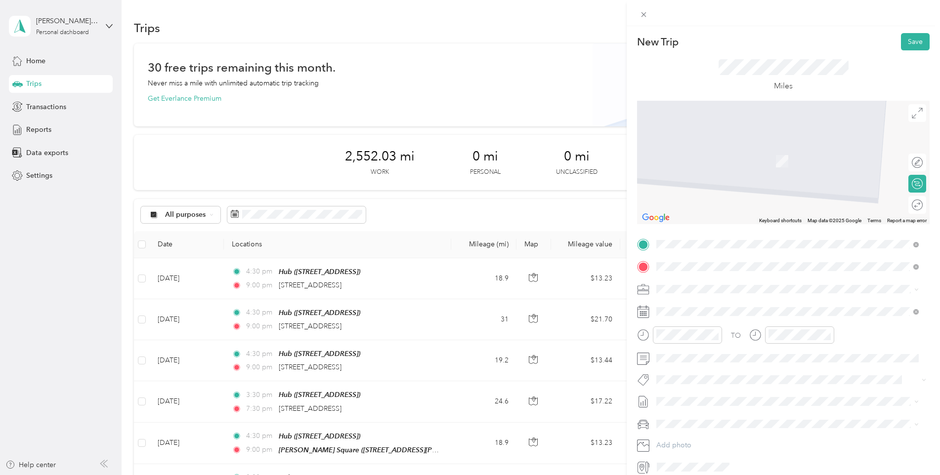
click at [707, 305] on span "[STREET_ADDRESS][US_STATE]" at bounding box center [724, 302] width 99 height 9
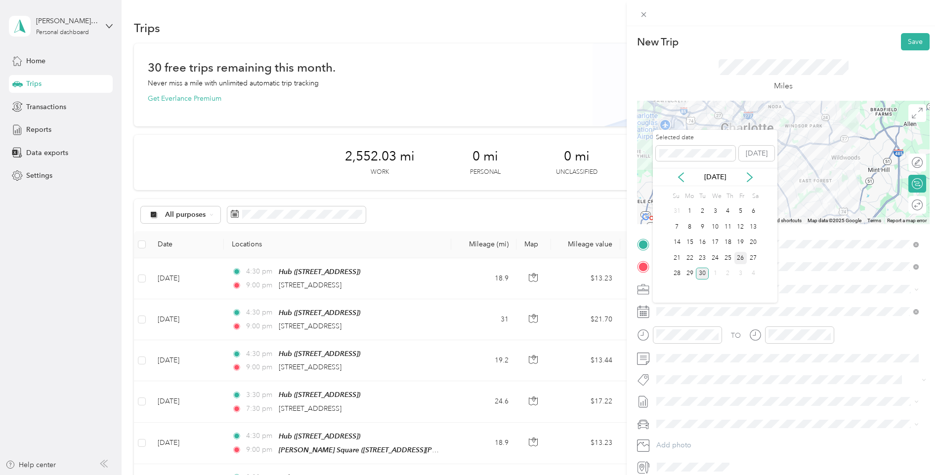
click at [740, 260] on div "26" at bounding box center [740, 258] width 13 height 12
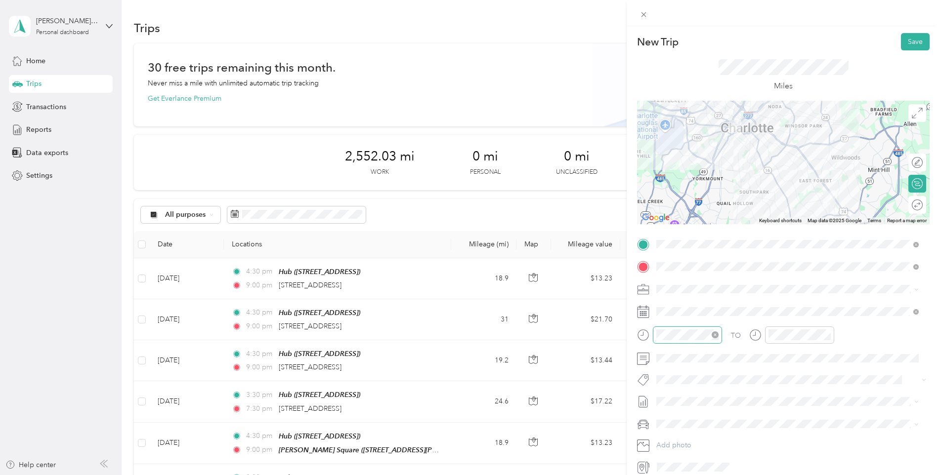
click at [681, 340] on div at bounding box center [687, 335] width 69 height 17
click at [669, 196] on div "04" at bounding box center [667, 199] width 24 height 14
click at [701, 242] on div "30" at bounding box center [695, 247] width 24 height 14
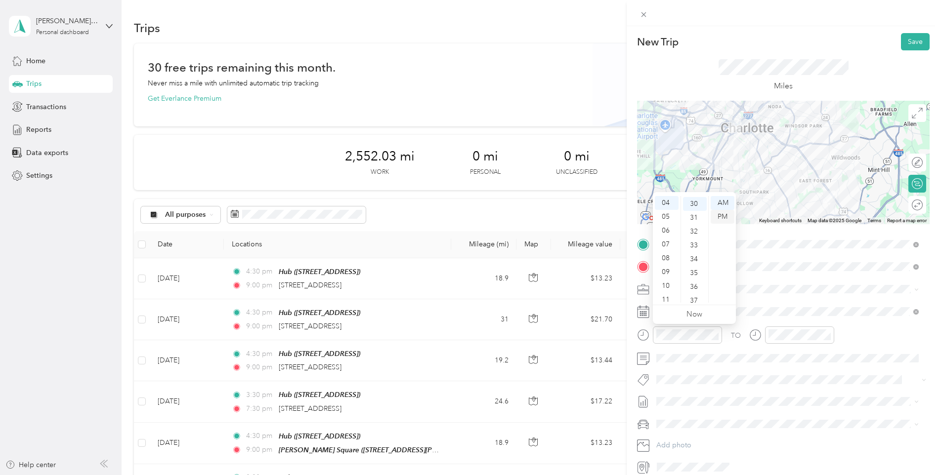
scroll to position [415, 0]
click at [721, 213] on div "PM" at bounding box center [722, 217] width 24 height 14
click at [784, 229] on div "06" at bounding box center [778, 227] width 24 height 14
click at [780, 271] on div "09" at bounding box center [778, 268] width 24 height 14
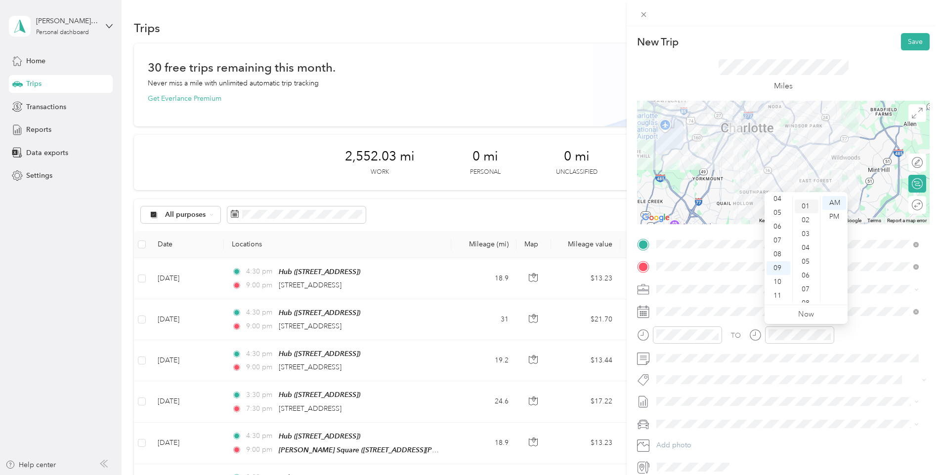
scroll to position [0, 0]
click at [808, 202] on div "00" at bounding box center [806, 203] width 24 height 14
click at [827, 216] on div "PM" at bounding box center [834, 217] width 24 height 14
click at [858, 67] on div "Miles" at bounding box center [783, 75] width 292 height 50
click at [909, 205] on div "Round trip" at bounding box center [917, 205] width 18 height 18
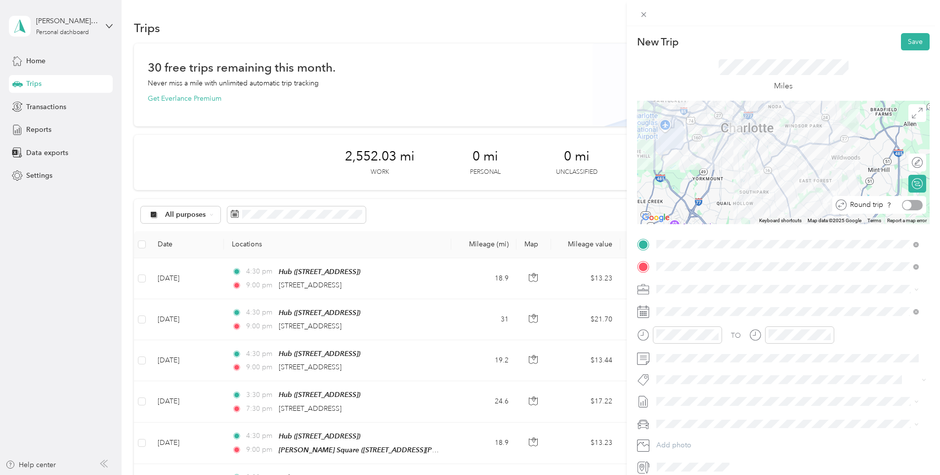
click at [909, 205] on div at bounding box center [912, 205] width 21 height 10
click at [901, 43] on button "Save" at bounding box center [915, 41] width 29 height 17
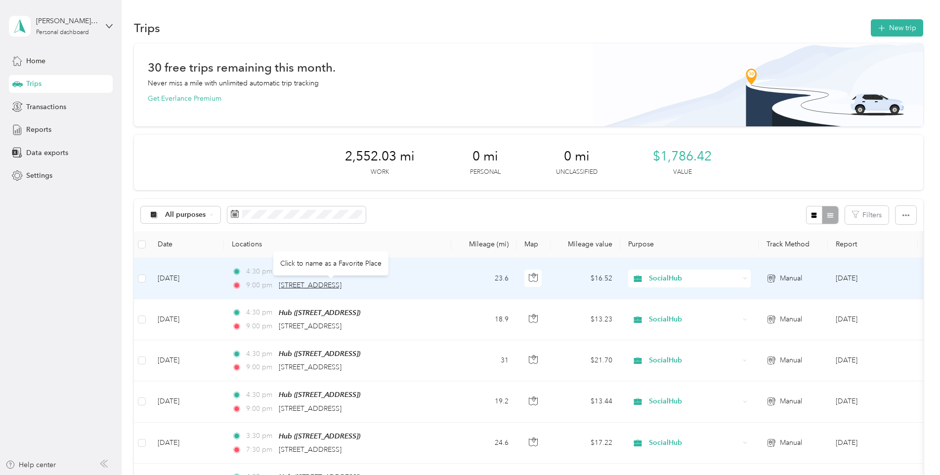
click at [332, 285] on span "[STREET_ADDRESS]" at bounding box center [310, 285] width 63 height 8
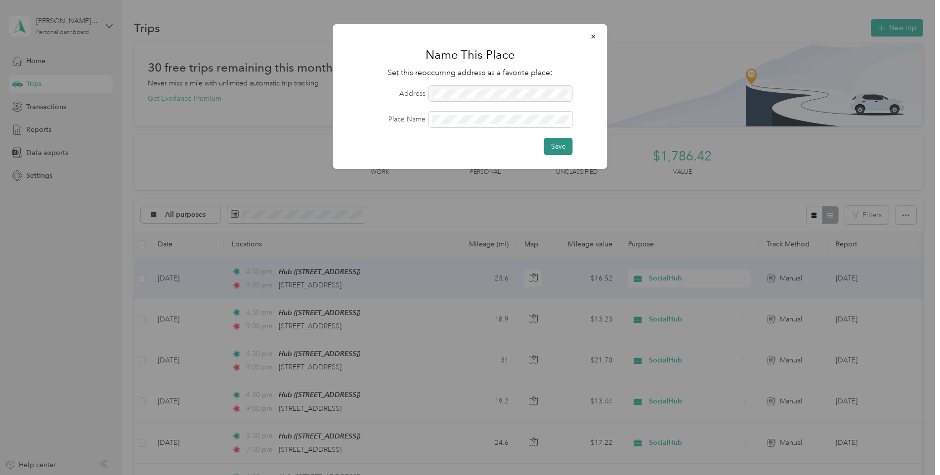
click at [549, 140] on button "Save" at bounding box center [558, 146] width 29 height 17
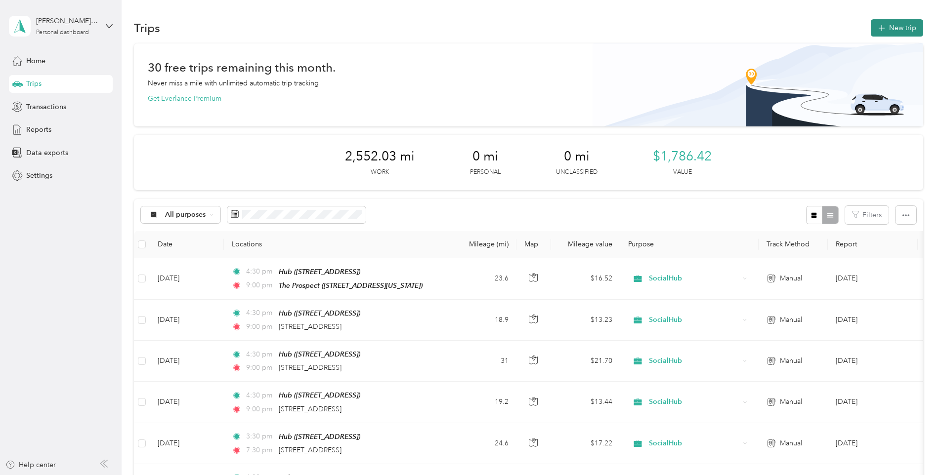
click at [886, 29] on button "New trip" at bounding box center [896, 27] width 52 height 17
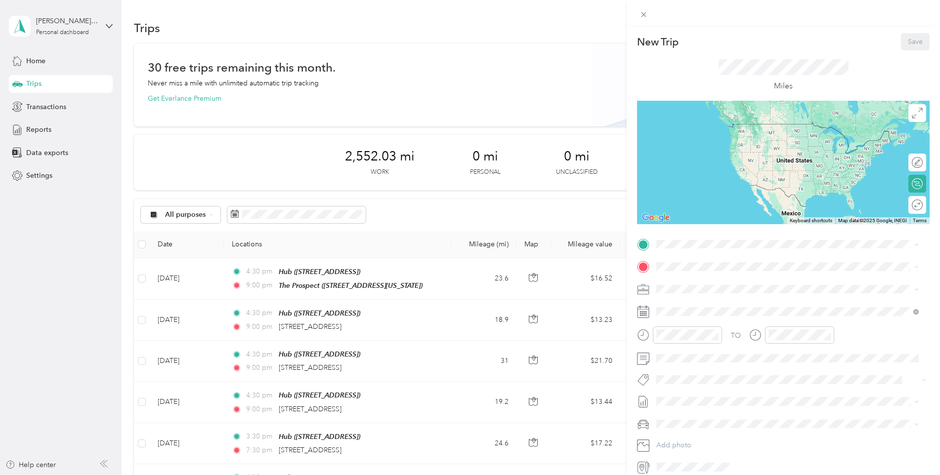
click at [707, 330] on div "Hub [STREET_ADDRESS]" at bounding box center [706, 320] width 63 height 21
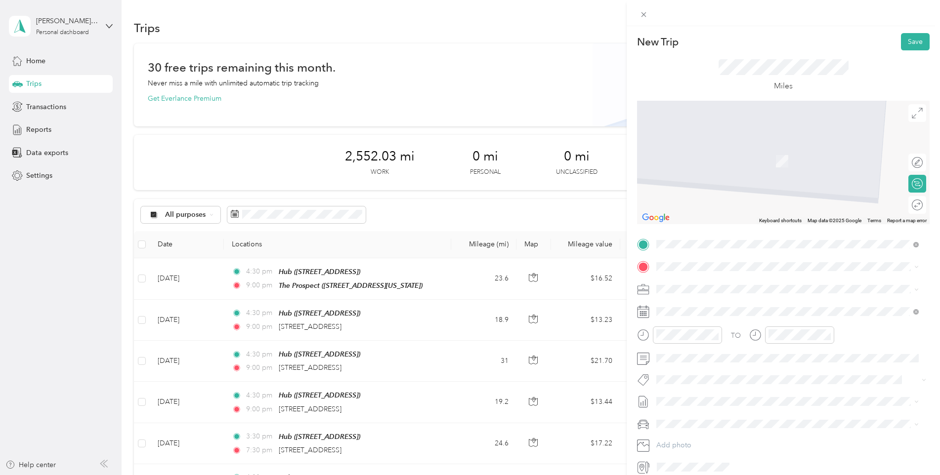
click at [702, 279] on div "TO Add photo" at bounding box center [783, 356] width 292 height 239
click at [718, 307] on span "[STREET_ADDRESS][US_STATE]" at bounding box center [724, 302] width 99 height 9
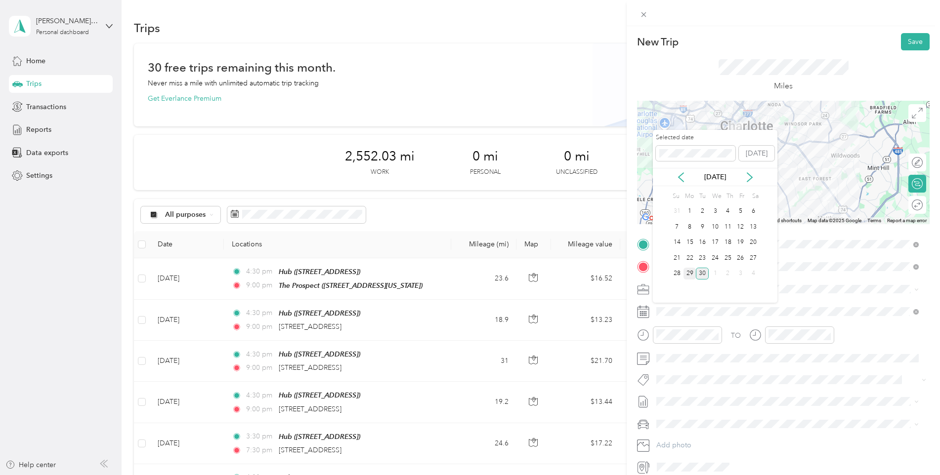
click at [689, 274] on div "29" at bounding box center [689, 274] width 13 height 12
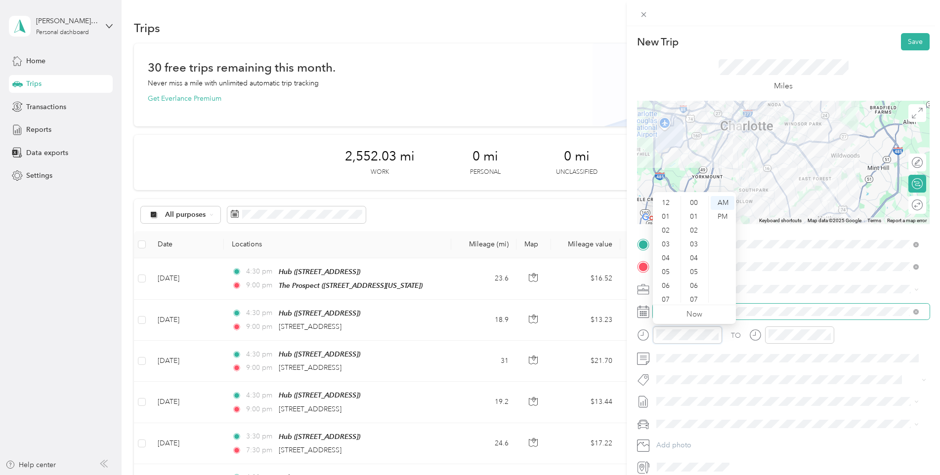
scroll to position [59, 0]
click at [666, 241] on div "07" at bounding box center [667, 241] width 24 height 14
click at [698, 274] on div "30" at bounding box center [695, 272] width 24 height 14
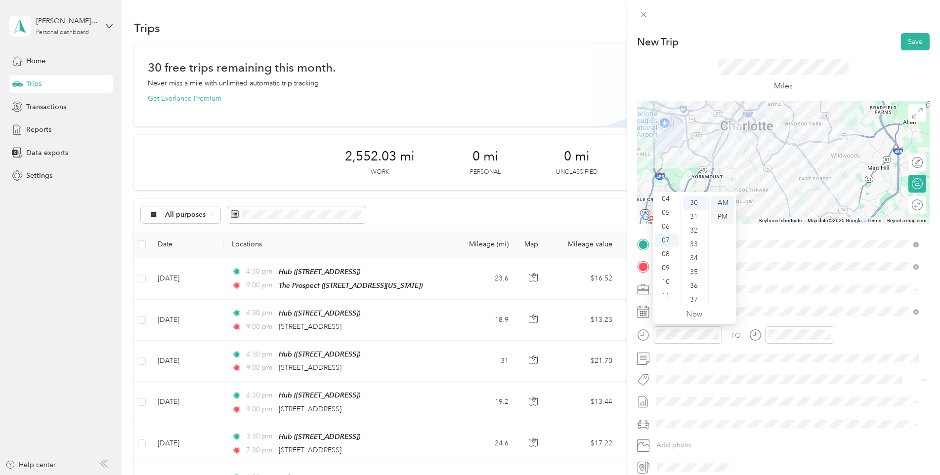
click at [719, 214] on div "PM" at bounding box center [722, 217] width 24 height 14
click at [724, 201] on div "AM" at bounding box center [722, 203] width 24 height 14
click at [781, 202] on div "12" at bounding box center [778, 203] width 24 height 14
click at [830, 218] on div "PM" at bounding box center [834, 217] width 24 height 14
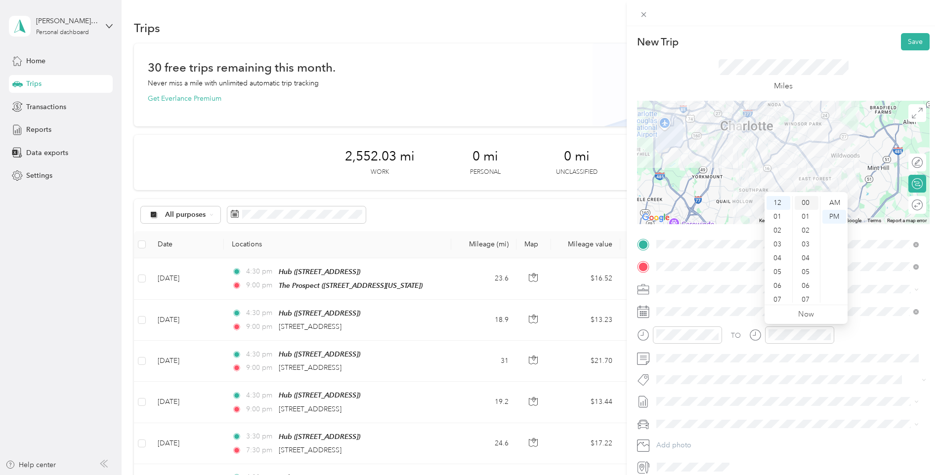
click at [808, 203] on div "00" at bounding box center [806, 203] width 24 height 14
click at [907, 205] on div at bounding box center [912, 205] width 21 height 10
click at [901, 42] on button "Save" at bounding box center [915, 41] width 29 height 17
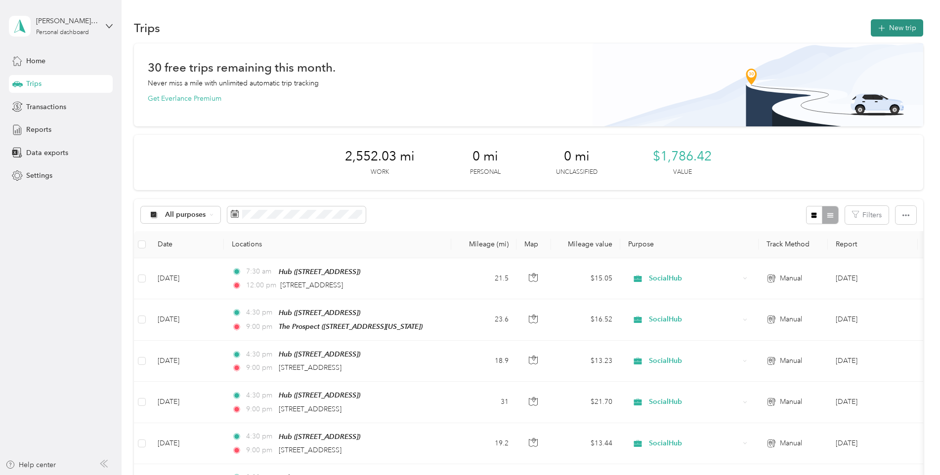
click at [890, 28] on button "New trip" at bounding box center [896, 27] width 52 height 17
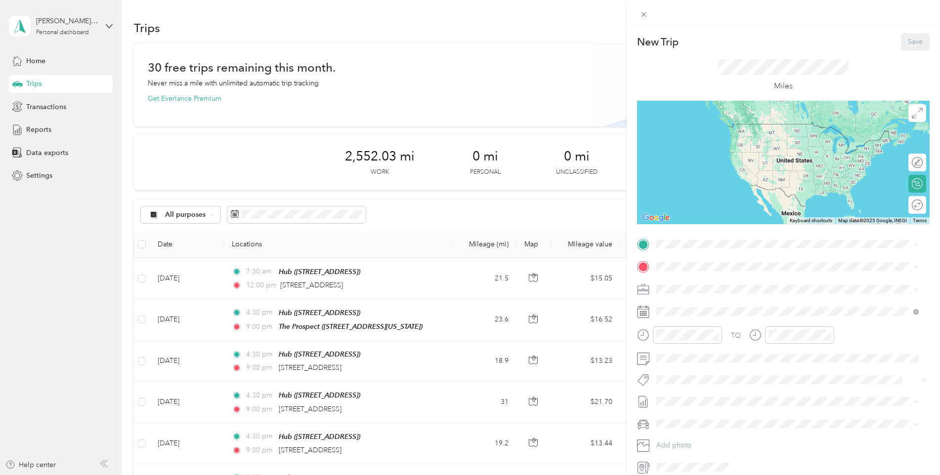
click at [697, 329] on div "Hub [STREET_ADDRESS]" at bounding box center [706, 318] width 63 height 21
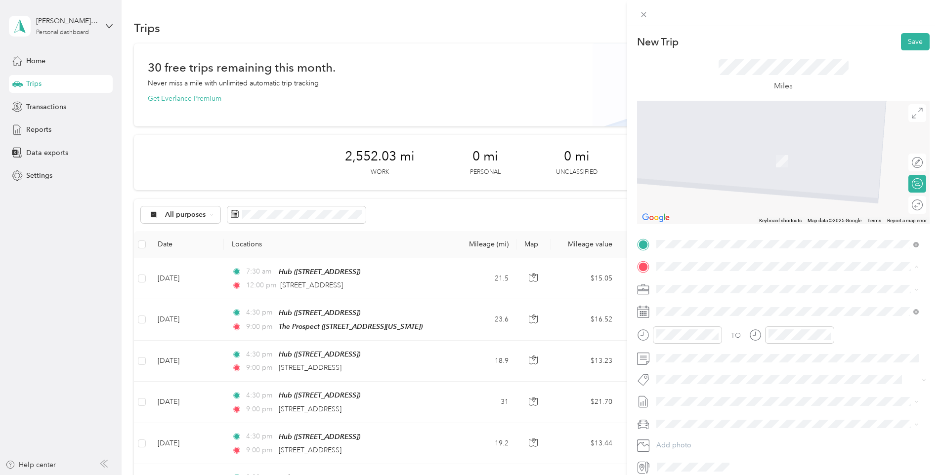
click at [696, 311] on div "[PERSON_NAME][GEOGRAPHIC_DATA] [STREET_ADDRESS][PERSON_NAME] , 28204, [GEOGRAPH…" at bounding box center [741, 311] width 132 height 21
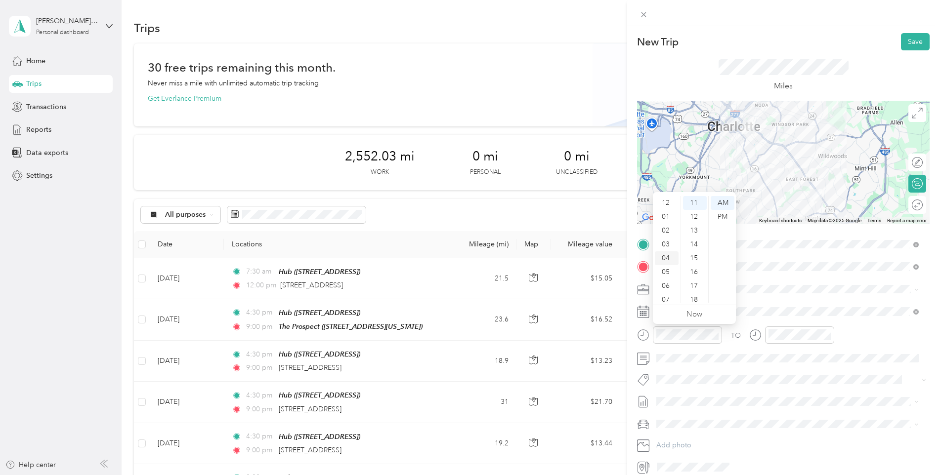
click at [668, 258] on div "04" at bounding box center [667, 258] width 24 height 14
click at [696, 221] on div "30" at bounding box center [695, 223] width 24 height 14
click at [716, 215] on div "PM" at bounding box center [722, 217] width 24 height 14
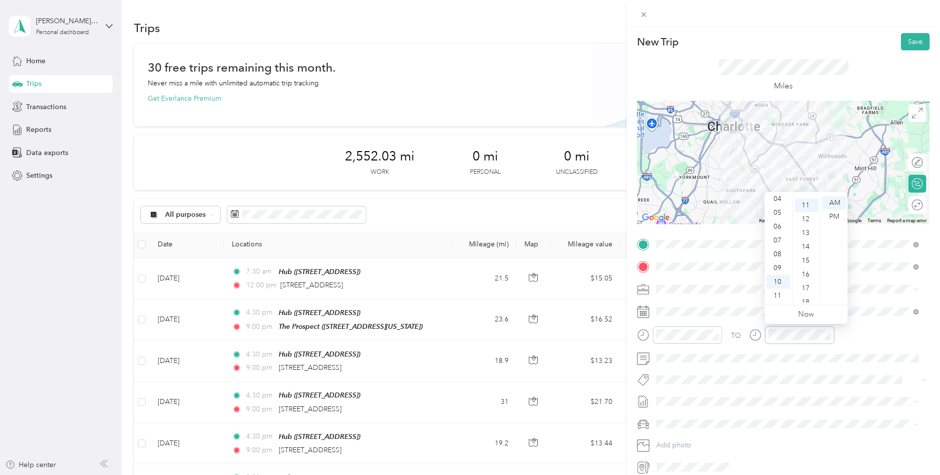
scroll to position [152, 0]
click at [783, 269] on div "09" at bounding box center [778, 268] width 24 height 14
click at [830, 218] on div "PM" at bounding box center [834, 217] width 24 height 14
click at [812, 204] on div "00" at bounding box center [806, 203] width 24 height 14
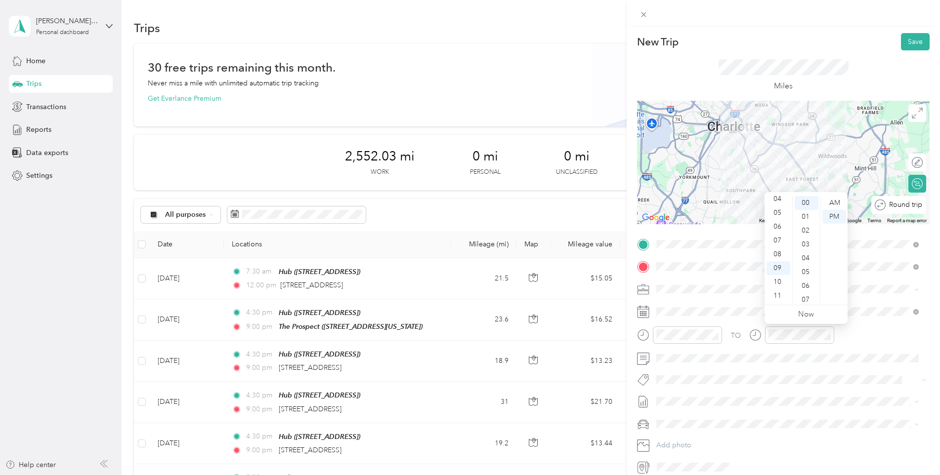
click at [904, 207] on div "Round trip" at bounding box center [903, 205] width 37 height 10
click at [904, 207] on div at bounding box center [912, 205] width 21 height 10
click at [913, 37] on button "Save" at bounding box center [915, 41] width 29 height 17
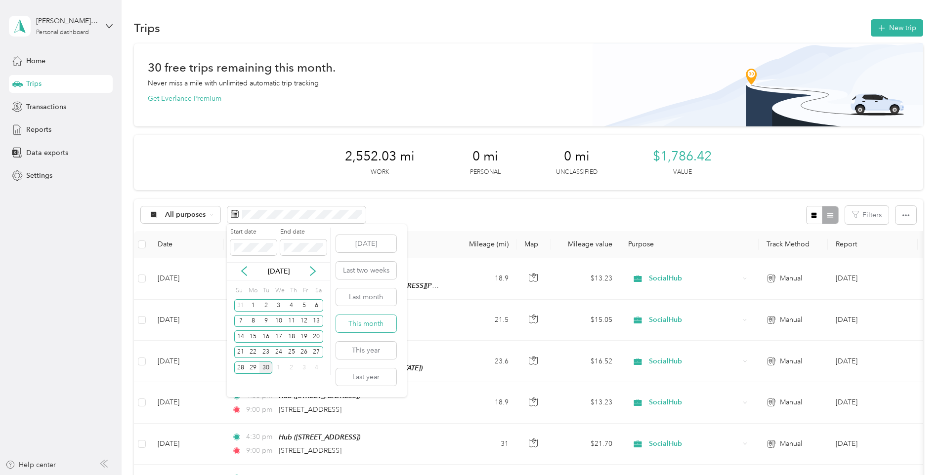
click at [380, 323] on button "This month" at bounding box center [366, 323] width 60 height 17
